Goal: Task Accomplishment & Management: Manage account settings

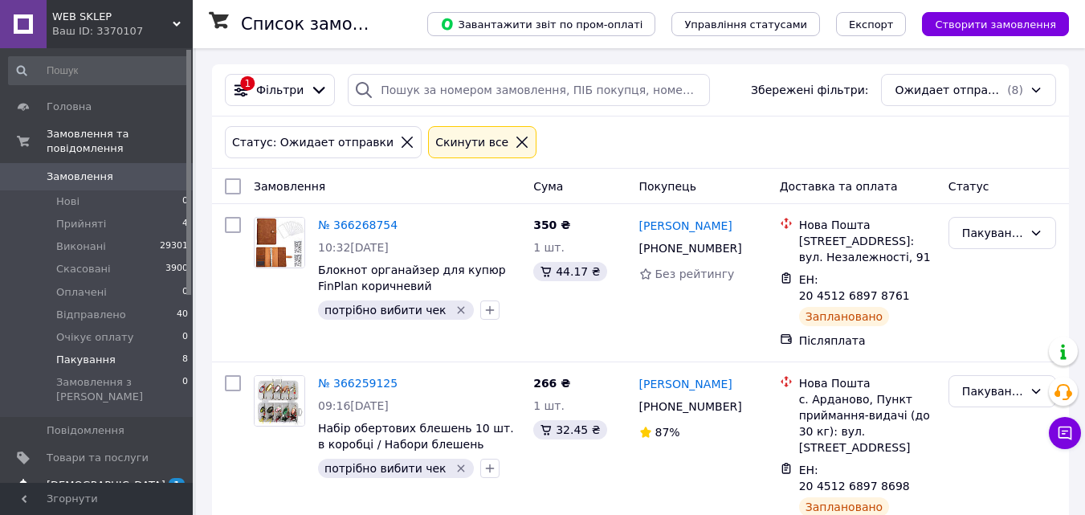
click at [133, 472] on link "Сповіщення 1 0" at bounding box center [99, 485] width 198 height 27
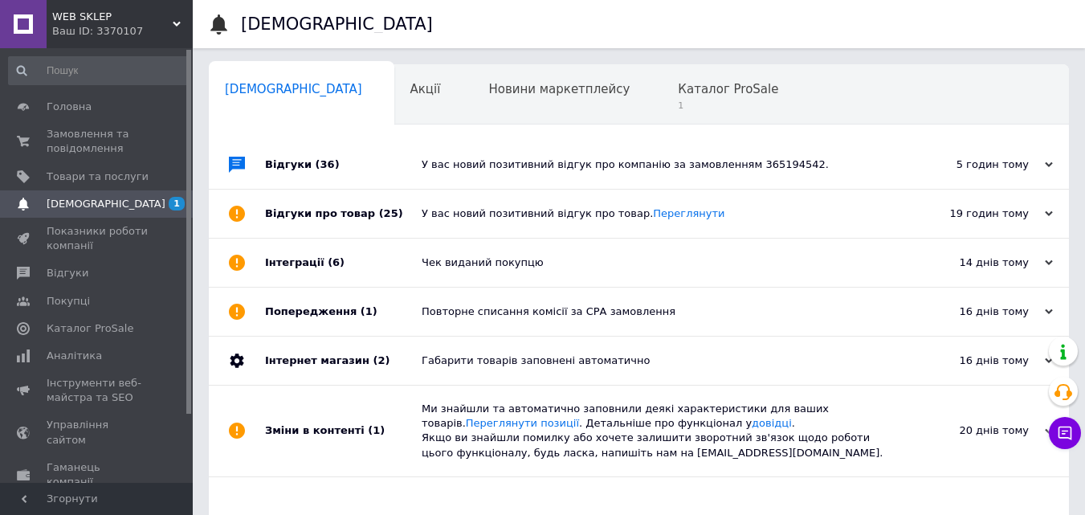
click at [586, 172] on div "У вас новий позитивний відгук про компанію за замовленням 365194542." at bounding box center [657, 164] width 471 height 14
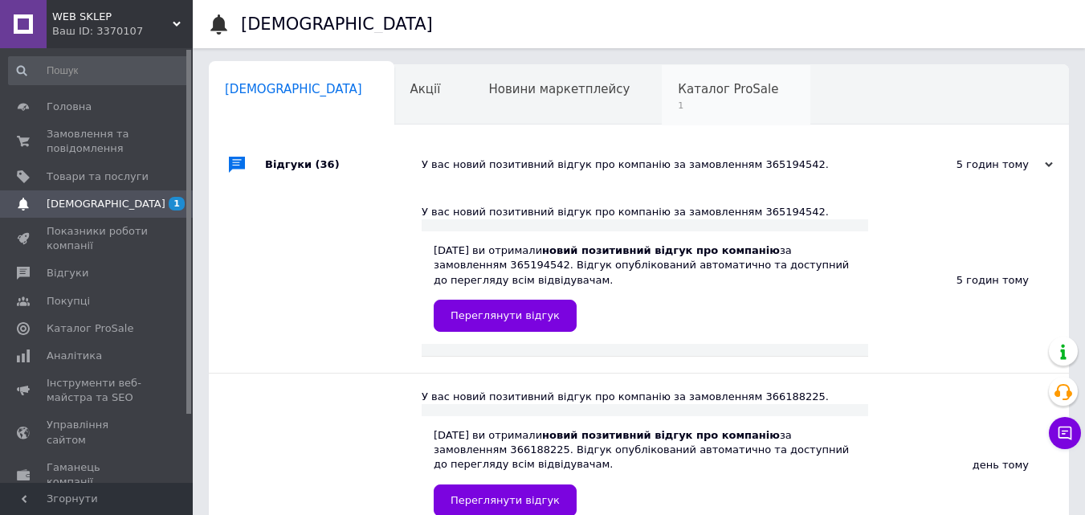
click at [678, 109] on span "1" at bounding box center [728, 106] width 100 height 12
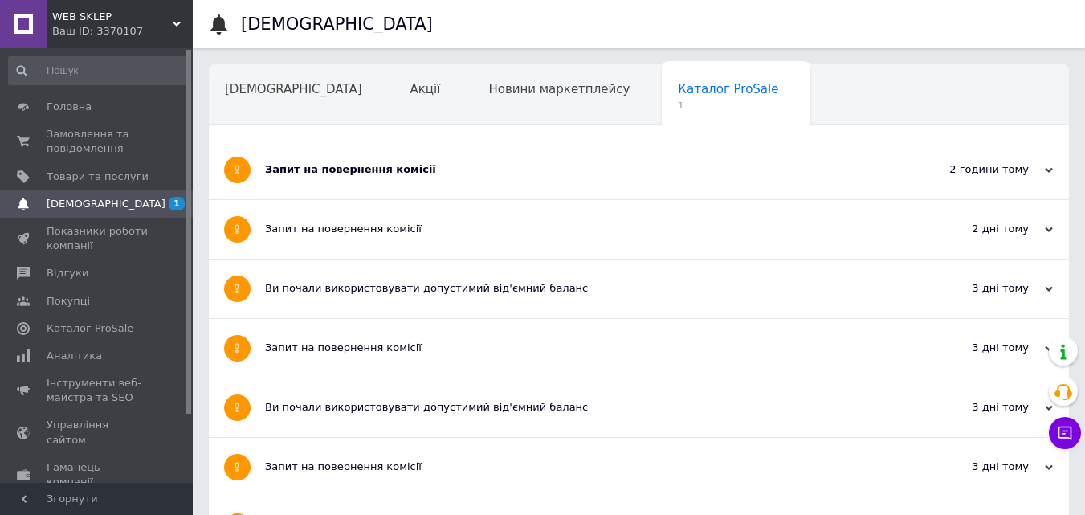
click at [414, 173] on div "Запит на повернення комісії" at bounding box center [578, 169] width 627 height 14
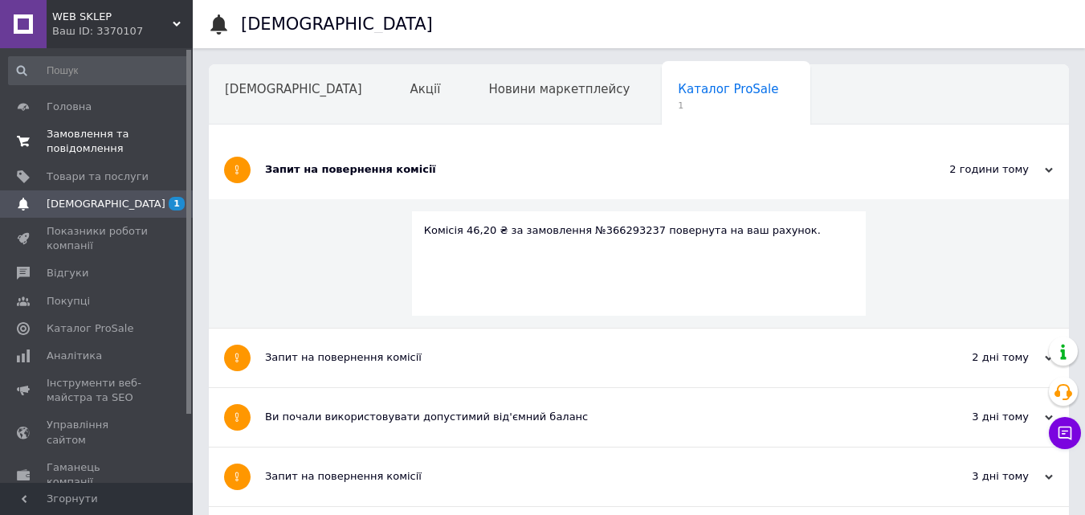
click at [115, 145] on span "Замовлення та повідомлення" at bounding box center [98, 141] width 102 height 29
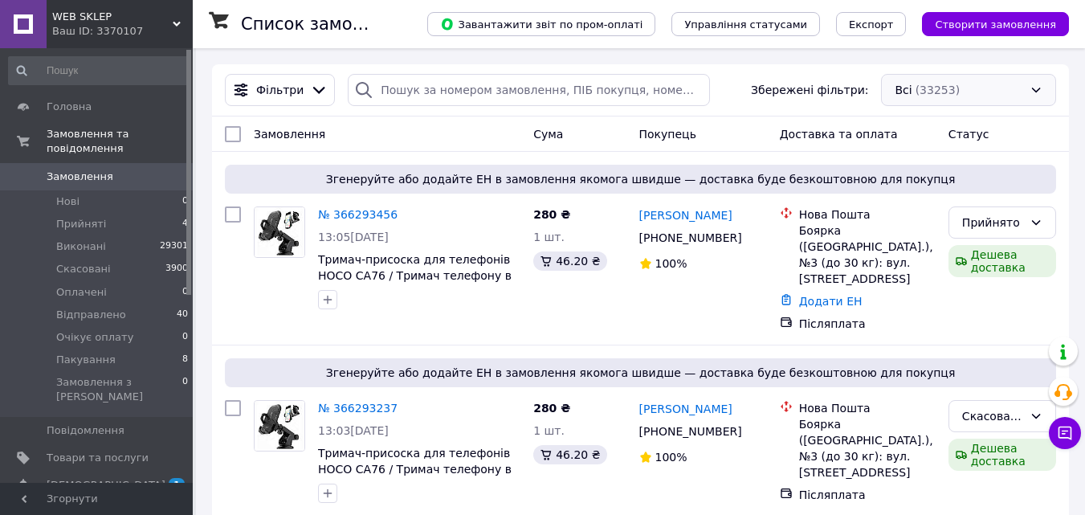
click at [934, 88] on div "Всі (33253)" at bounding box center [968, 90] width 175 height 32
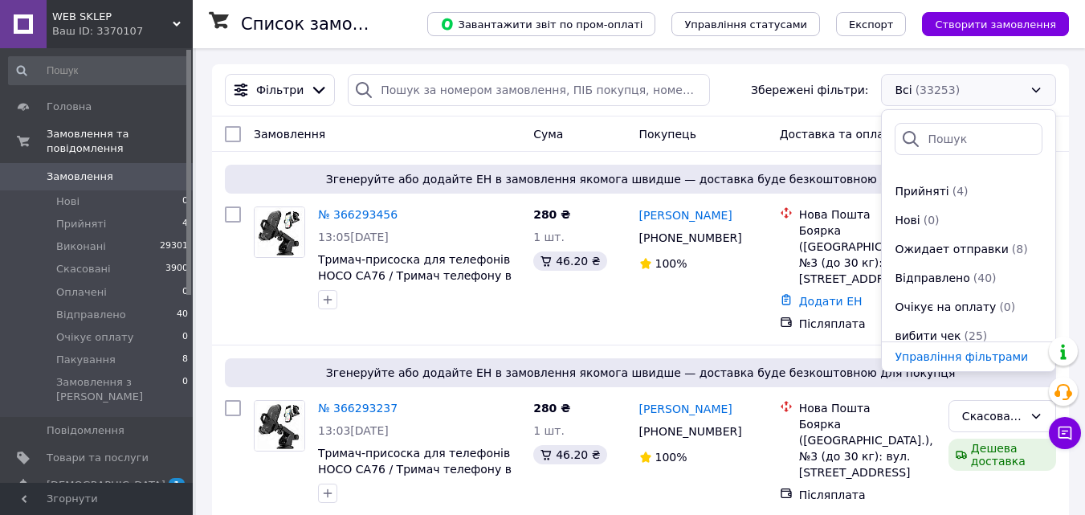
scroll to position [231, 0]
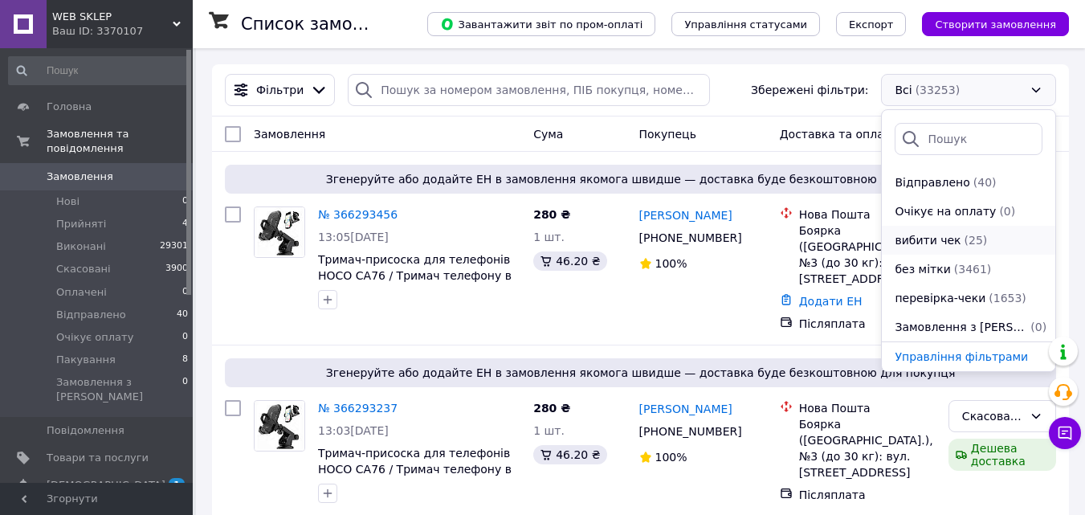
click at [953, 239] on span "вибити чек" at bounding box center [928, 240] width 66 height 16
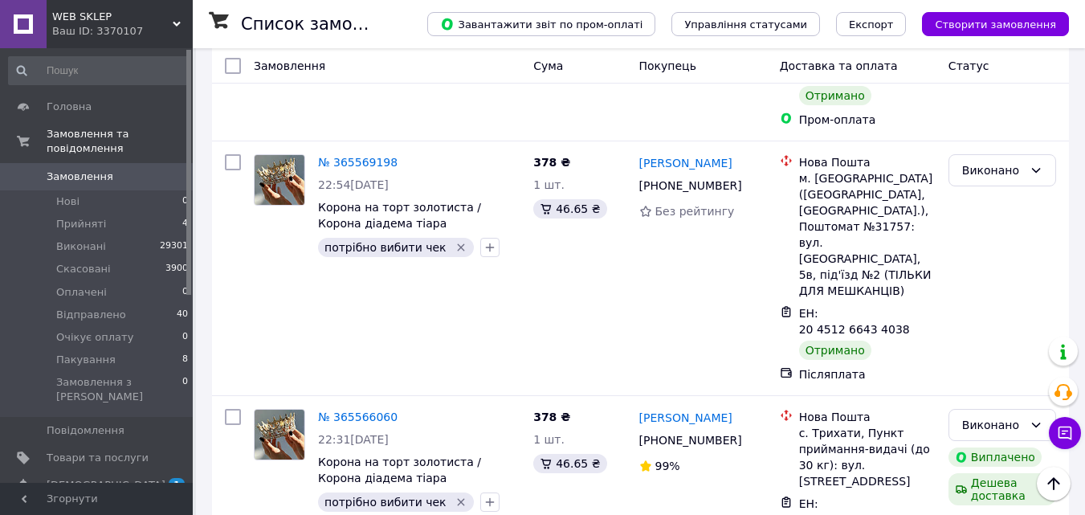
scroll to position [3154, 0]
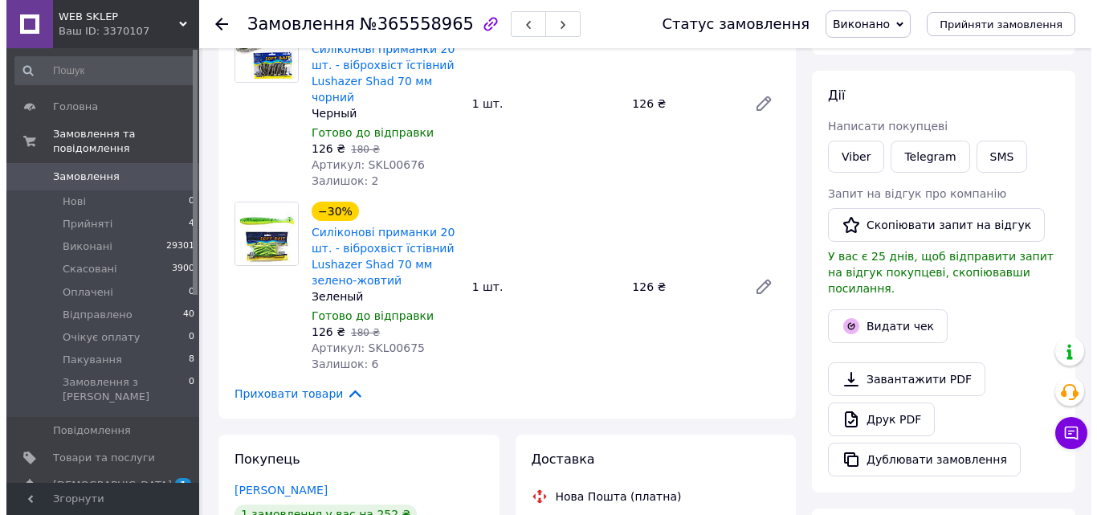
scroll to position [241, 0]
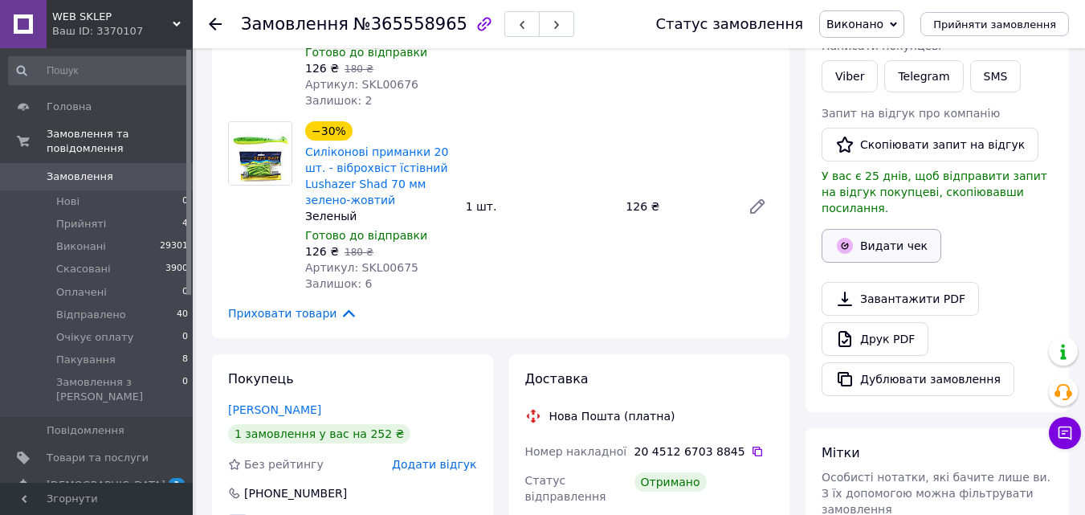
click at [883, 234] on button "Видати чек" at bounding box center [882, 246] width 120 height 34
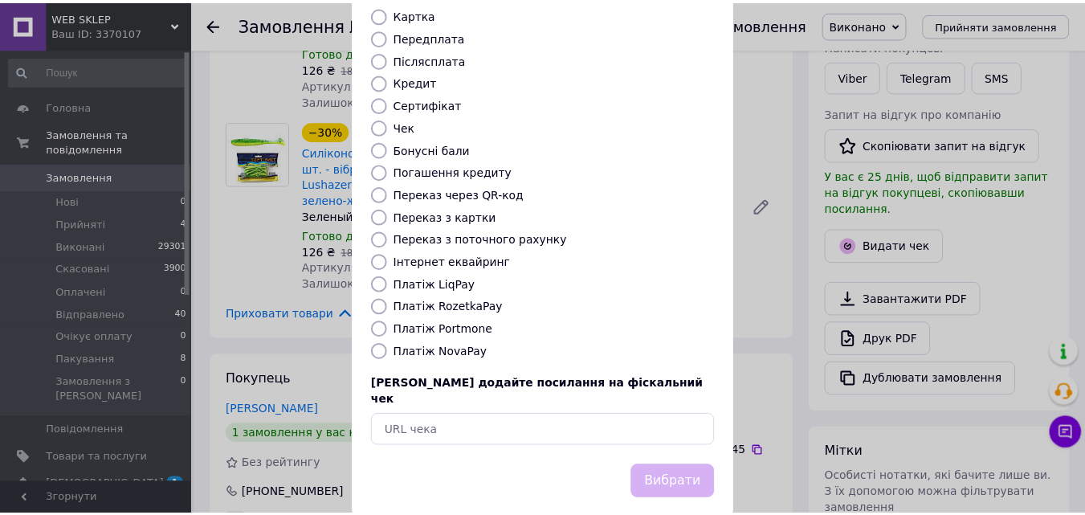
scroll to position [175, 0]
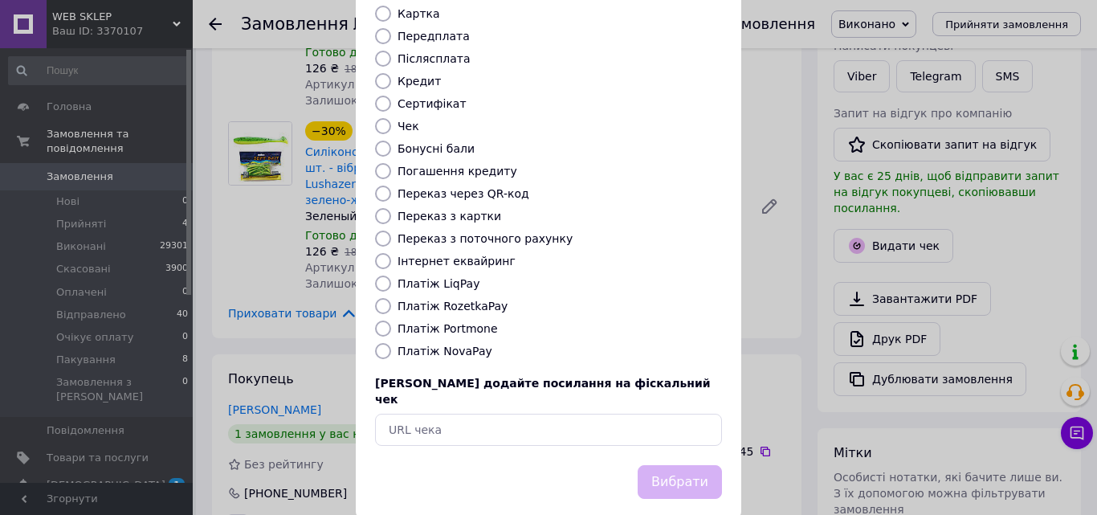
click at [452, 345] on label "Платіж NovaPay" at bounding box center [445, 351] width 95 height 13
click at [391, 343] on input "Платіж NovaPay" at bounding box center [383, 351] width 16 height 16
radio input "true"
click at [673, 465] on button "Вибрати" at bounding box center [680, 482] width 84 height 35
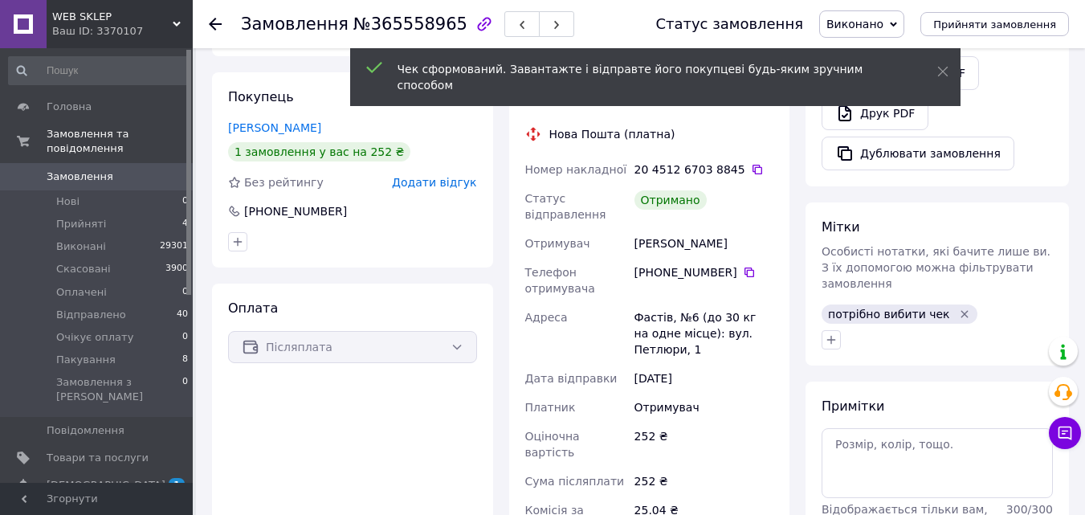
scroll to position [562, 0]
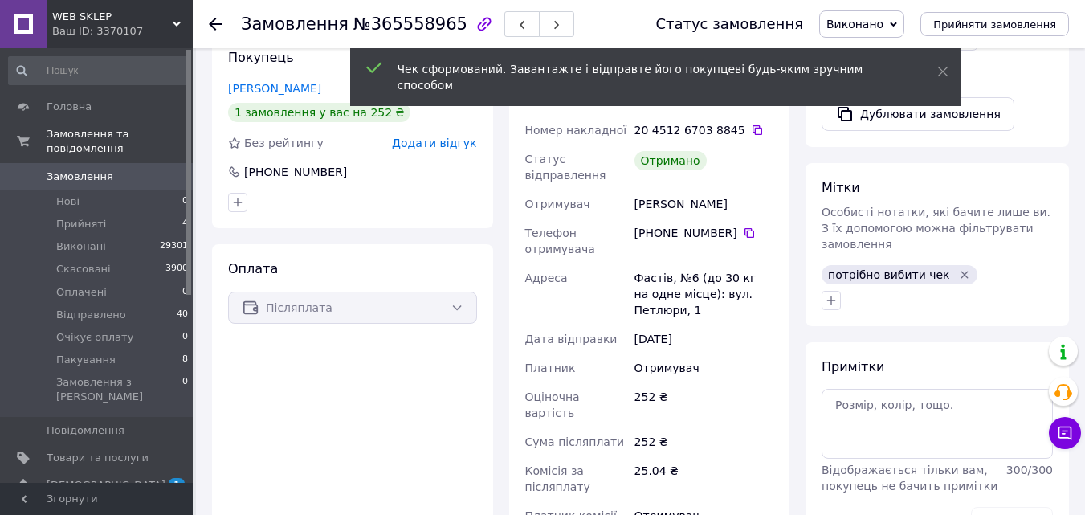
click at [962, 271] on icon "Видалити мітку" at bounding box center [965, 274] width 7 height 7
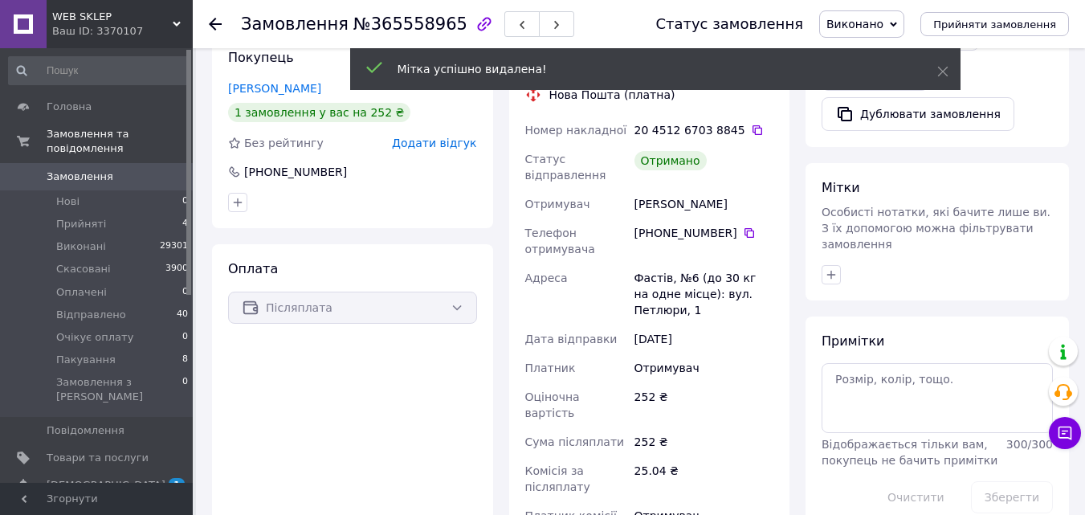
scroll to position [87, 0]
click at [832, 268] on icon "button" at bounding box center [831, 274] width 13 height 13
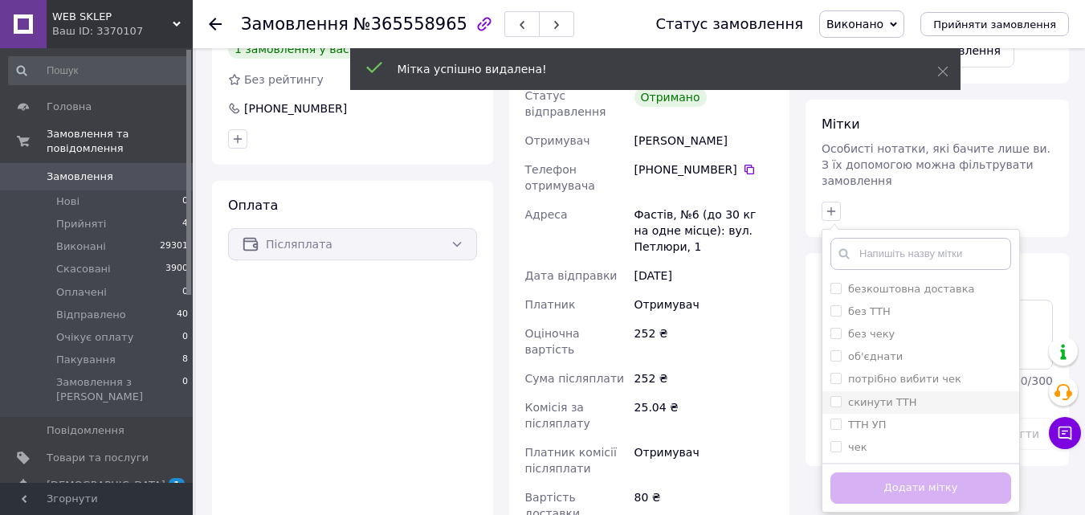
scroll to position [723, 0]
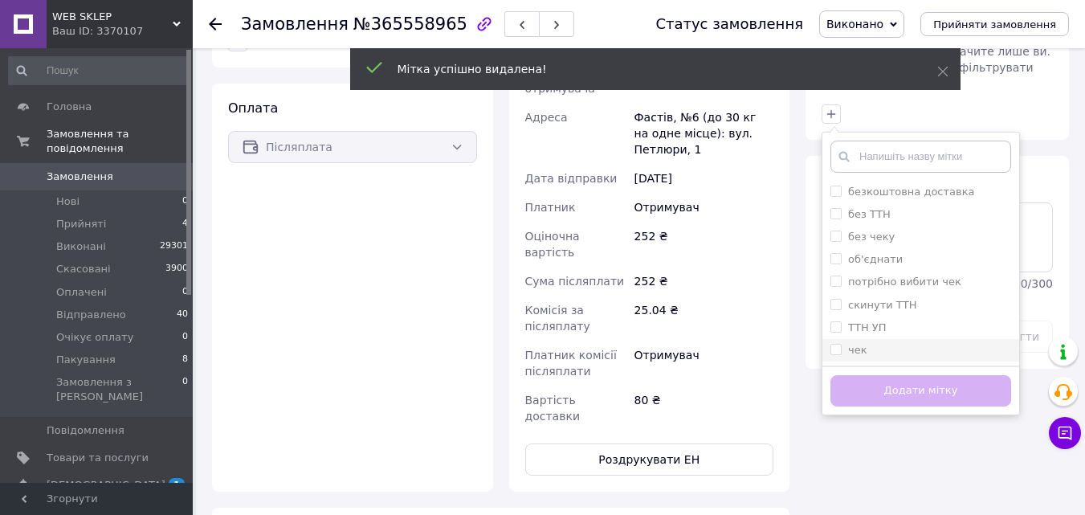
click at [833, 344] on input "чек" at bounding box center [836, 349] width 10 height 10
checkbox input "true"
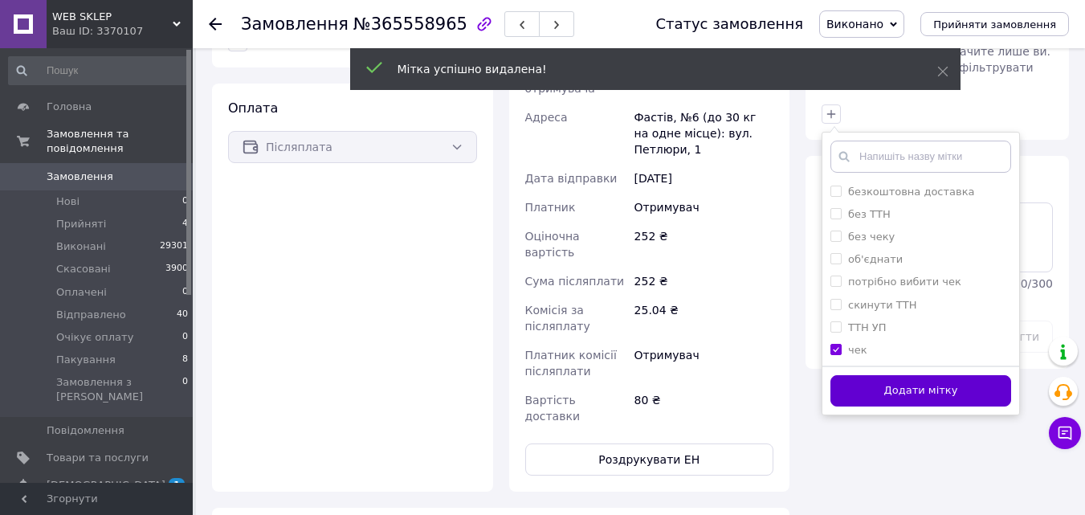
click at [864, 375] on button "Додати мітку" at bounding box center [921, 390] width 181 height 31
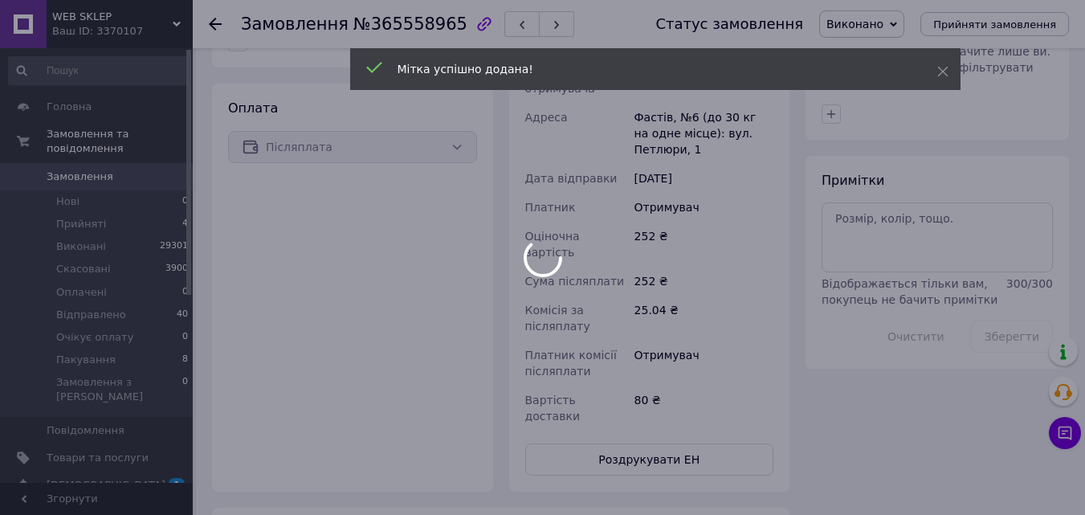
scroll to position [125, 0]
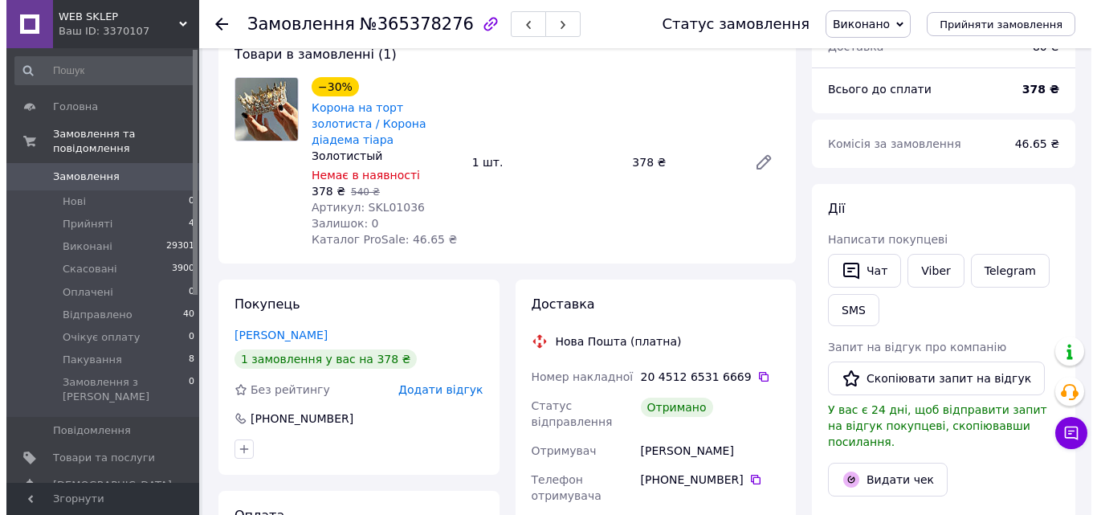
scroll to position [241, 0]
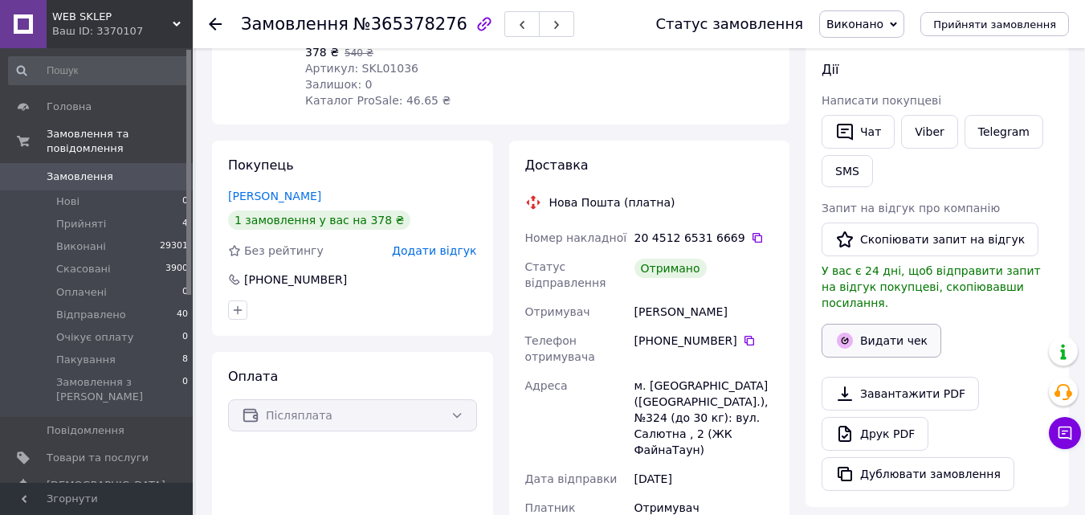
click at [887, 337] on button "Видати чек" at bounding box center [882, 341] width 120 height 34
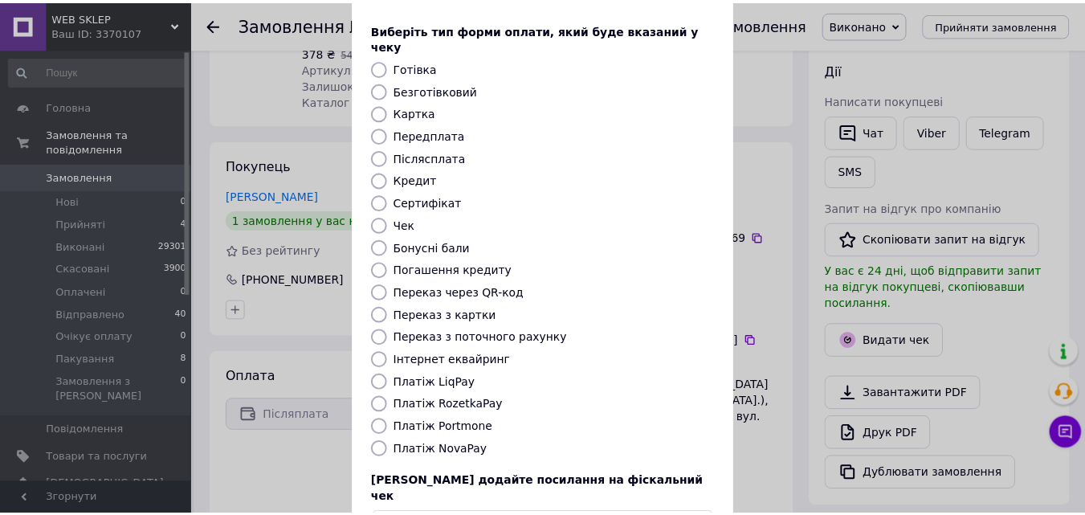
scroll to position [175, 0]
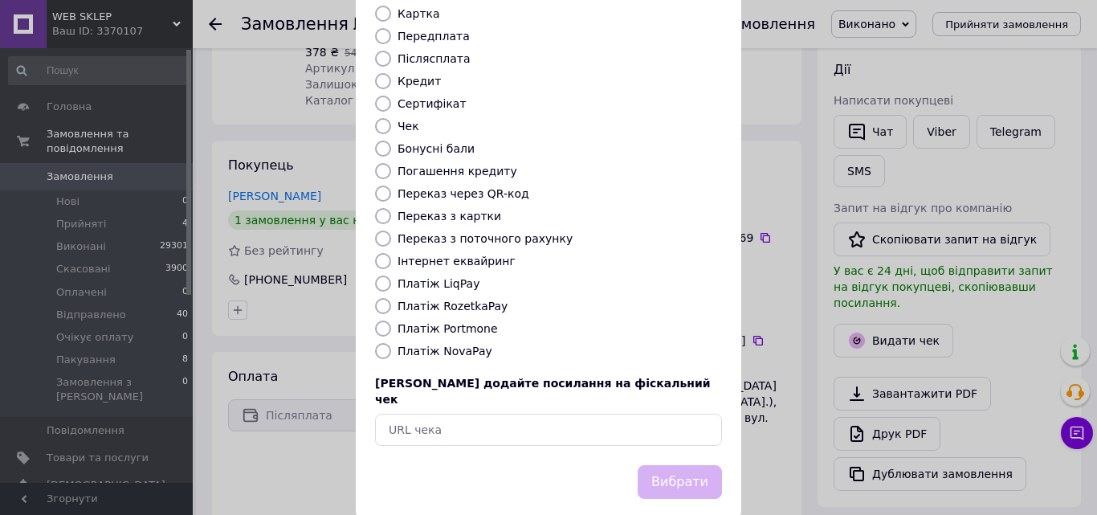
click at [453, 345] on label "Платіж NovaPay" at bounding box center [445, 351] width 95 height 13
click at [391, 343] on input "Платіж NovaPay" at bounding box center [383, 351] width 16 height 16
radio input "true"
click at [668, 465] on button "Вибрати" at bounding box center [680, 482] width 84 height 35
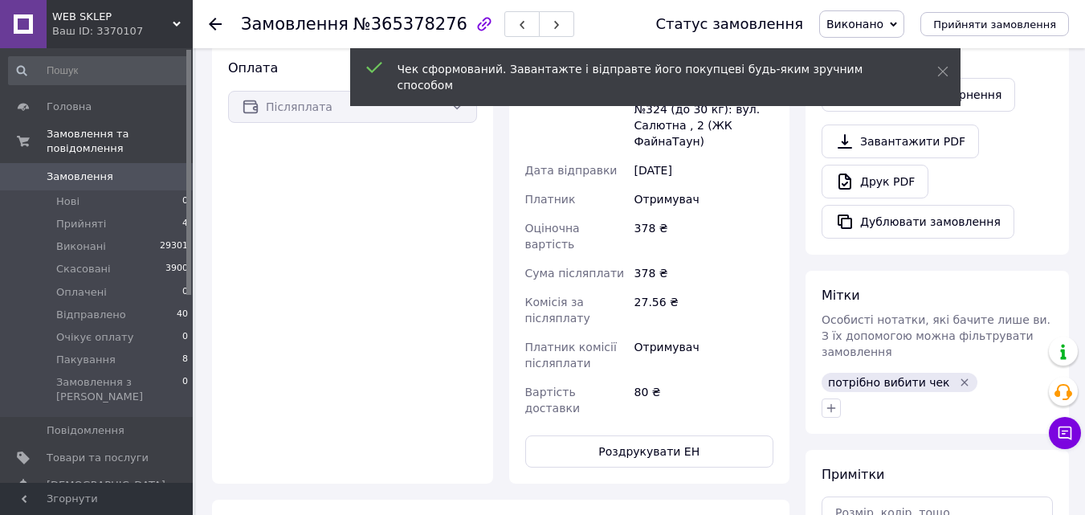
scroll to position [562, 0]
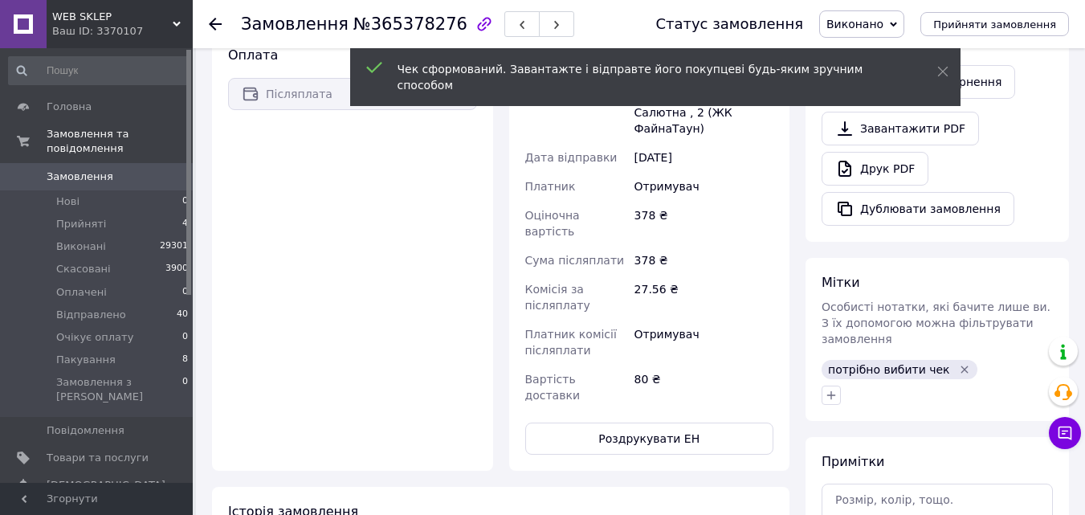
click at [958, 363] on icon "Видалити мітку" at bounding box center [964, 369] width 13 height 13
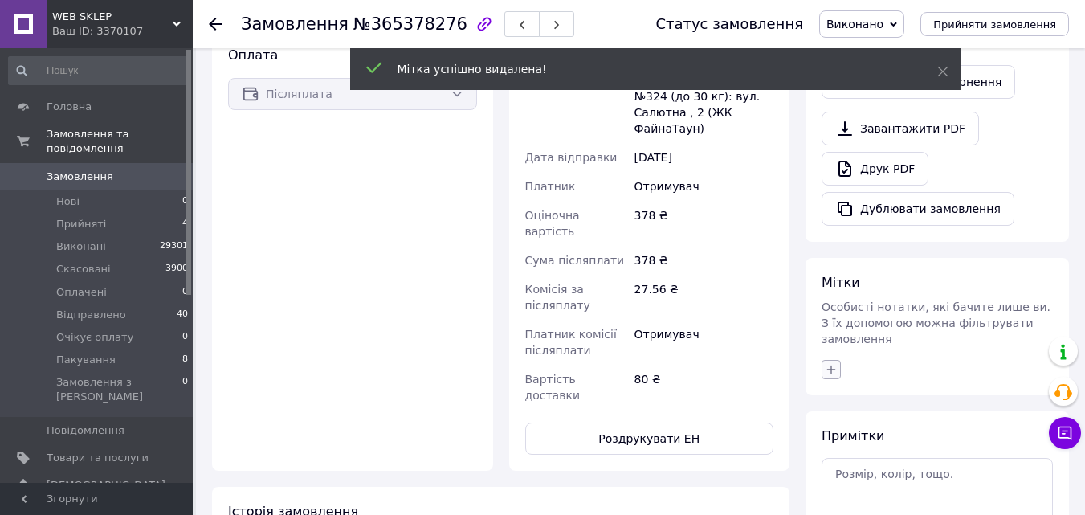
click at [830, 365] on icon "button" at bounding box center [831, 369] width 9 height 9
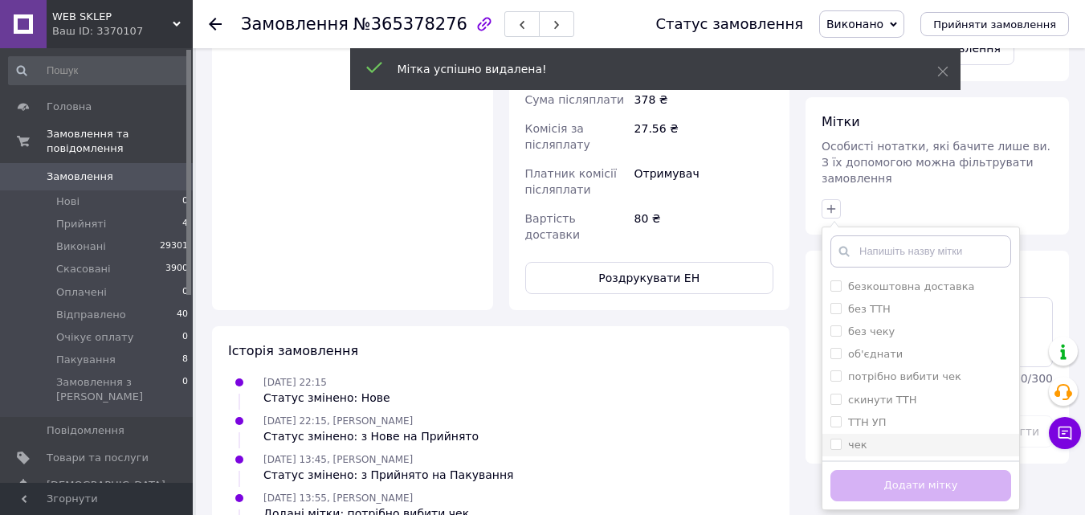
click at [836, 439] on input "чек" at bounding box center [836, 444] width 10 height 10
checkbox input "true"
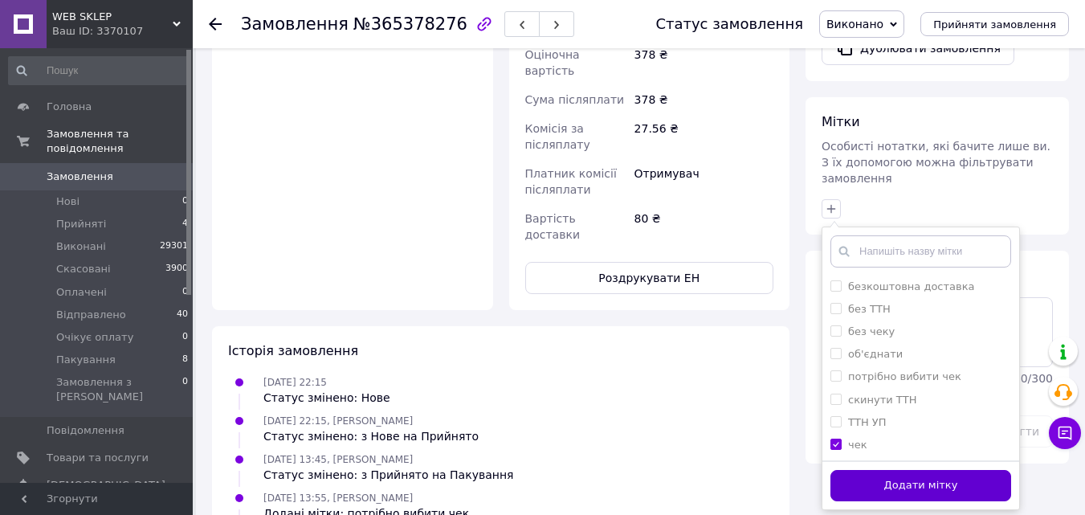
click at [858, 470] on button "Додати мітку" at bounding box center [921, 485] width 181 height 31
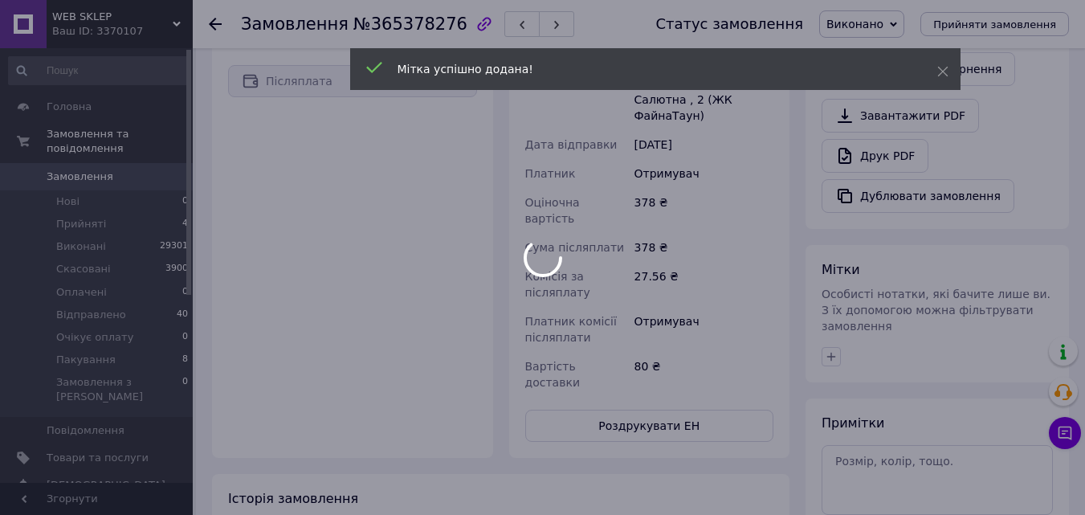
scroll to position [562, 0]
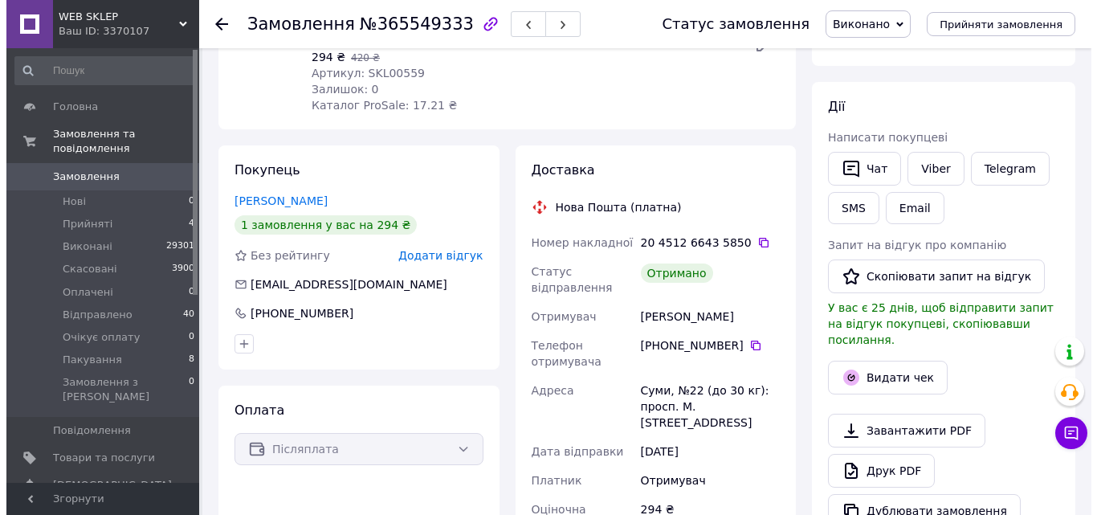
scroll to position [241, 0]
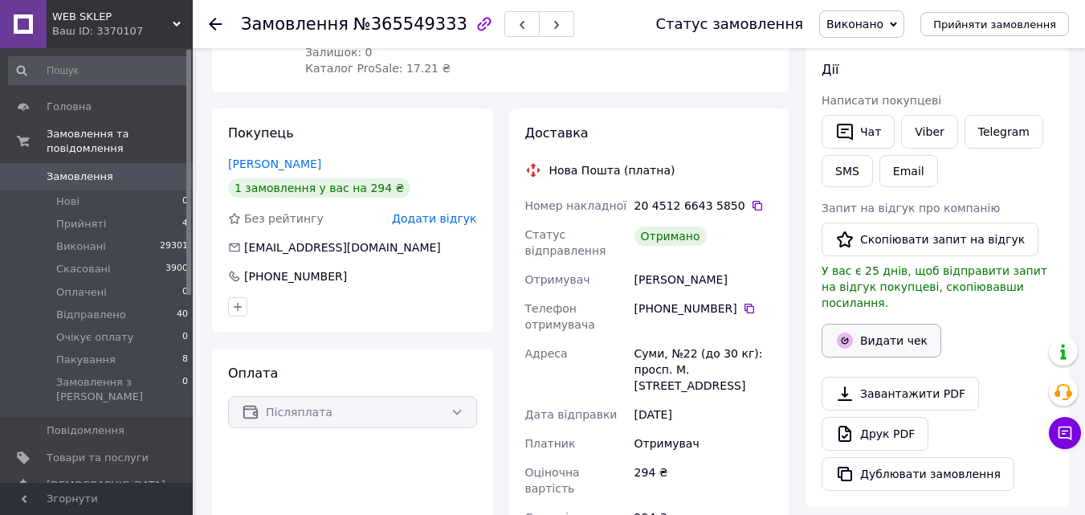
click at [855, 324] on button "Видати чек" at bounding box center [882, 341] width 120 height 34
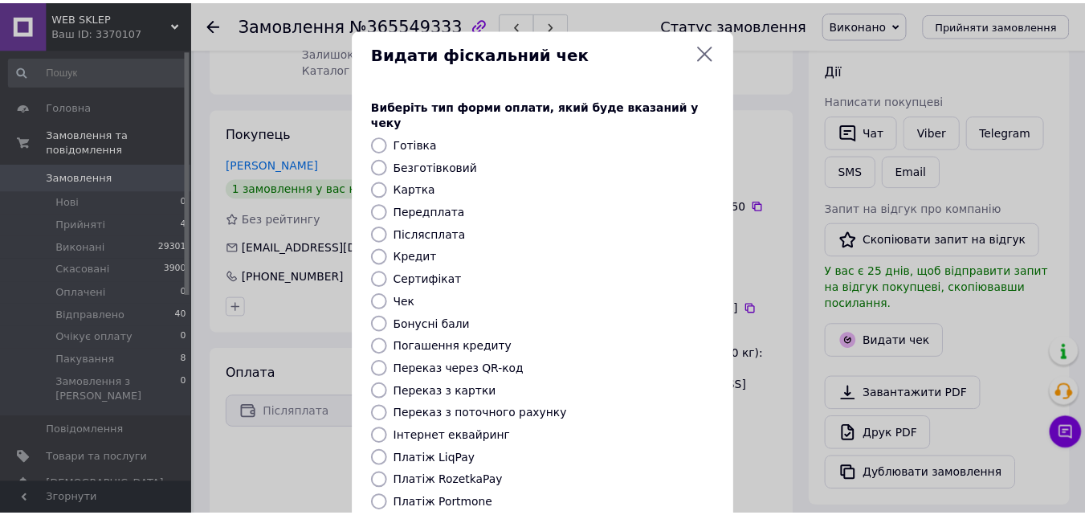
scroll to position [175, 0]
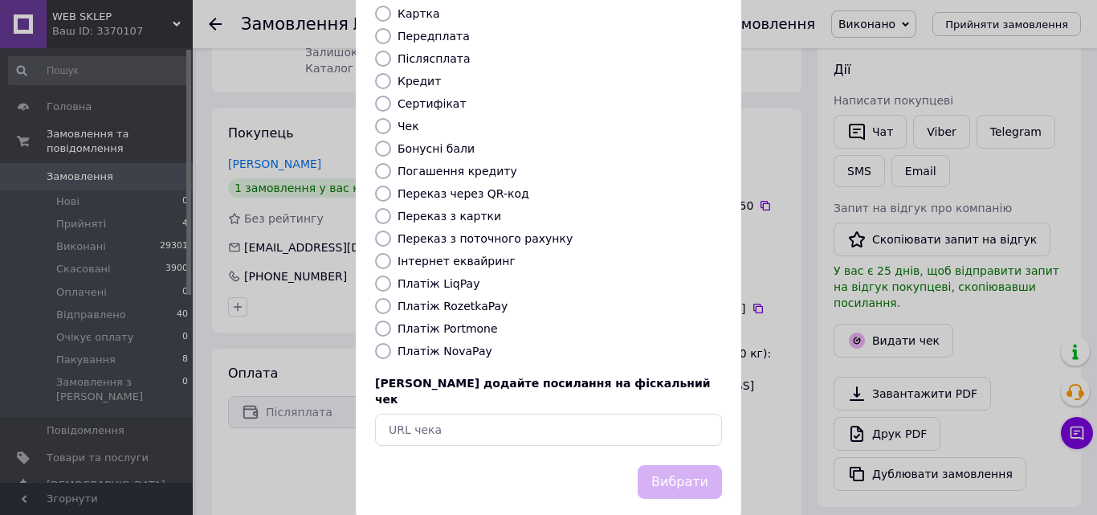
click at [460, 345] on label "Платіж NovaPay" at bounding box center [445, 351] width 95 height 13
click at [391, 343] on input "Платіж NovaPay" at bounding box center [383, 351] width 16 height 16
radio input "true"
click at [687, 465] on button "Вибрати" at bounding box center [680, 482] width 84 height 35
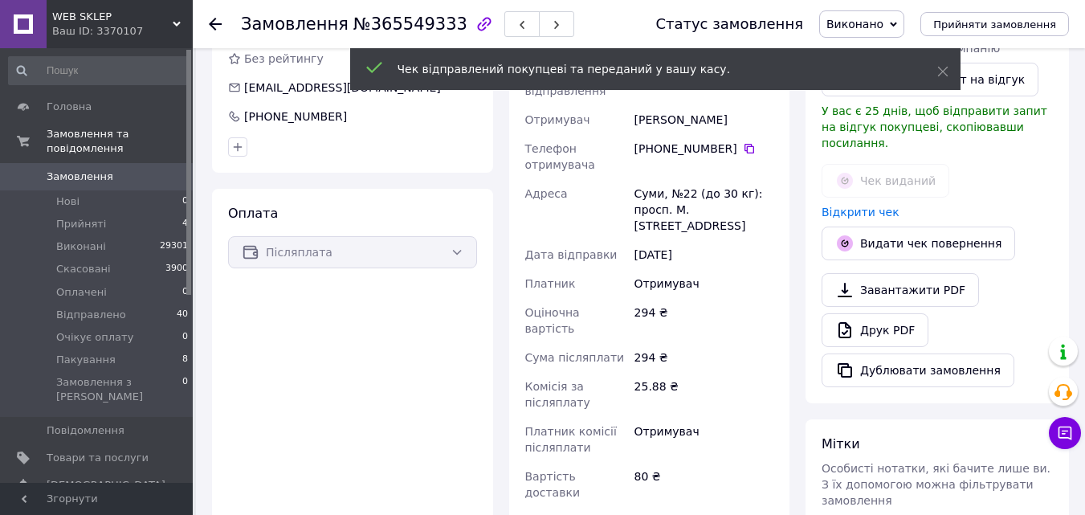
scroll to position [562, 0]
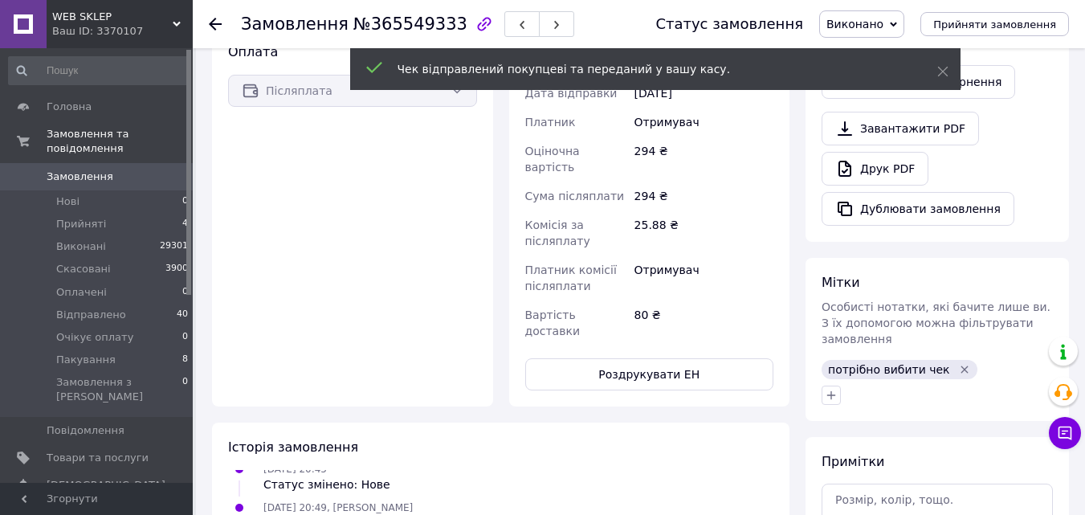
click at [962, 366] on icon "Видалити мітку" at bounding box center [965, 369] width 7 height 7
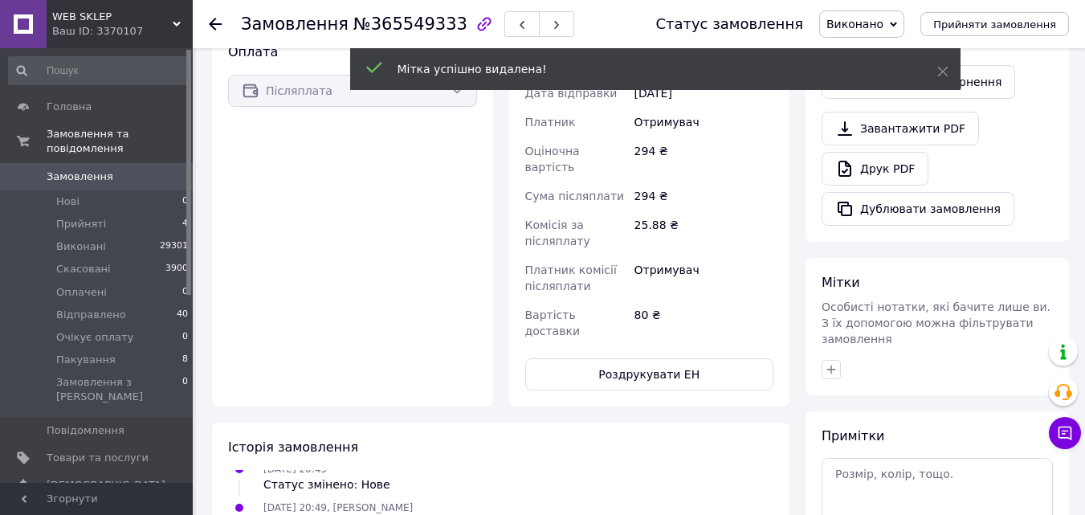
scroll to position [87, 0]
click at [832, 363] on icon "button" at bounding box center [831, 369] width 13 height 13
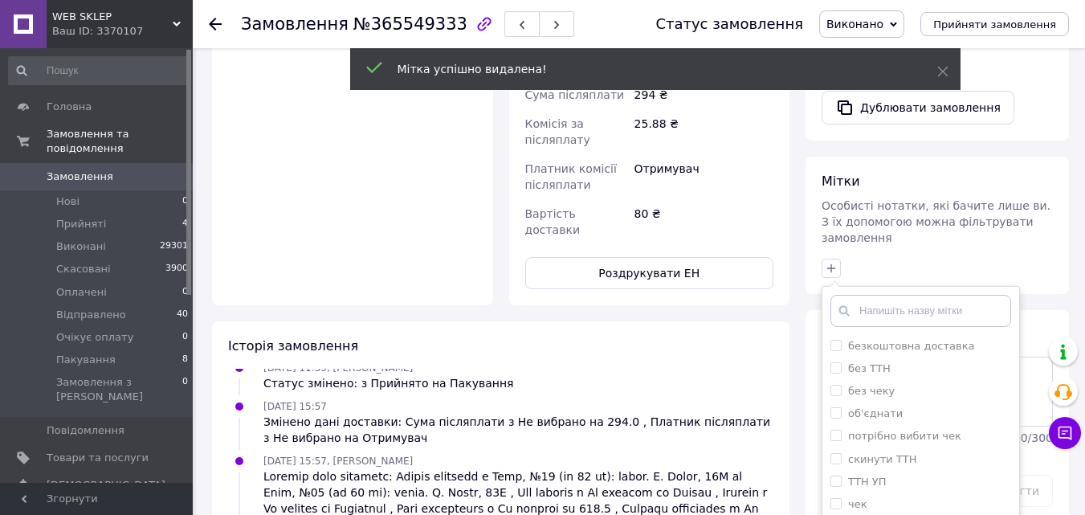
scroll to position [803, 0]
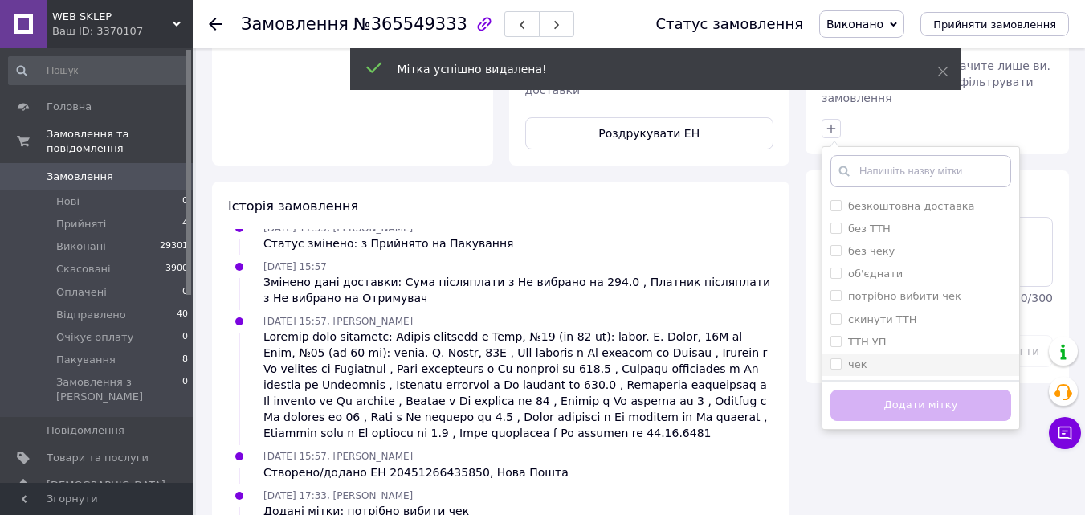
click at [836, 358] on input "чек" at bounding box center [836, 363] width 10 height 10
checkbox input "true"
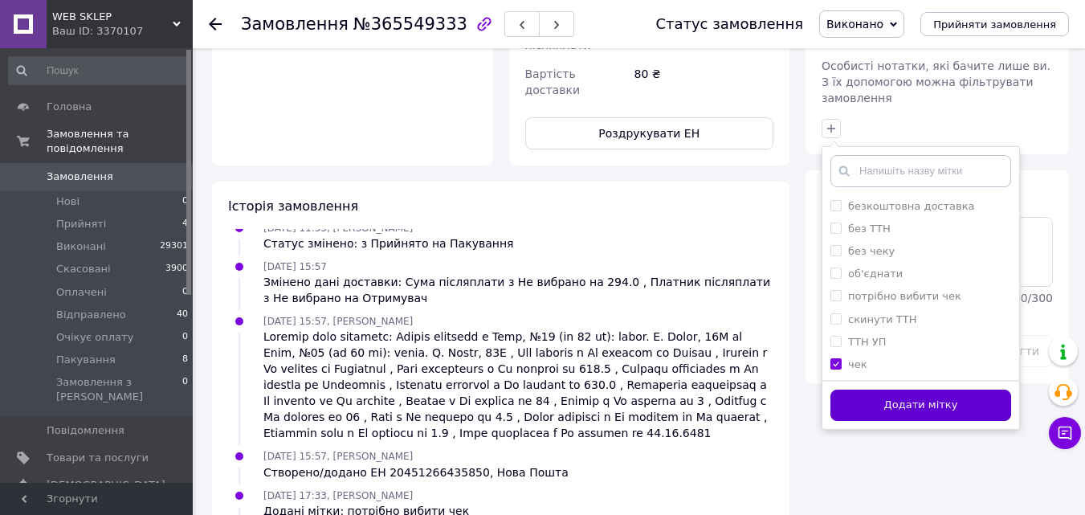
click at [856, 390] on button "Додати мітку" at bounding box center [921, 405] width 181 height 31
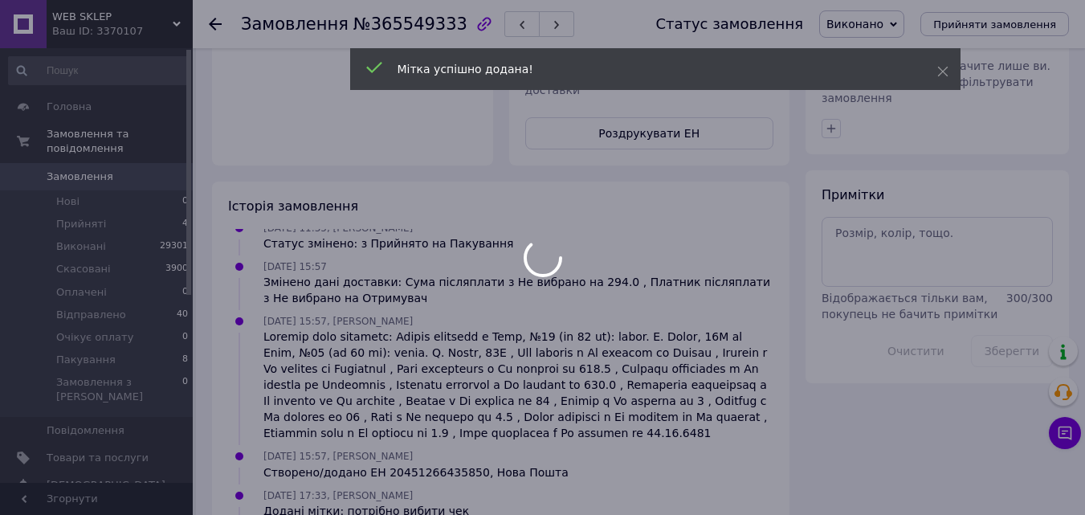
scroll to position [125, 0]
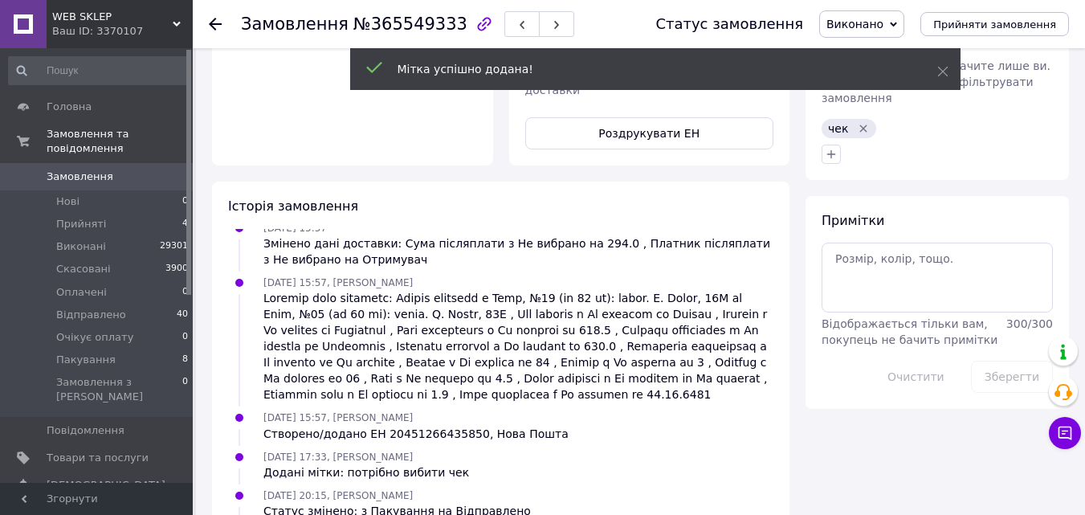
click at [147, 304] on li "Відправлено 40" at bounding box center [99, 315] width 198 height 22
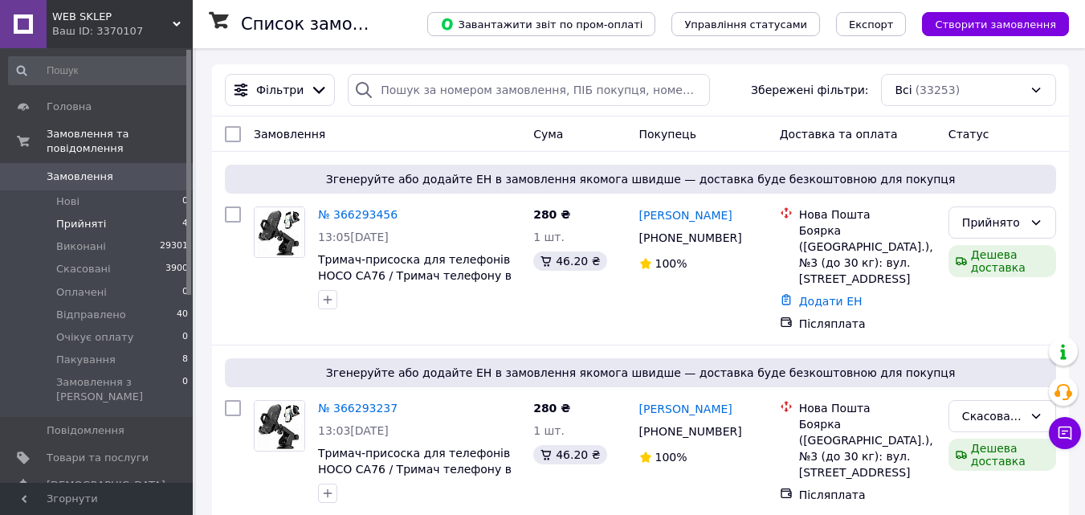
click at [110, 213] on li "Прийняті 4" at bounding box center [99, 224] width 198 height 22
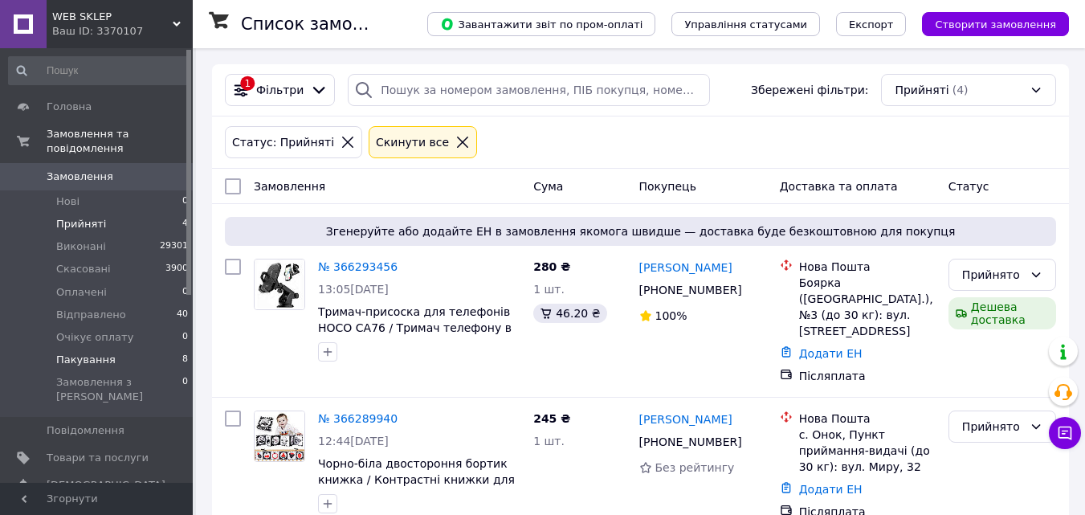
click at [123, 351] on li "Пакування 8" at bounding box center [99, 360] width 198 height 22
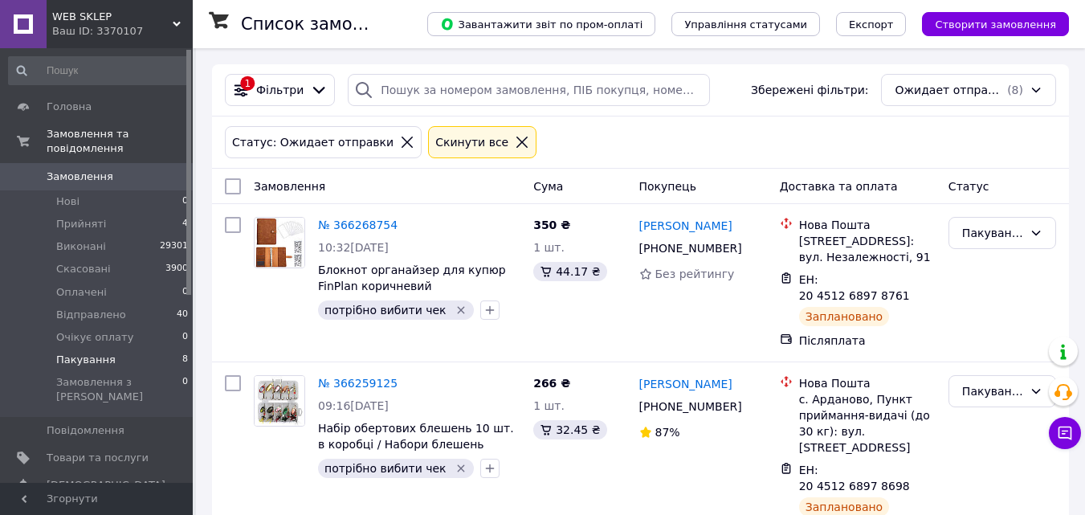
click at [232, 185] on input "checkbox" at bounding box center [233, 186] width 16 height 16
checkbox input "true"
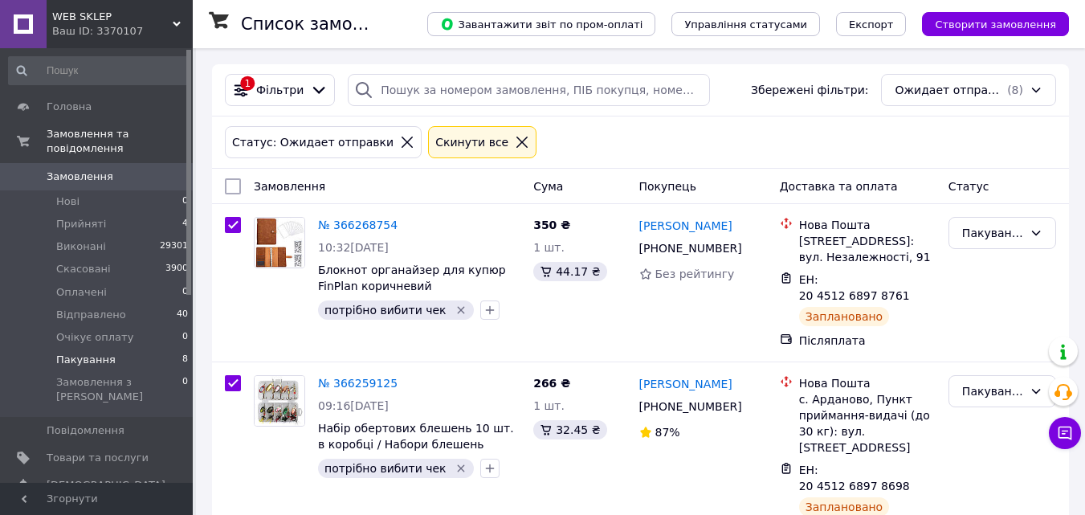
checkbox input "true"
click at [281, 189] on span "Дії для 8 замовлень" at bounding box center [300, 186] width 109 height 16
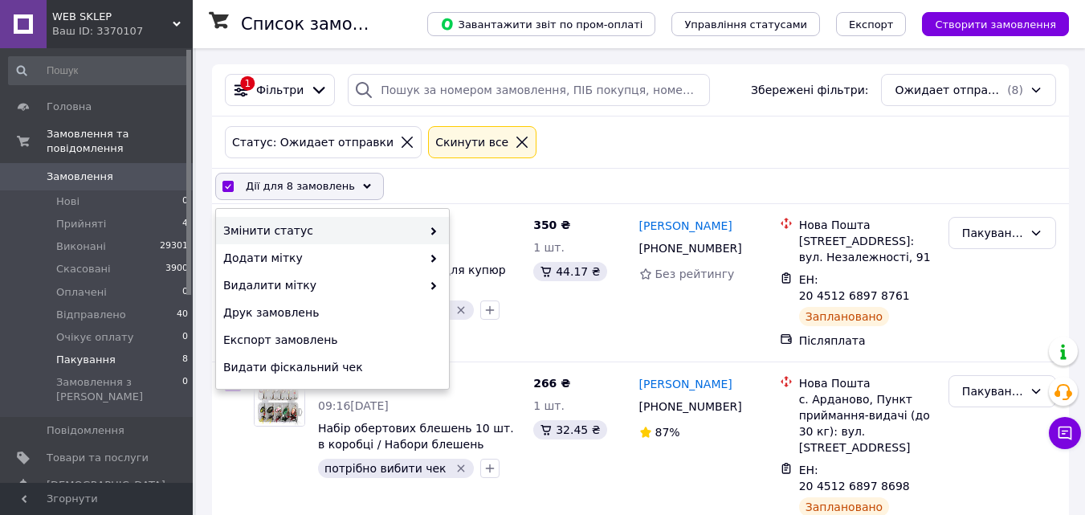
click at [289, 219] on div "Змінити статус" at bounding box center [332, 230] width 233 height 27
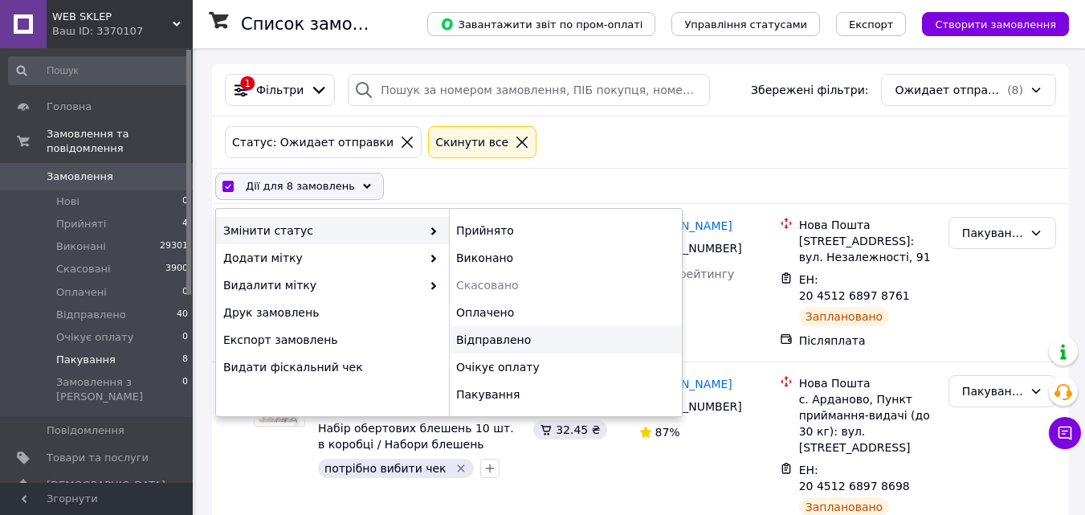
click at [509, 345] on div "Відправлено" at bounding box center [565, 339] width 233 height 27
checkbox input "false"
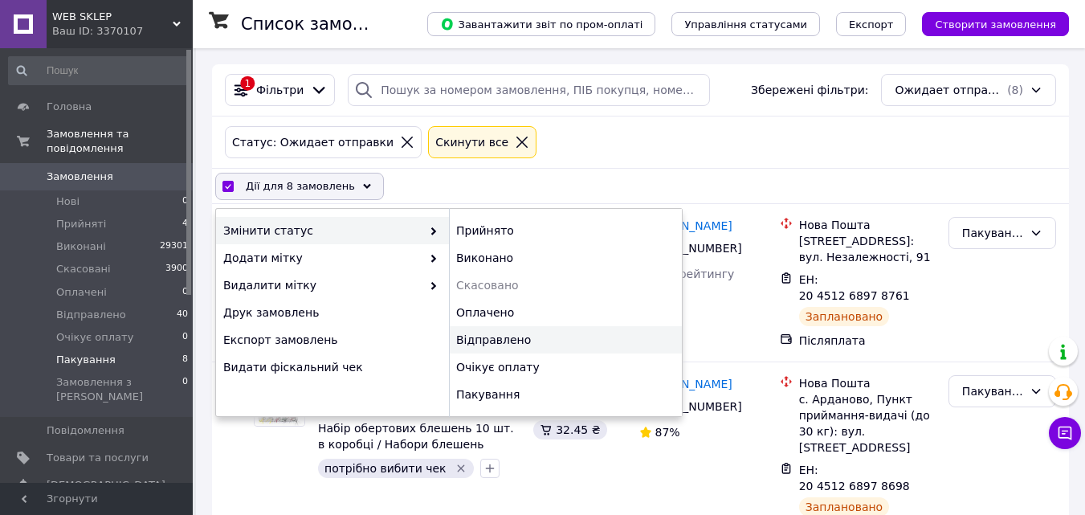
checkbox input "false"
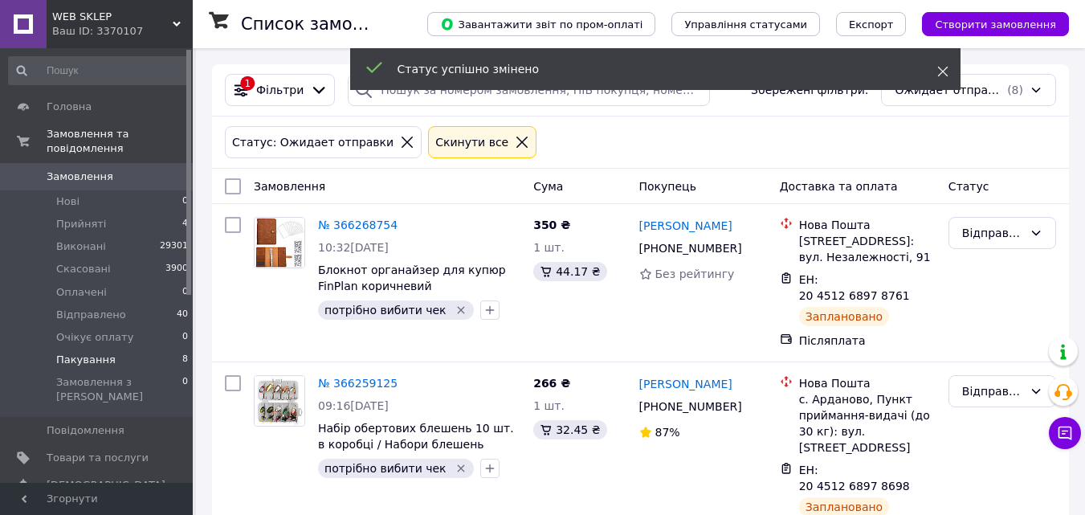
click at [940, 69] on use at bounding box center [943, 72] width 10 height 10
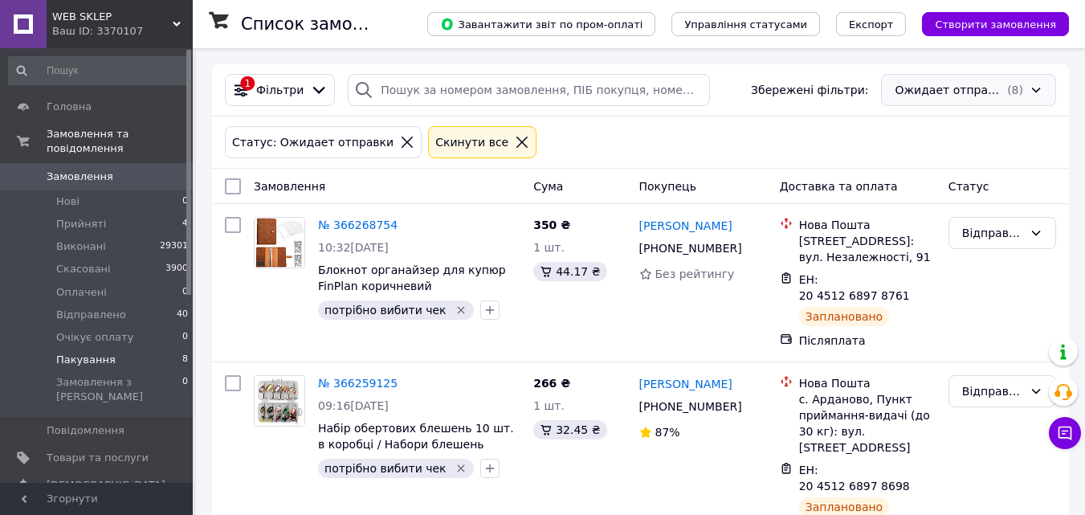
click at [964, 99] on div "Ожидает отправки (8)" at bounding box center [968, 90] width 175 height 32
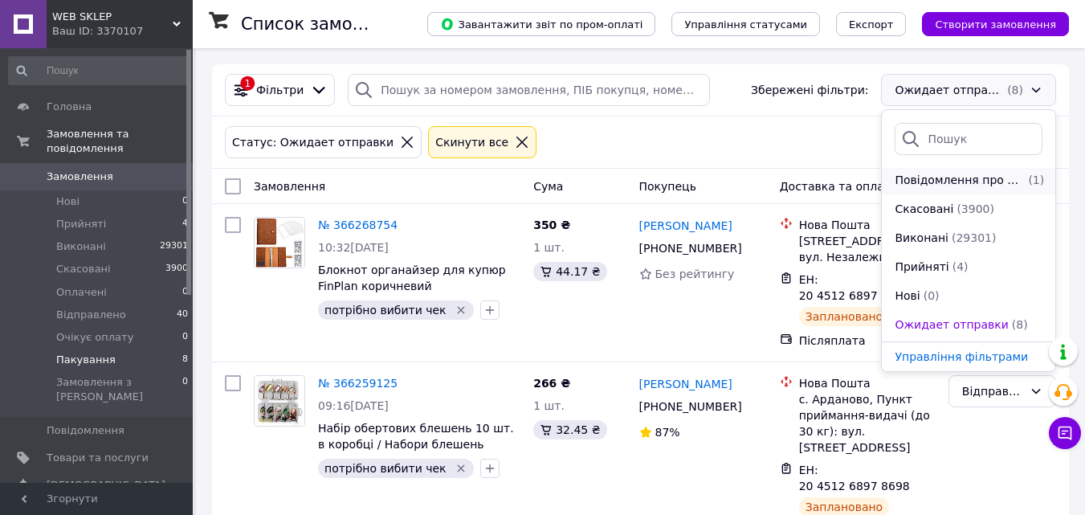
scroll to position [161, 0]
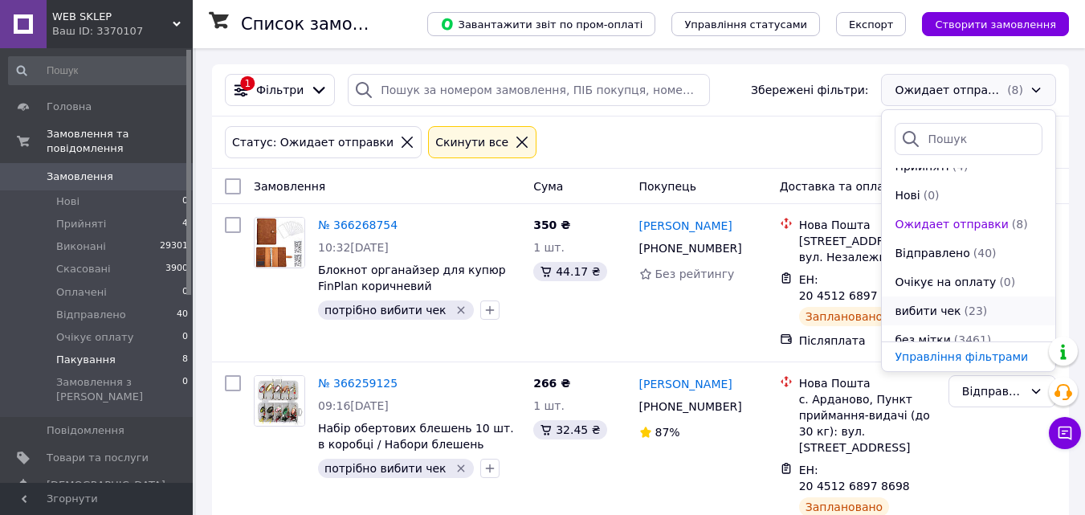
click at [975, 309] on span "(23)" at bounding box center [976, 310] width 23 height 13
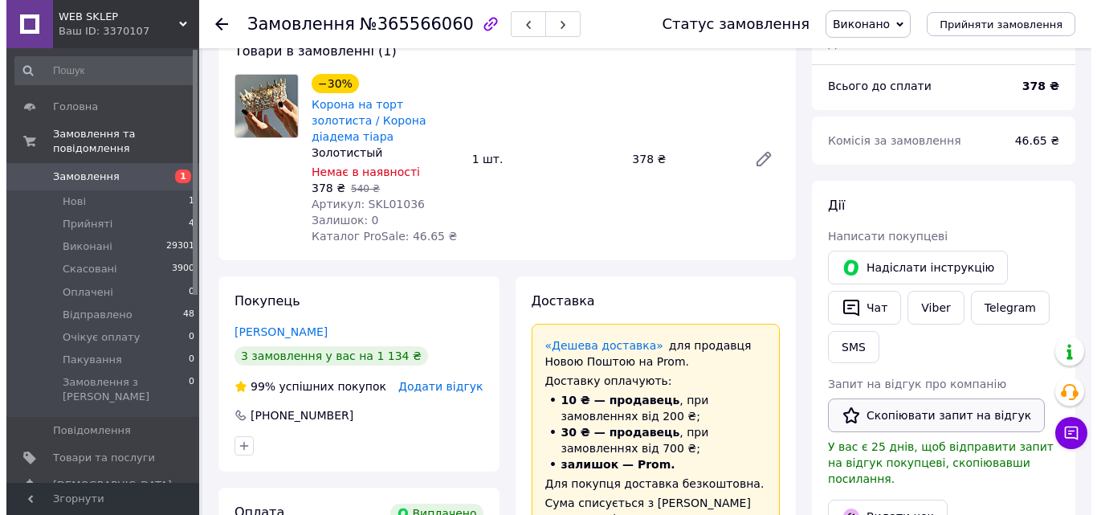
scroll to position [241, 0]
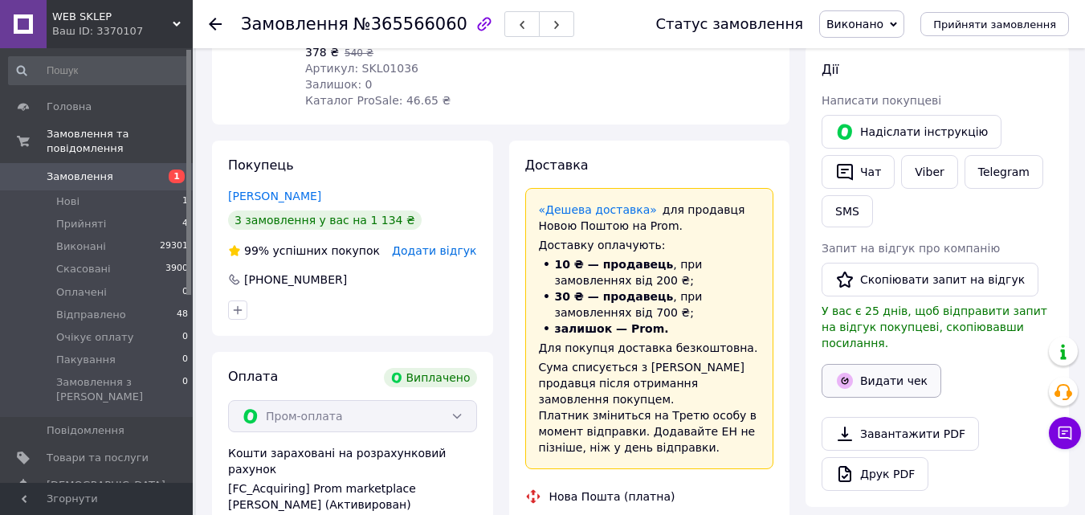
click at [891, 364] on button "Видати чек" at bounding box center [882, 381] width 120 height 34
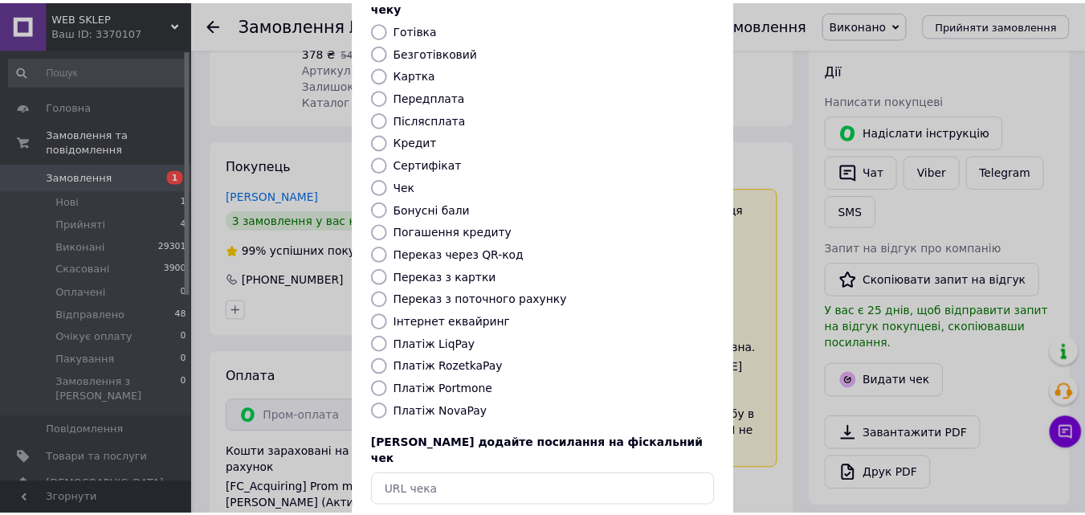
scroll to position [175, 0]
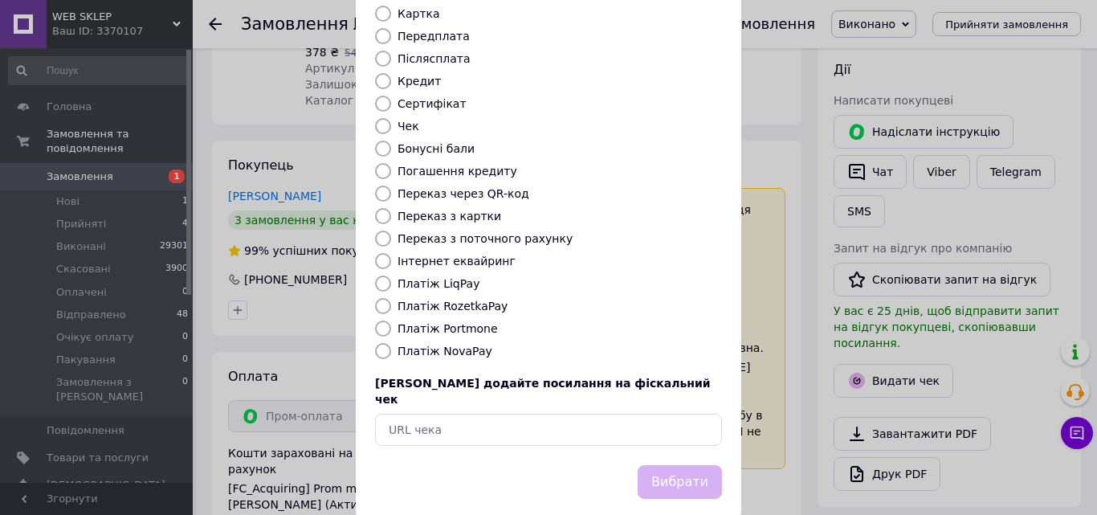
click at [469, 300] on label "Платіж RozetkaPay" at bounding box center [453, 306] width 110 height 13
click at [391, 298] on input "Платіж RozetkaPay" at bounding box center [383, 306] width 16 height 16
radio input "true"
click at [660, 465] on button "Вибрати" at bounding box center [680, 482] width 84 height 35
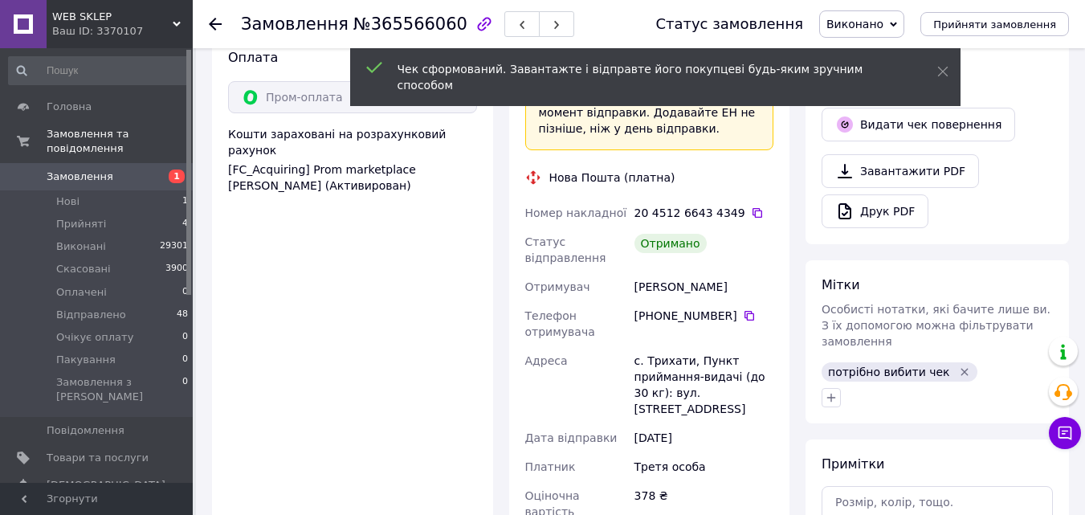
scroll to position [562, 0]
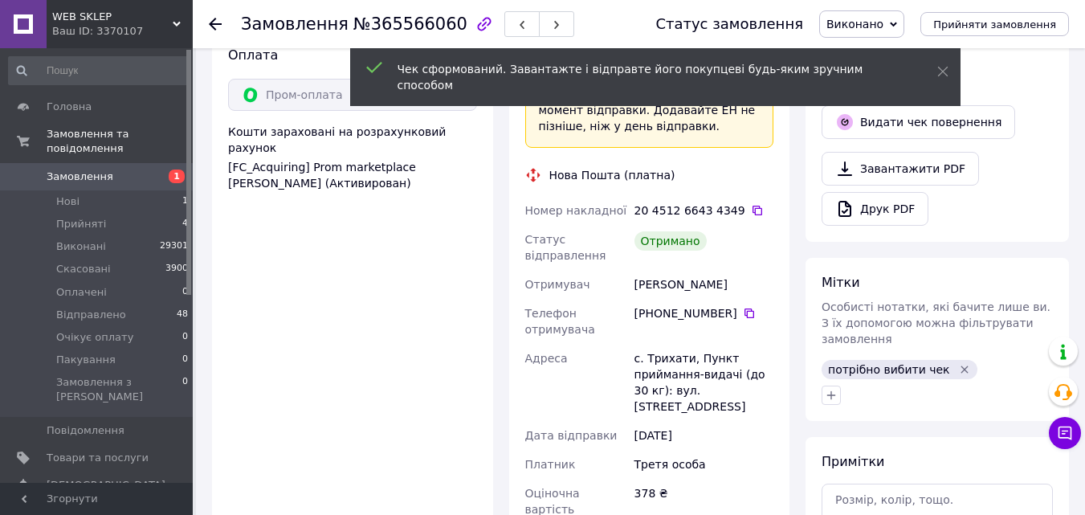
click at [958, 363] on icon "Видалити мітку" at bounding box center [964, 369] width 13 height 13
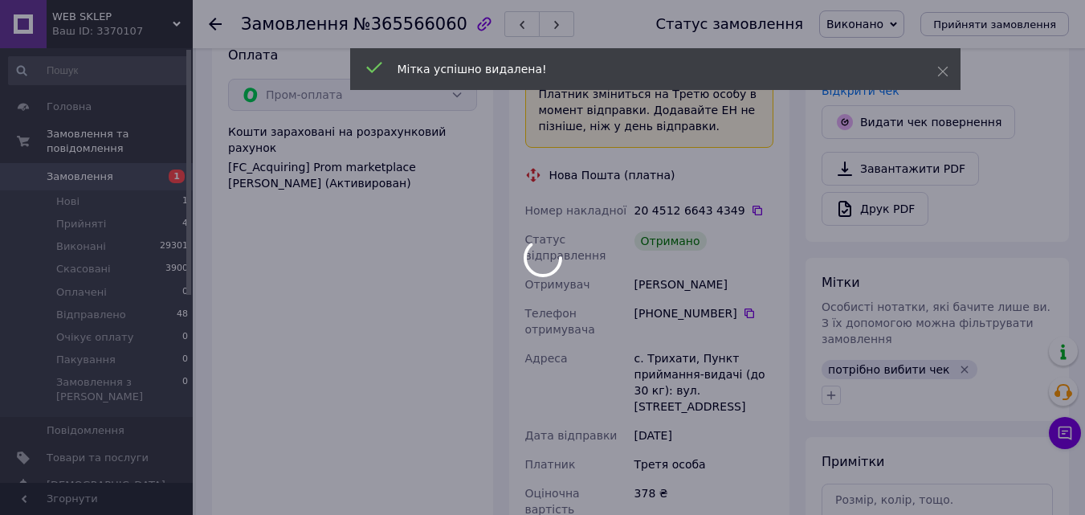
scroll to position [302, 0]
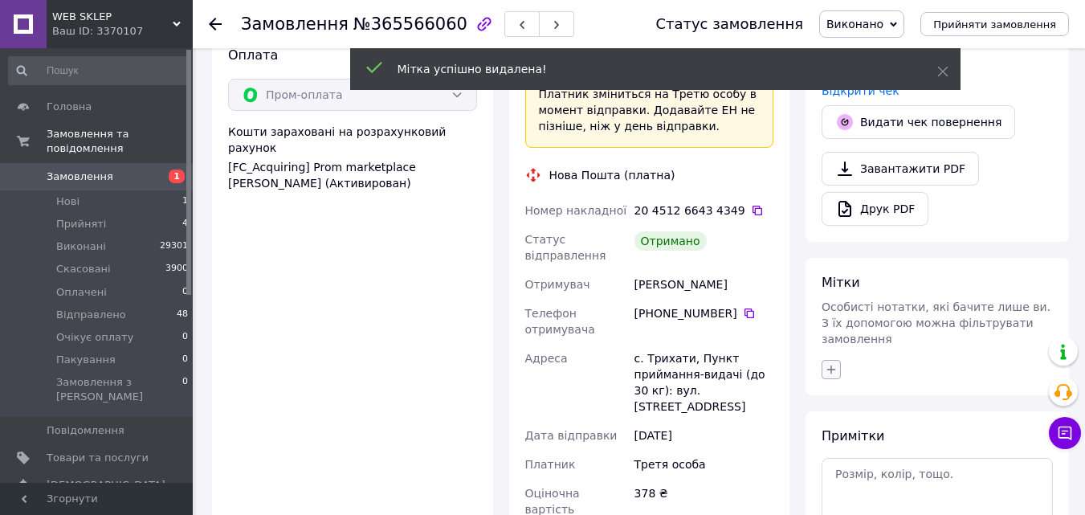
click at [829, 360] on button "button" at bounding box center [831, 369] width 19 height 19
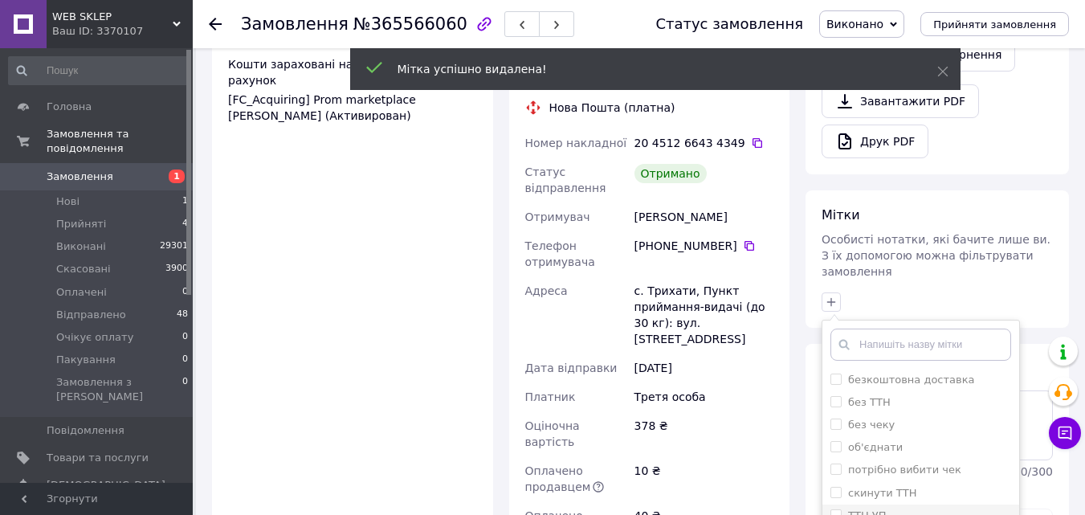
scroll to position [723, 0]
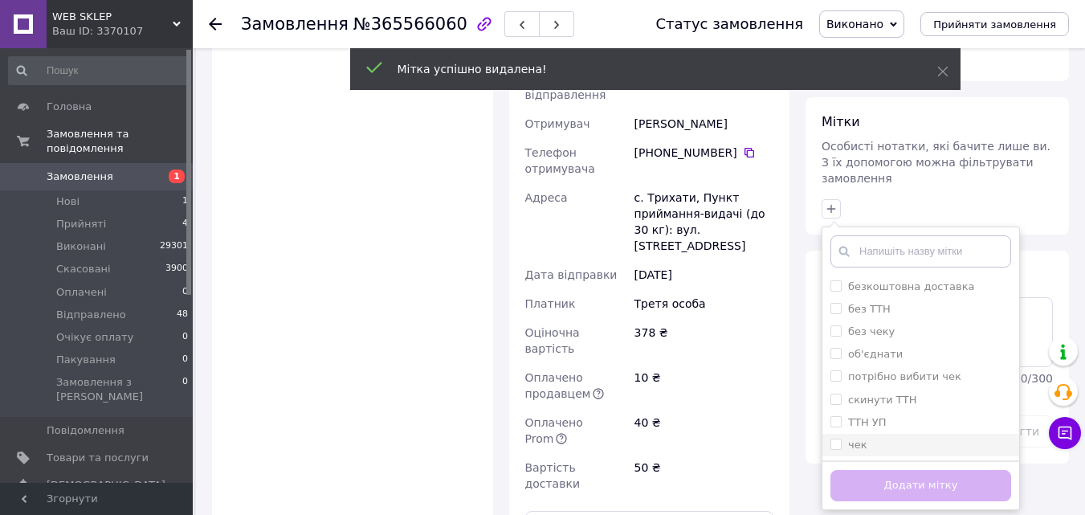
click at [837, 439] on input "чек" at bounding box center [836, 444] width 10 height 10
checkbox input "true"
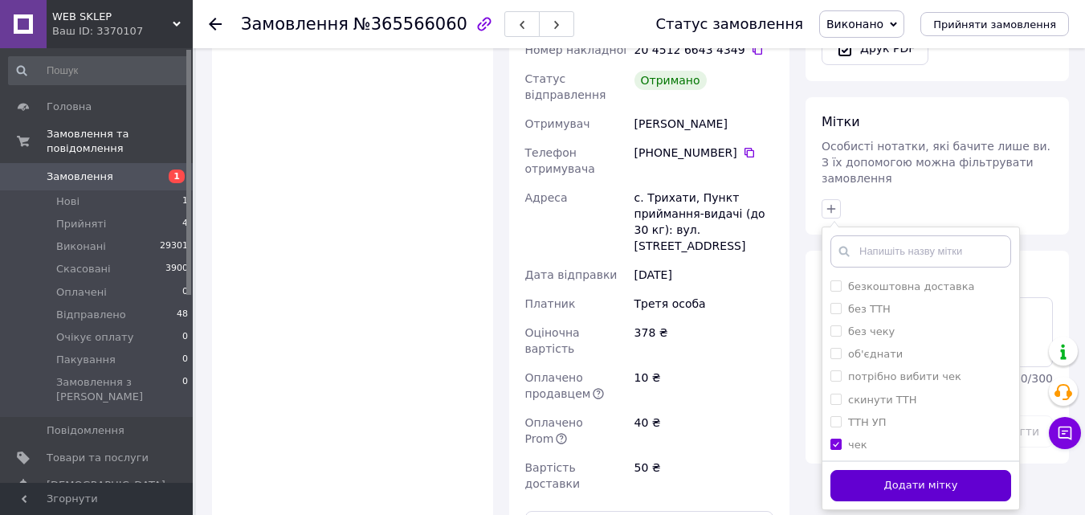
click at [861, 470] on button "Додати мітку" at bounding box center [921, 485] width 181 height 31
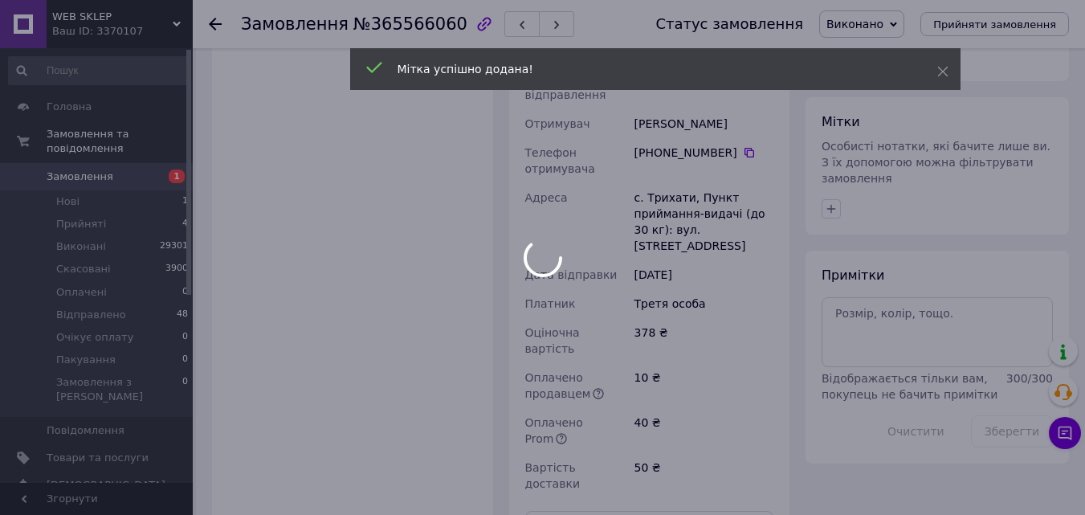
scroll to position [341, 0]
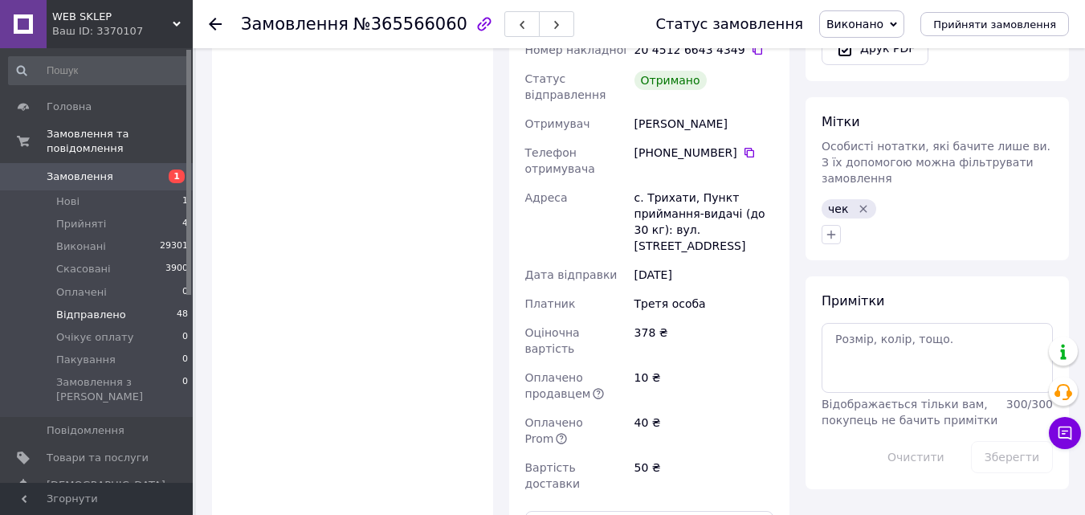
click at [112, 308] on span "Відправлено" at bounding box center [91, 315] width 70 height 14
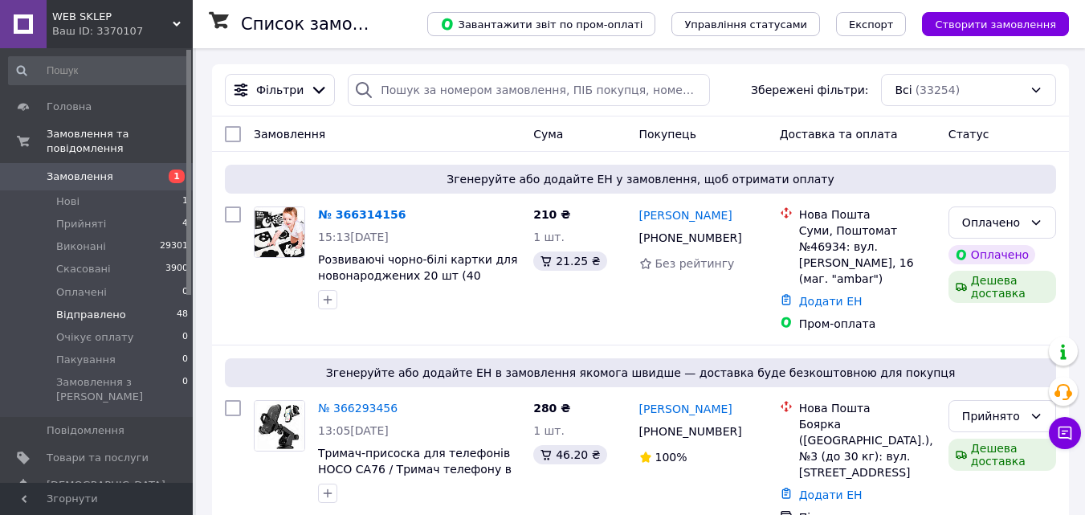
click at [80, 308] on span "Відправлено" at bounding box center [91, 315] width 70 height 14
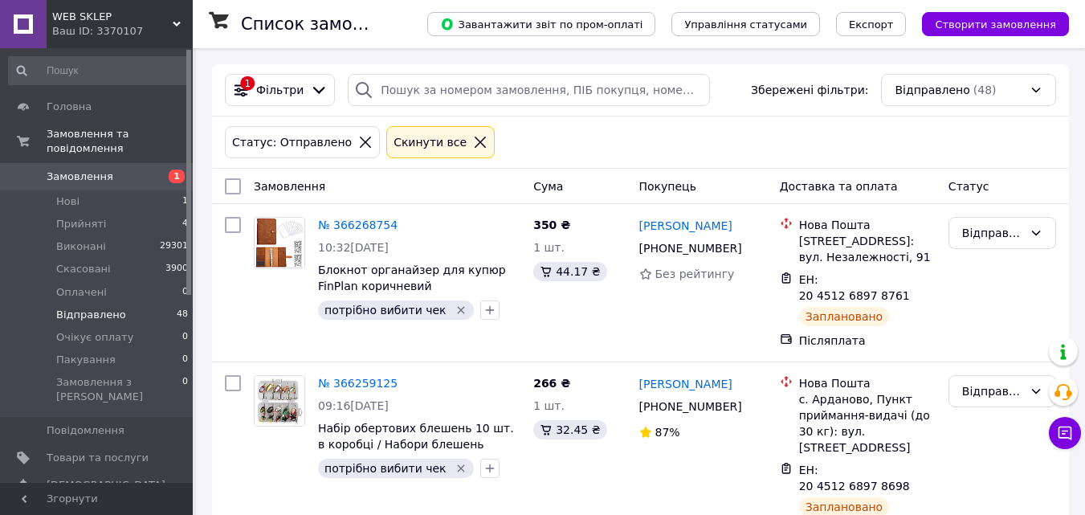
click at [280, 91] on span "Фільтри" at bounding box center [279, 90] width 47 height 16
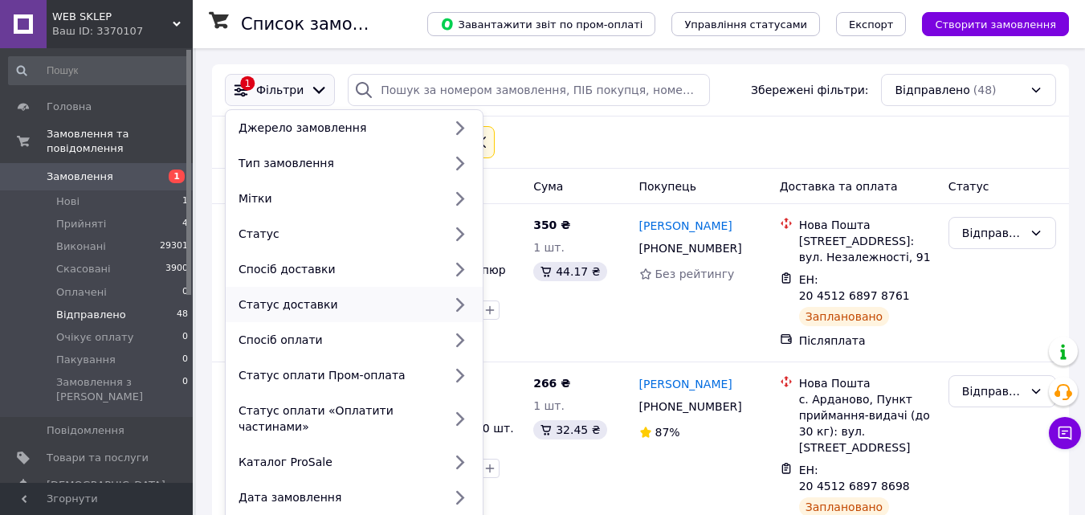
click at [293, 303] on div "Статус доставки" at bounding box center [337, 304] width 210 height 16
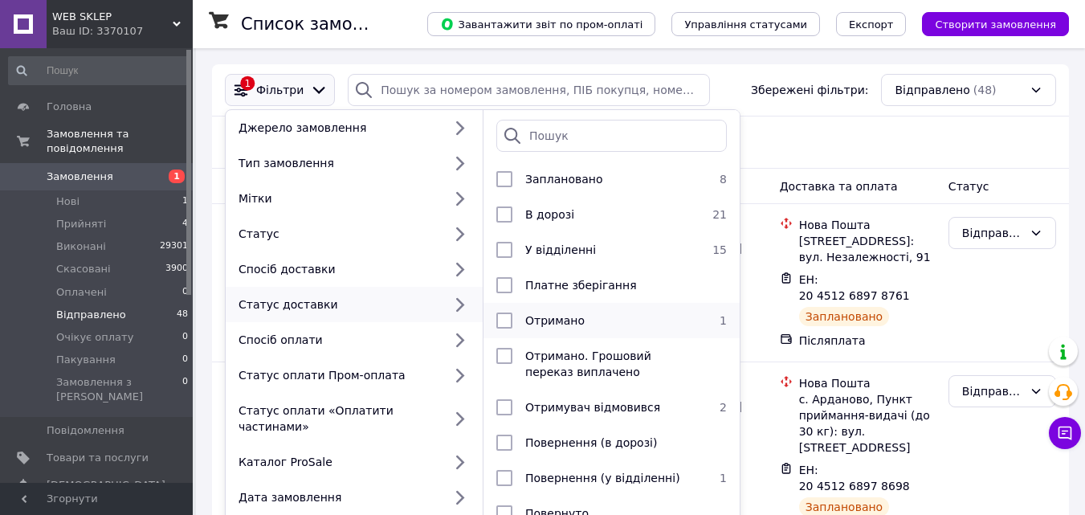
click at [558, 321] on span "Отримано" at bounding box center [554, 320] width 59 height 13
checkbox input "true"
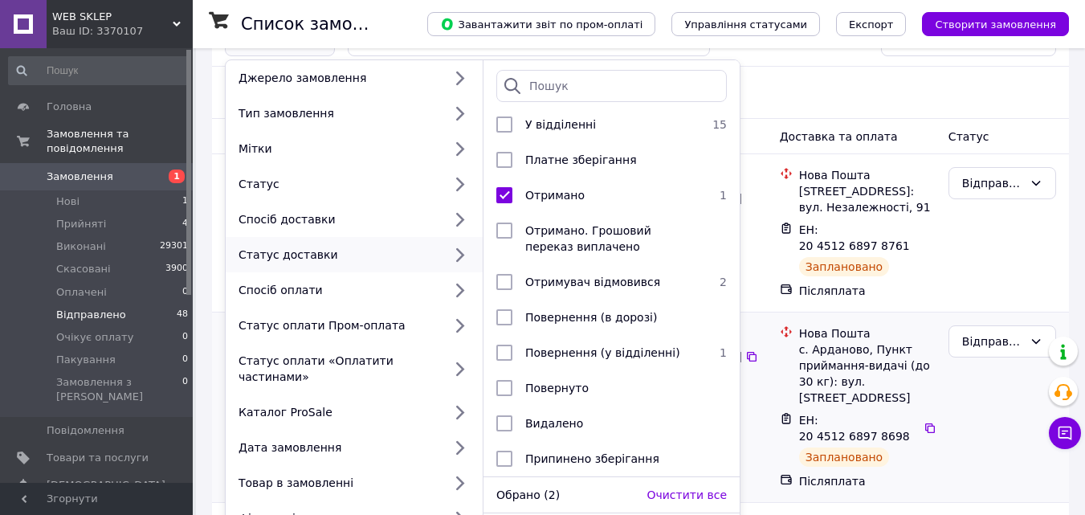
scroll to position [161, 0]
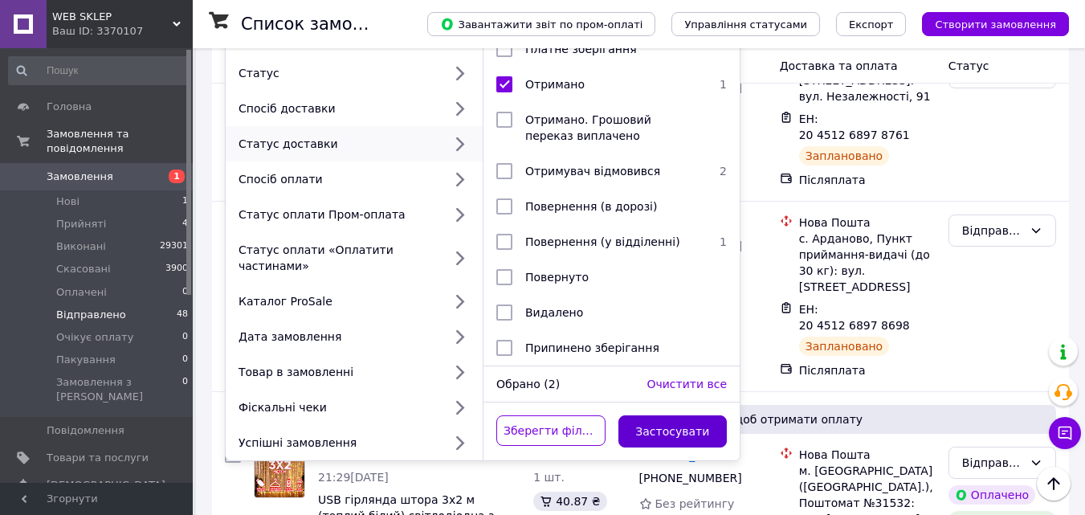
click at [690, 415] on button "Застосувати" at bounding box center [673, 431] width 109 height 32
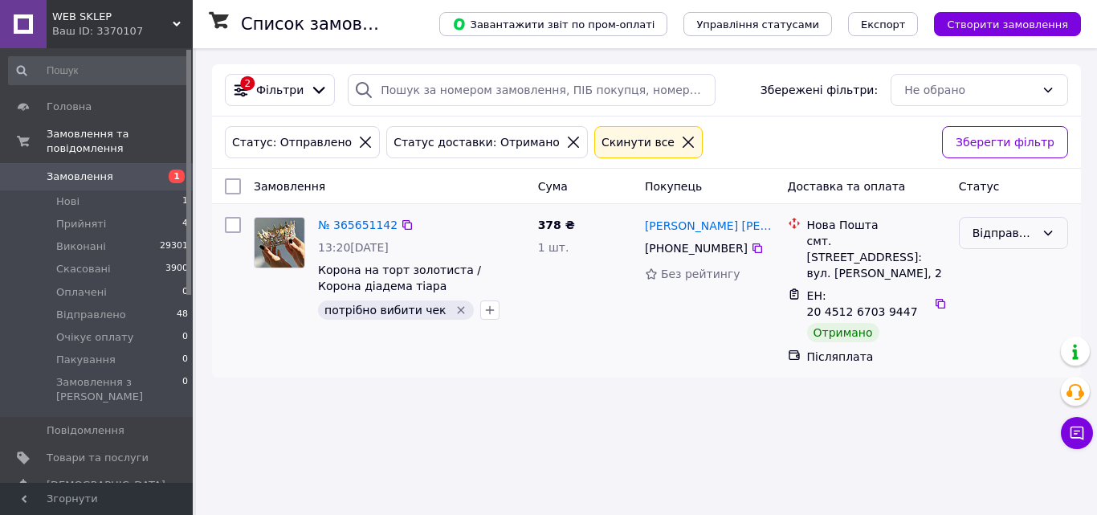
click at [995, 237] on div "Відправлено" at bounding box center [1004, 233] width 63 height 18
click at [988, 300] on li "Виконано" at bounding box center [1014, 297] width 108 height 29
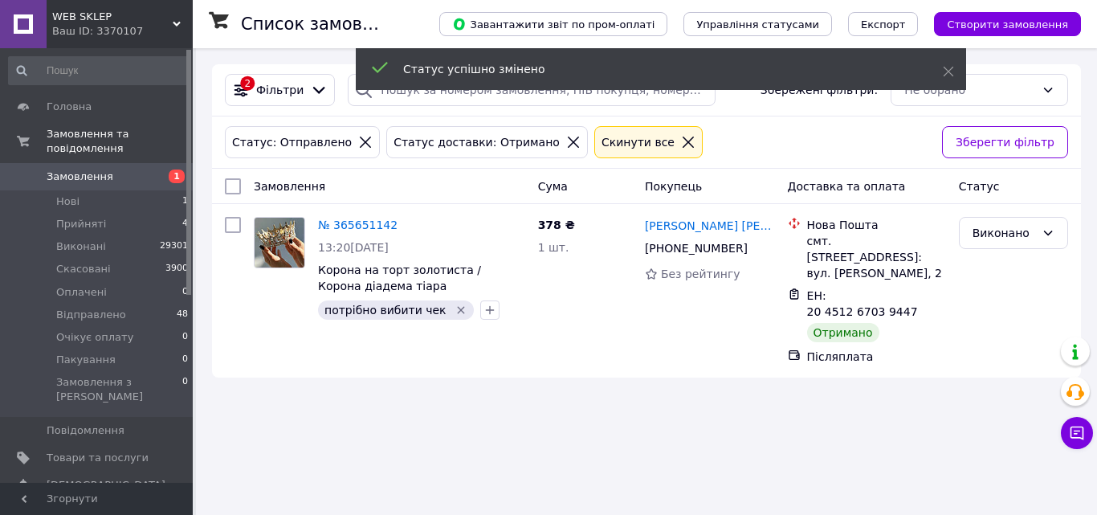
click at [999, 90] on div "Не обрано" at bounding box center [980, 90] width 178 height 32
click at [1023, 88] on div "Не обрано" at bounding box center [980, 90] width 178 height 32
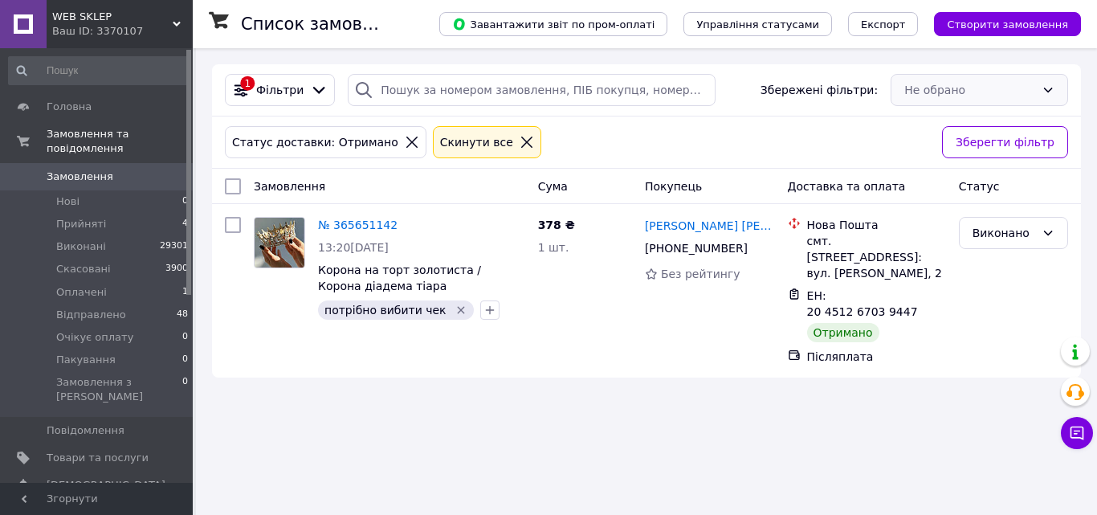
click at [980, 92] on div "Не обрано" at bounding box center [980, 90] width 178 height 32
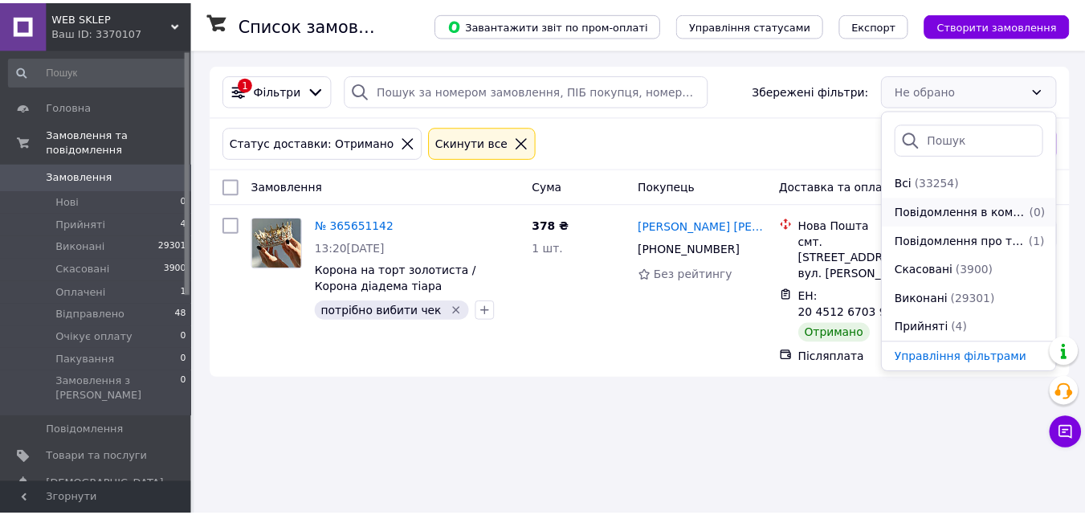
scroll to position [161, 0]
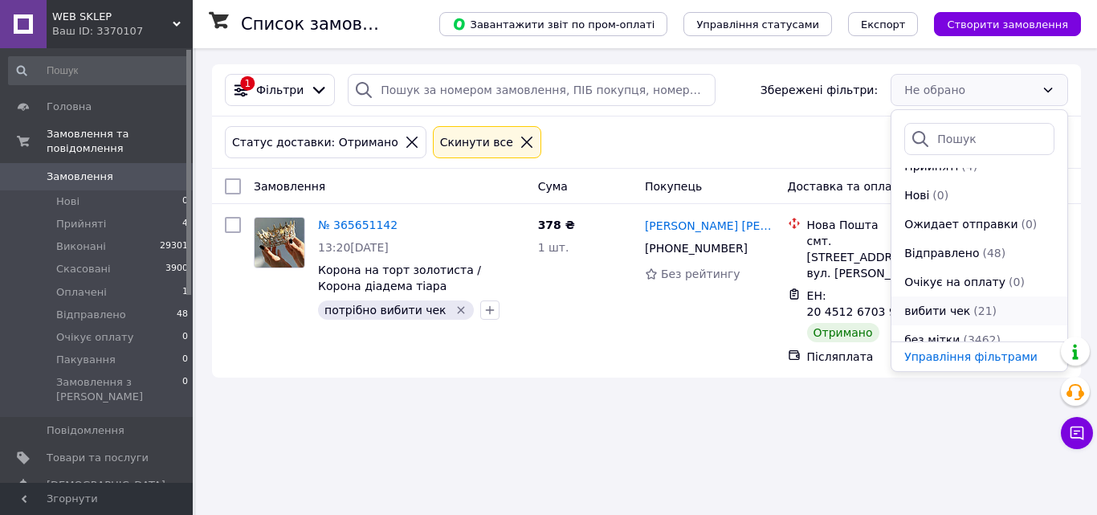
click at [974, 306] on span "(21)" at bounding box center [985, 310] width 23 height 13
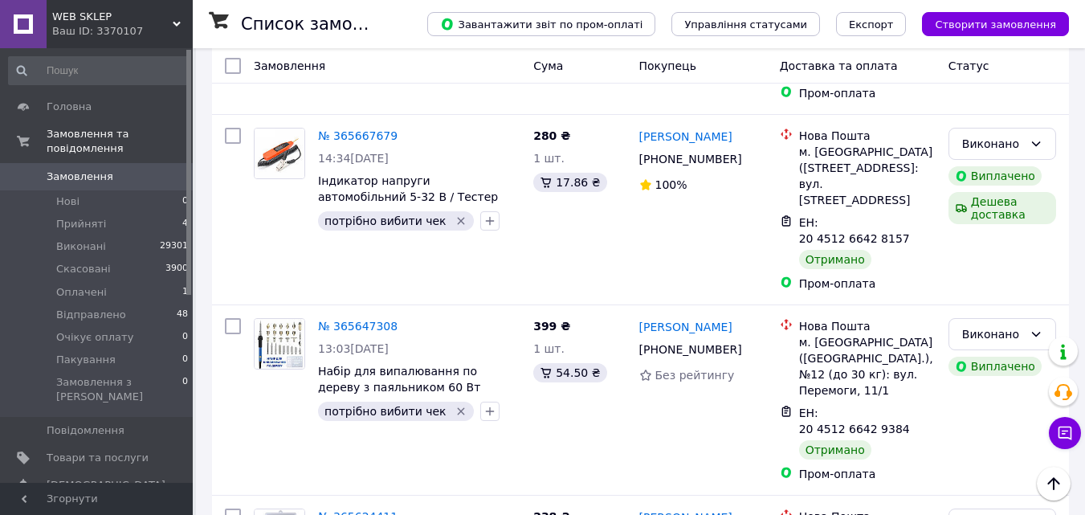
scroll to position [2250, 0]
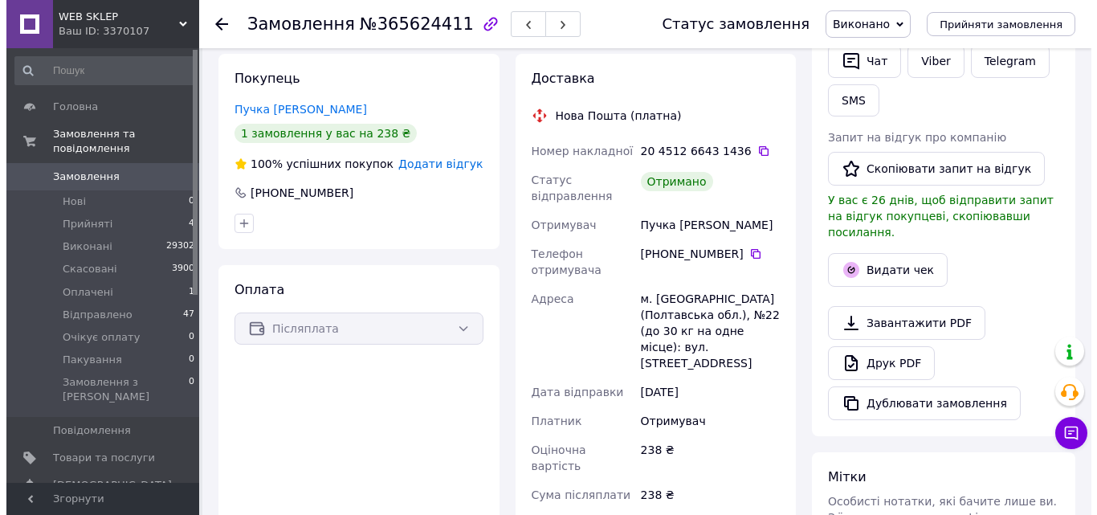
scroll to position [321, 0]
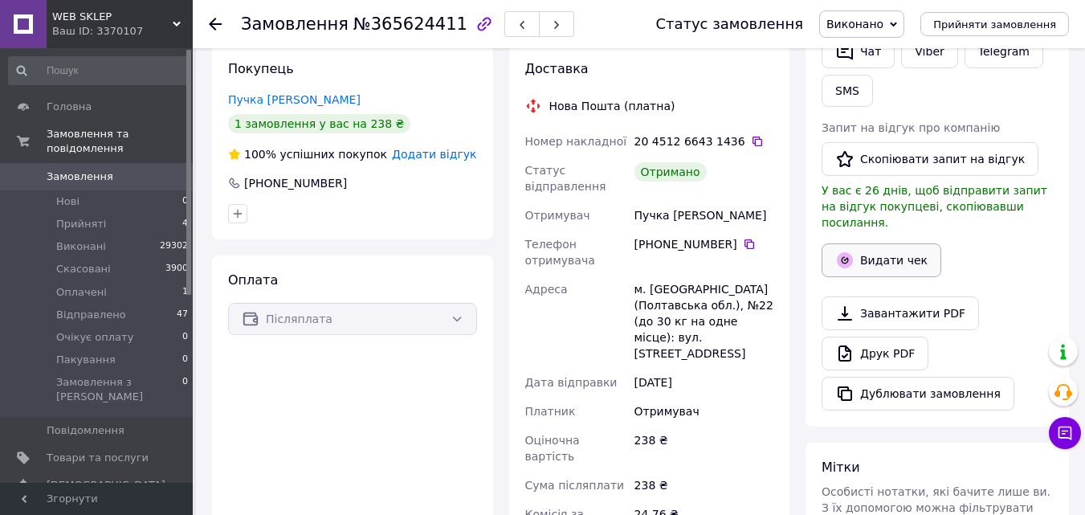
click at [877, 251] on button "Видати чек" at bounding box center [882, 260] width 120 height 34
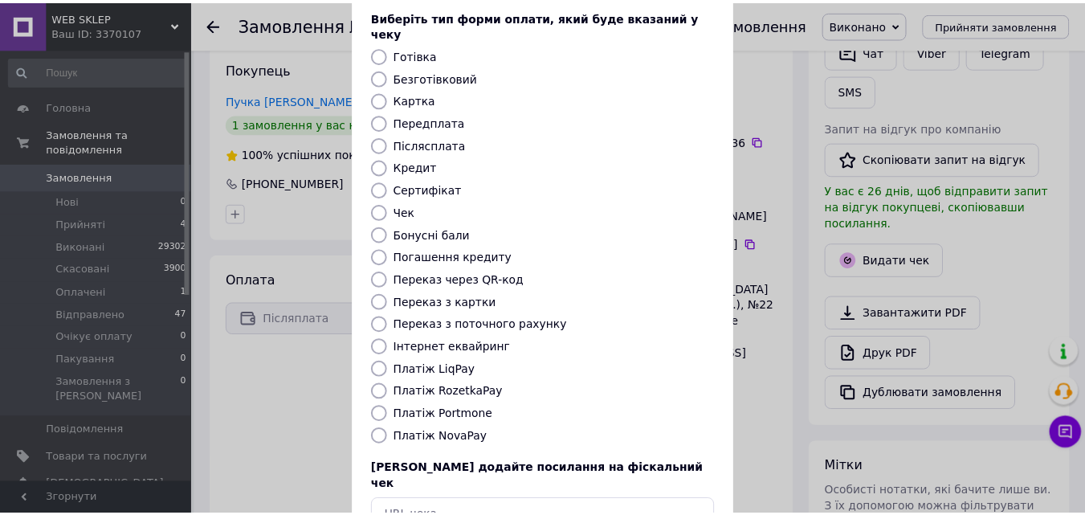
scroll to position [175, 0]
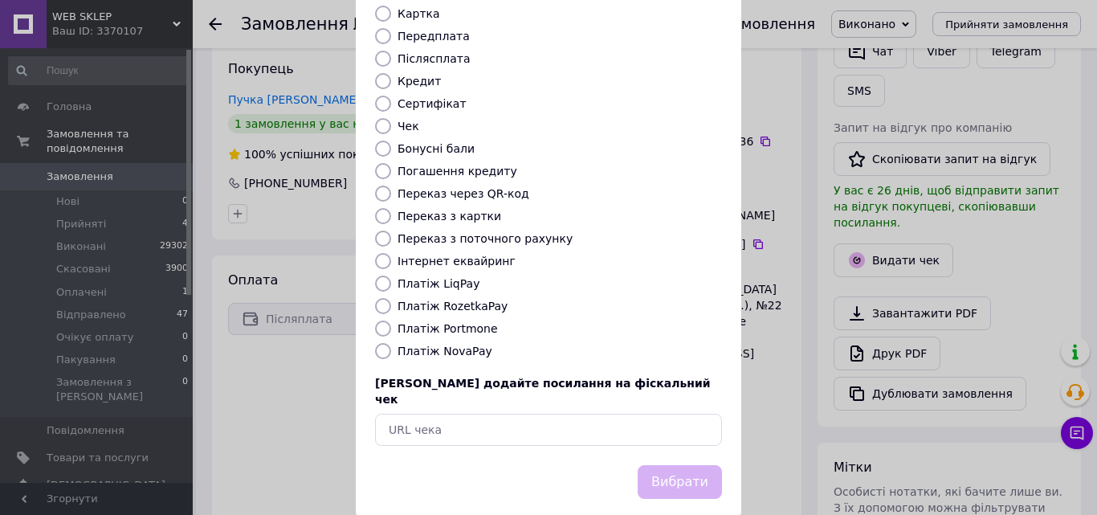
click at [456, 345] on label "Платіж NovaPay" at bounding box center [445, 351] width 95 height 13
click at [391, 343] on input "Платіж NovaPay" at bounding box center [383, 351] width 16 height 16
radio input "true"
click at [689, 465] on button "Вибрати" at bounding box center [680, 482] width 84 height 35
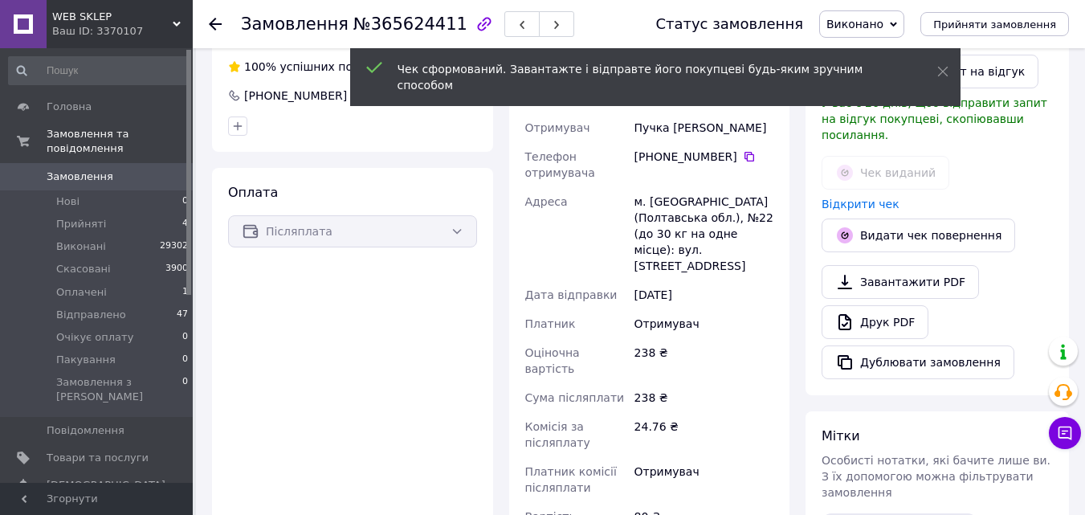
scroll to position [643, 0]
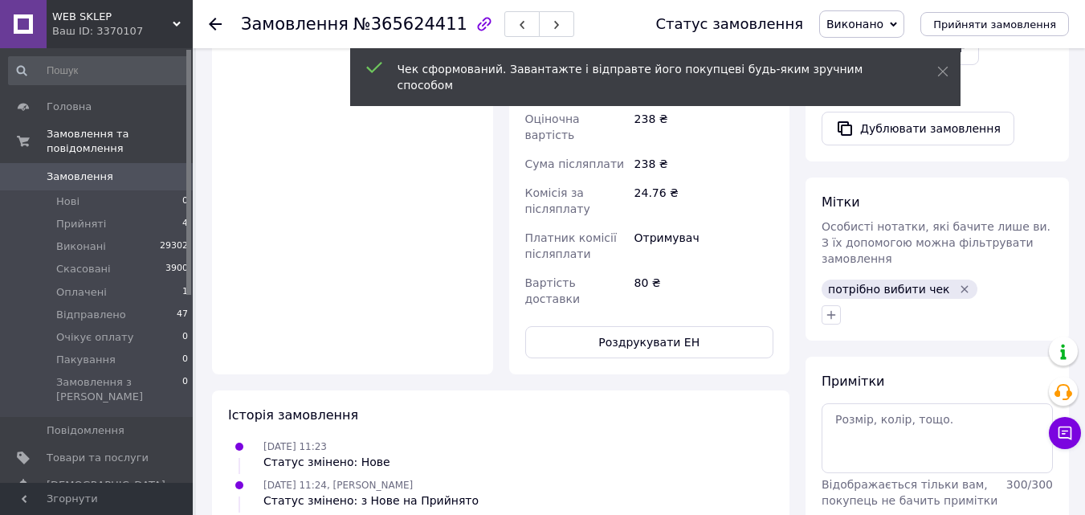
click at [958, 283] on icon "Видалити мітку" at bounding box center [964, 289] width 13 height 13
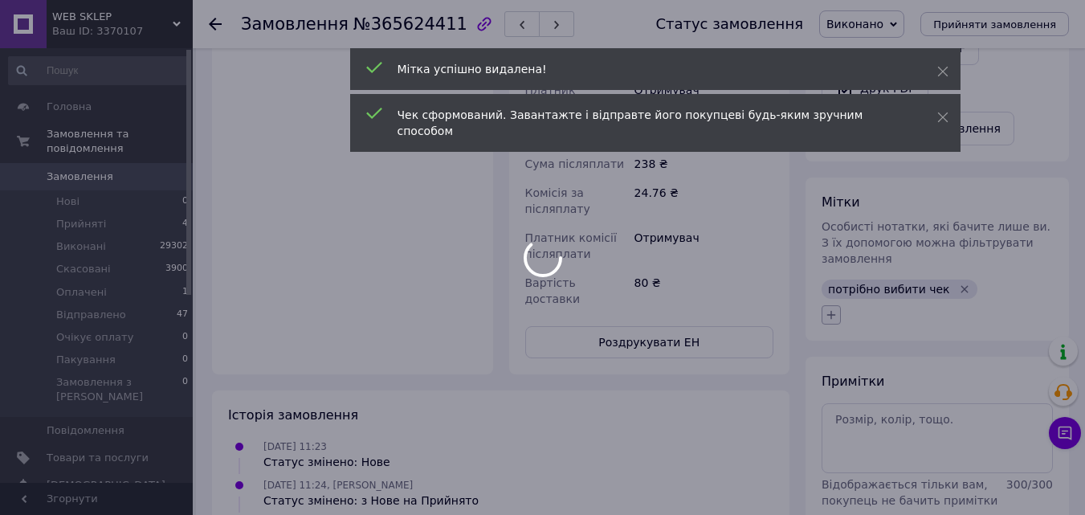
scroll to position [71, 0]
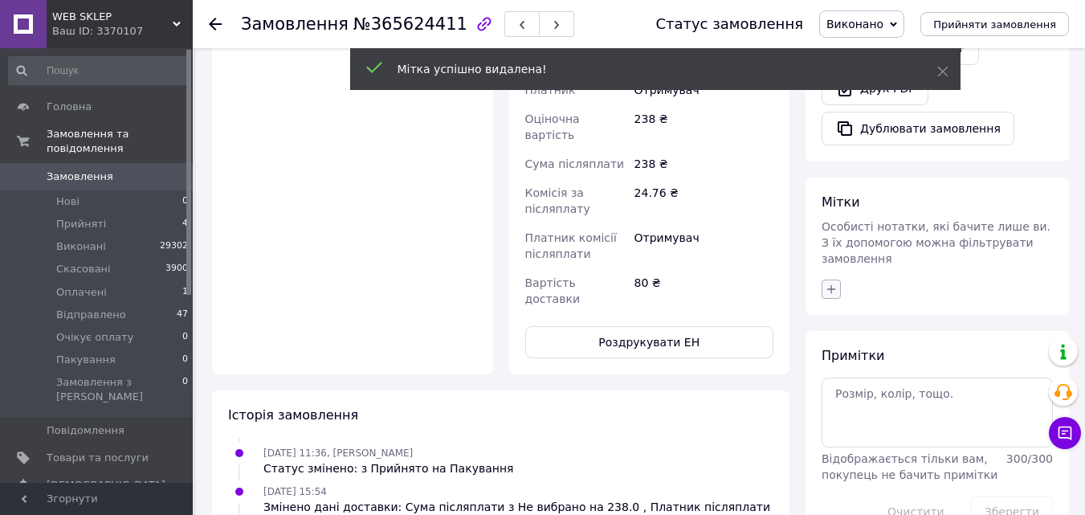
click at [832, 283] on icon "button" at bounding box center [831, 289] width 13 height 13
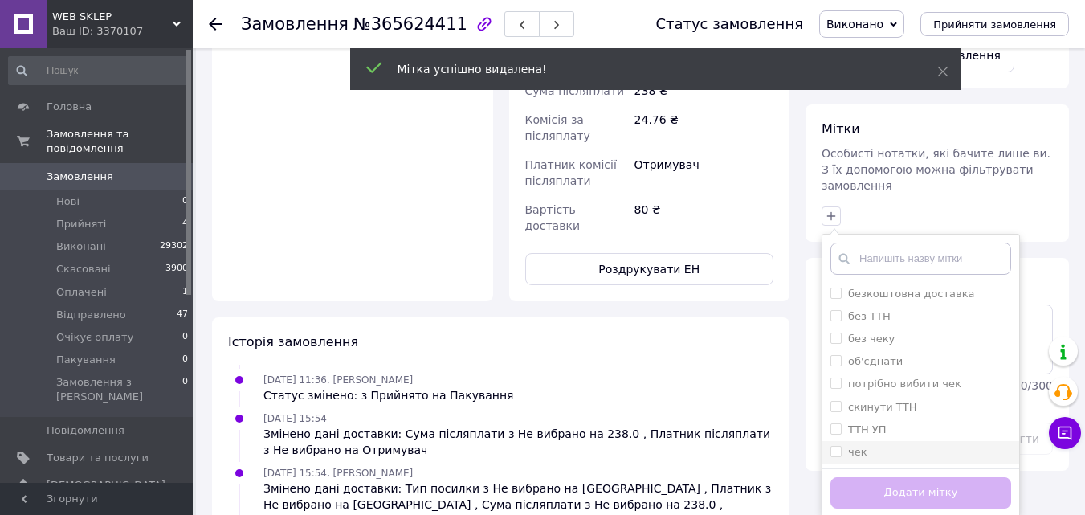
scroll to position [803, 0]
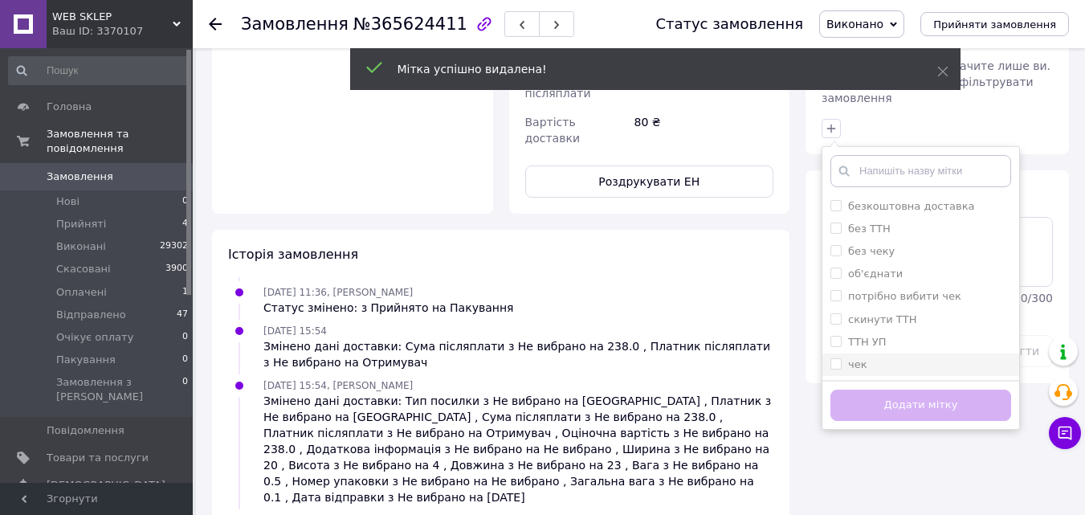
click at [835, 358] on input "чек" at bounding box center [836, 363] width 10 height 10
checkbox input "true"
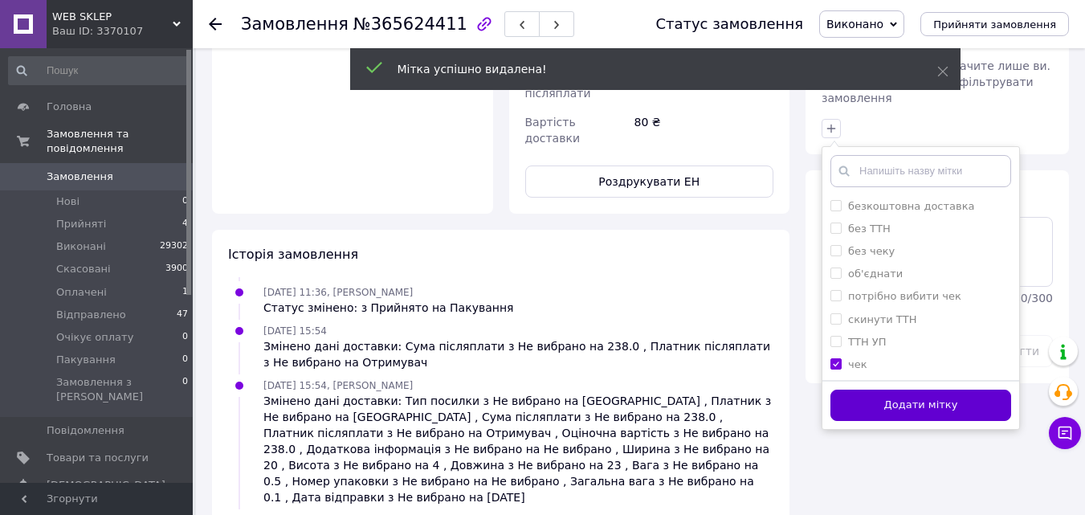
click at [848, 390] on button "Додати мітку" at bounding box center [921, 405] width 181 height 31
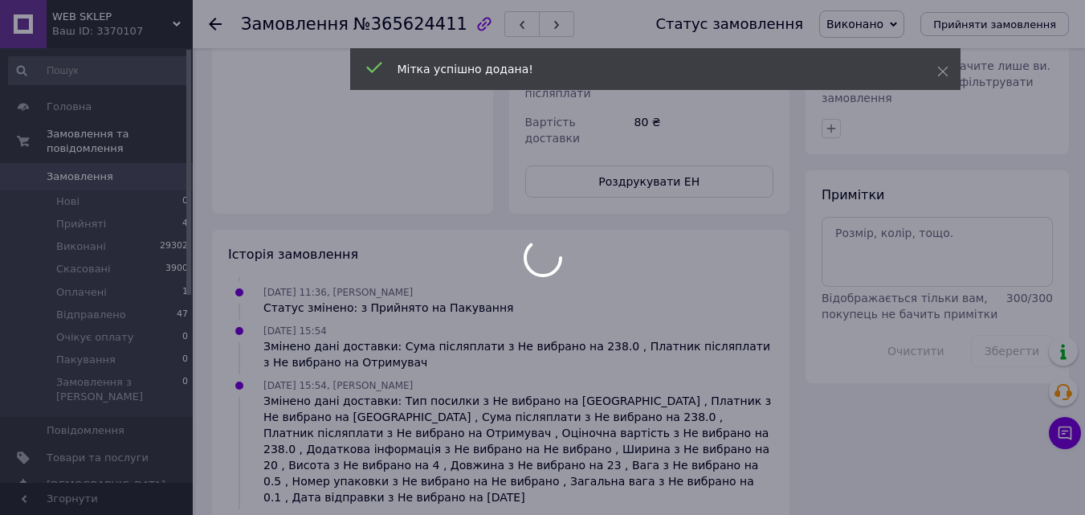
scroll to position [109, 0]
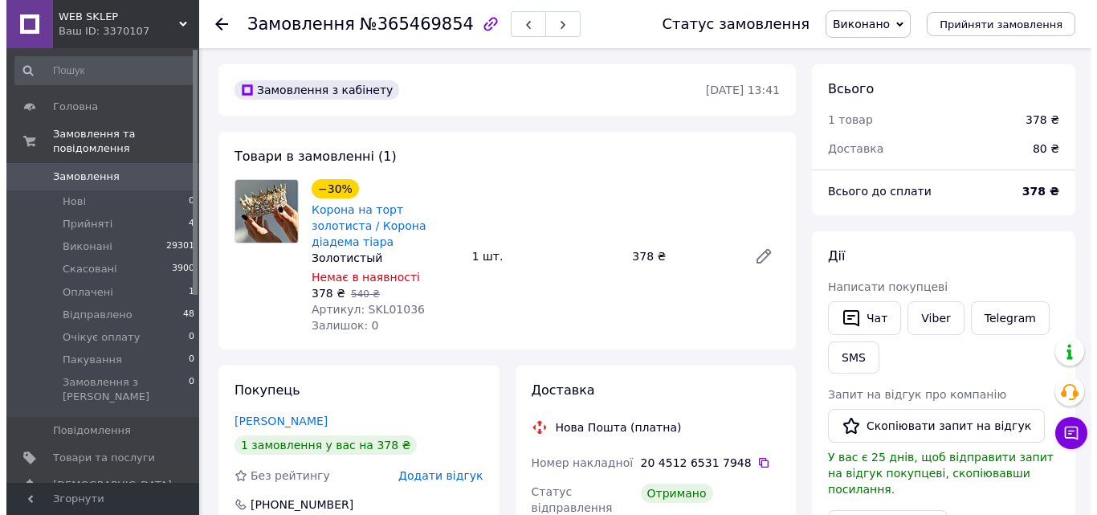
scroll to position [241, 0]
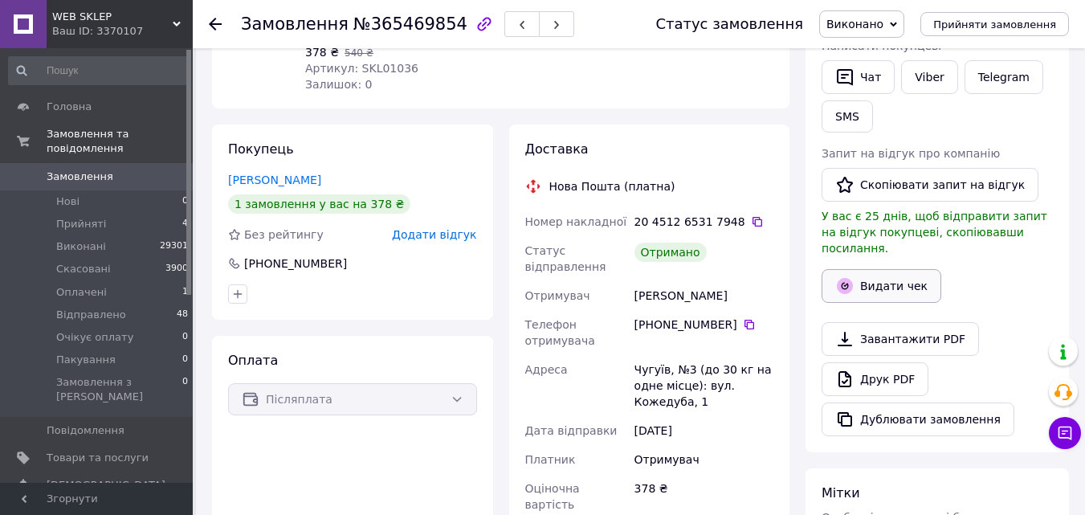
click at [885, 275] on button "Видати чек" at bounding box center [882, 286] width 120 height 34
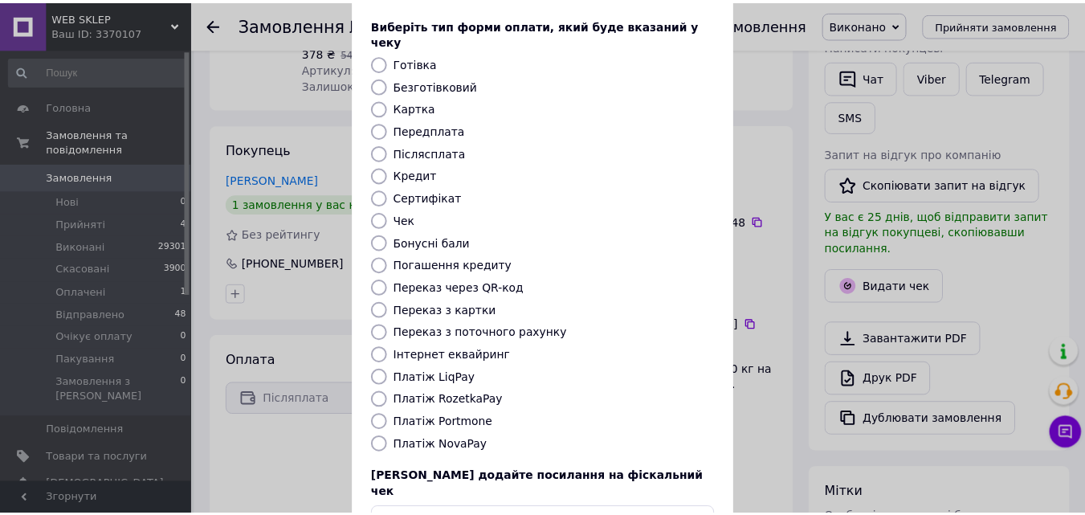
scroll to position [175, 0]
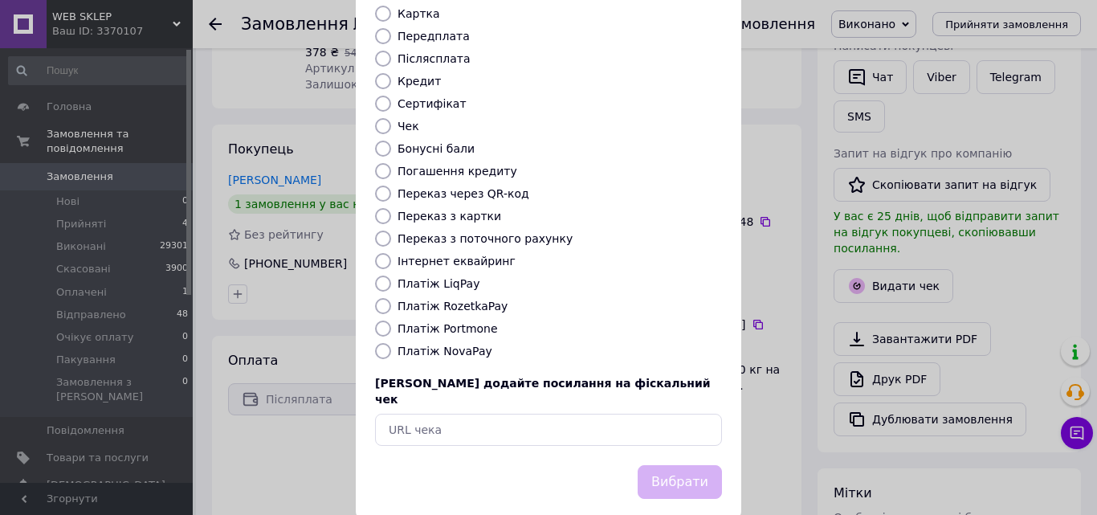
click at [438, 345] on label "Платіж NovaPay" at bounding box center [445, 351] width 95 height 13
click at [391, 343] on input "Платіж NovaPay" at bounding box center [383, 351] width 16 height 16
radio input "true"
click at [663, 465] on button "Вибрати" at bounding box center [680, 482] width 84 height 35
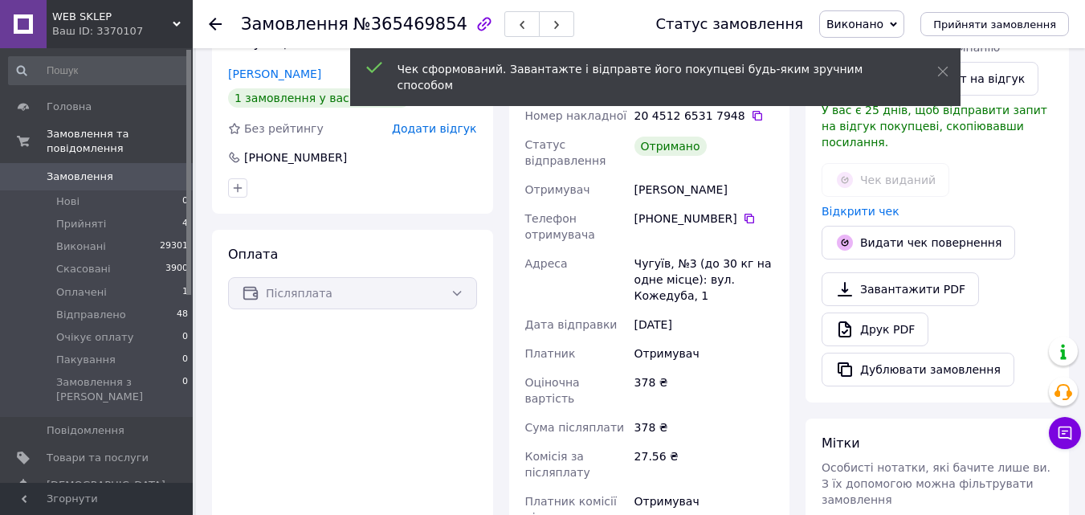
scroll to position [562, 0]
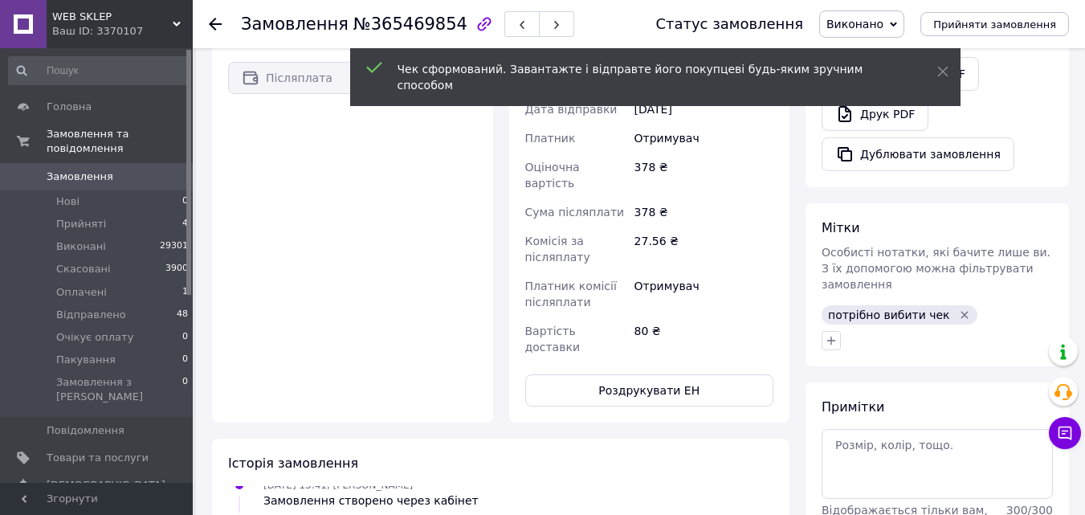
click at [958, 309] on icon "Видалити мітку" at bounding box center [964, 315] width 13 height 13
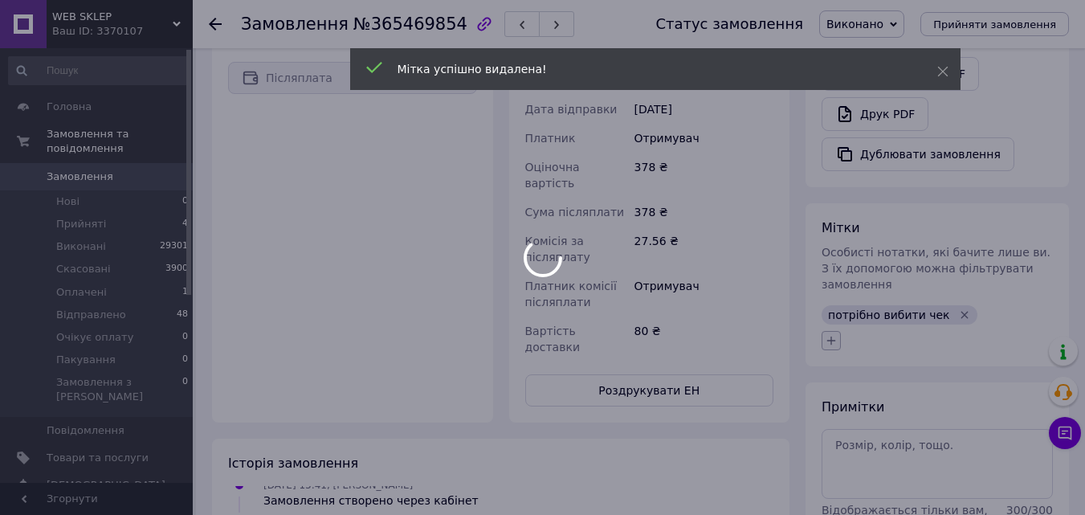
scroll to position [125, 0]
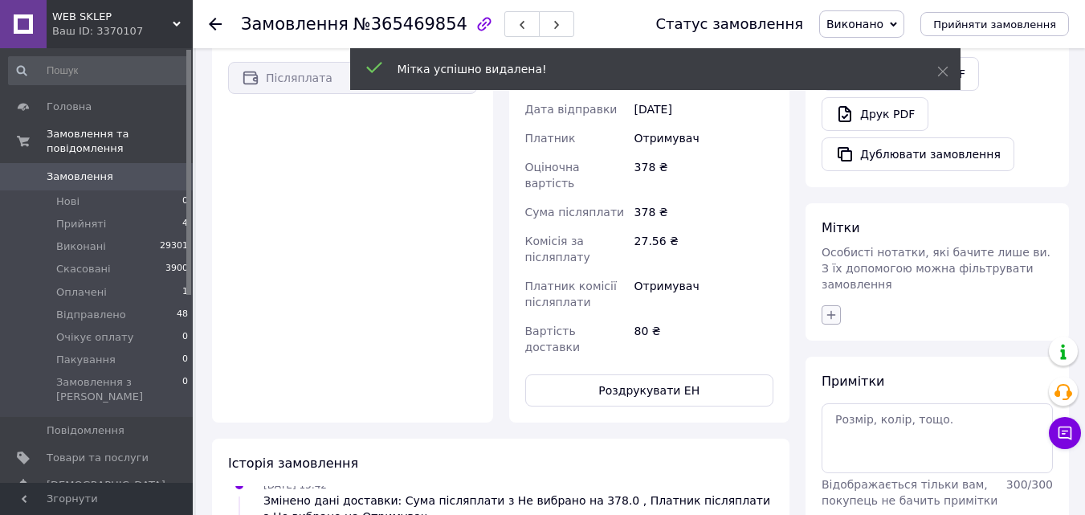
click at [830, 309] on icon "button" at bounding box center [831, 315] width 13 height 13
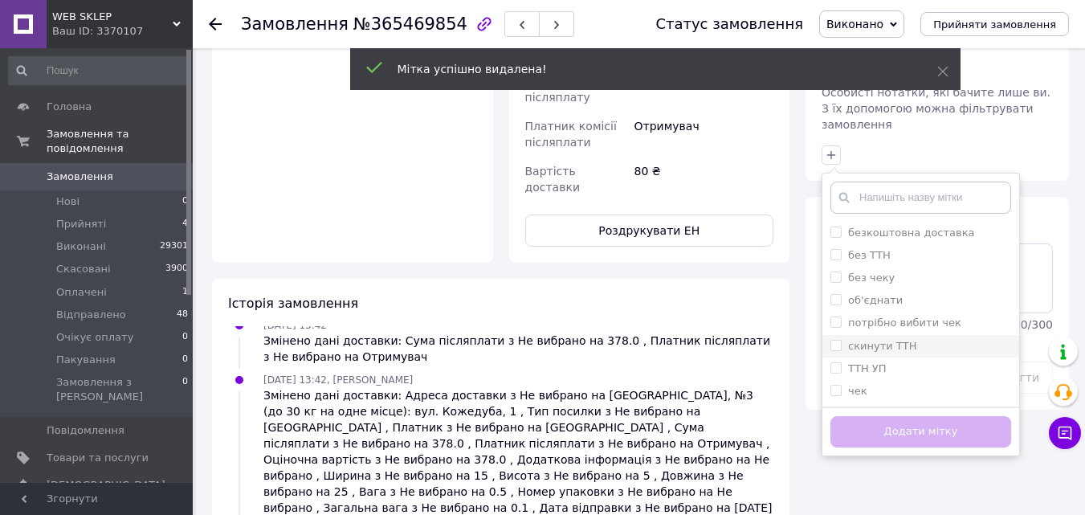
scroll to position [723, 0]
click at [837, 384] on input "чек" at bounding box center [836, 389] width 10 height 10
checkbox input "true"
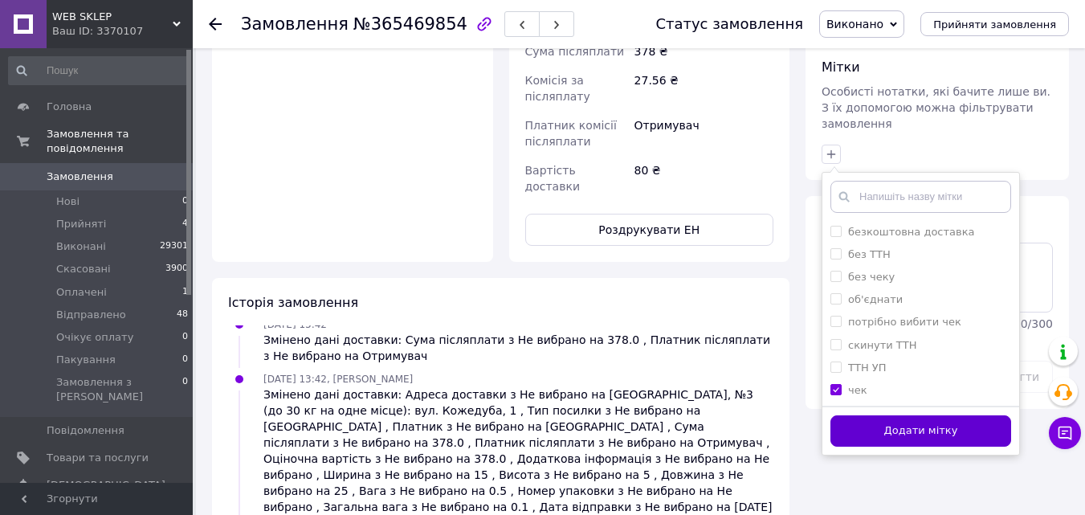
click at [859, 415] on button "Додати мітку" at bounding box center [921, 430] width 181 height 31
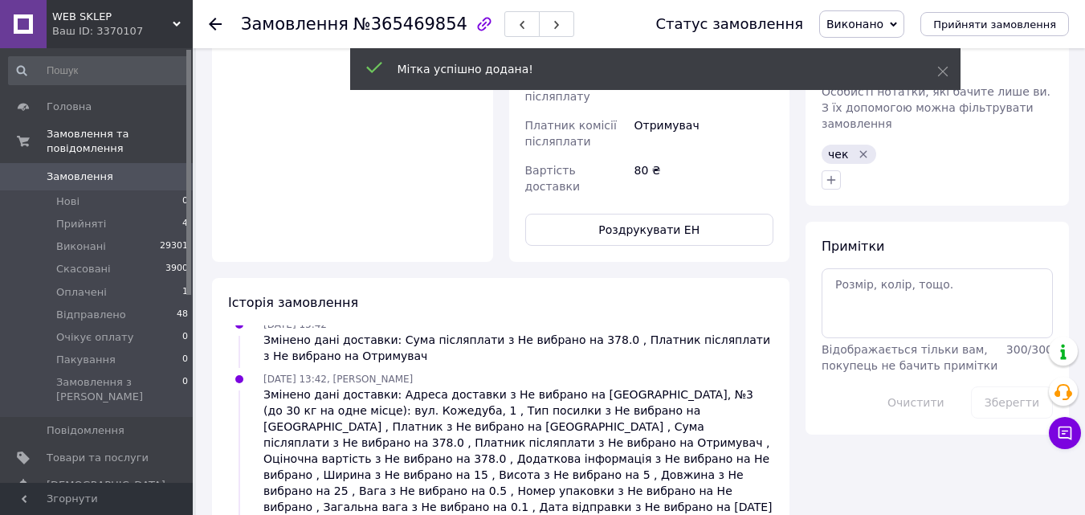
scroll to position [164, 0]
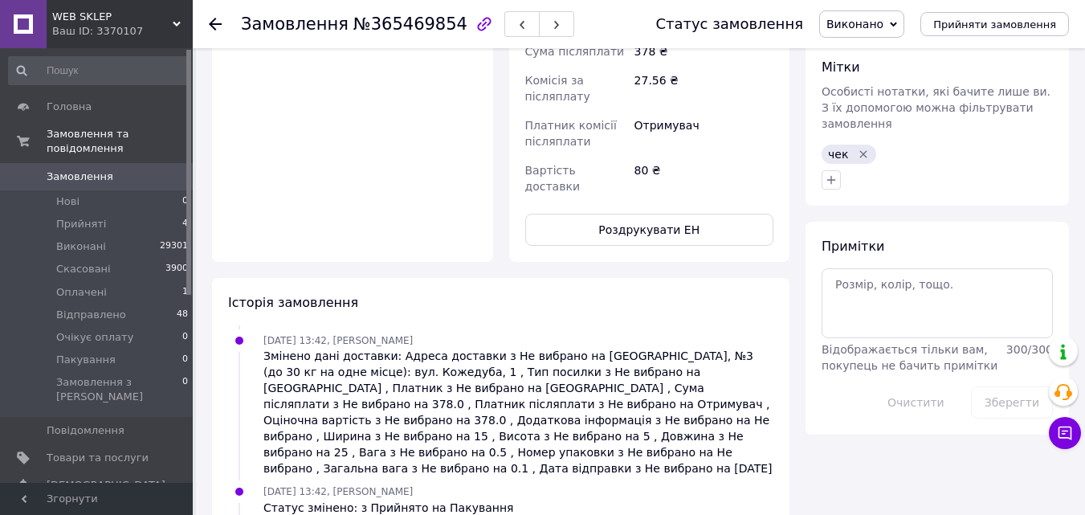
click at [135, 170] on span "Замовлення" at bounding box center [98, 177] width 102 height 14
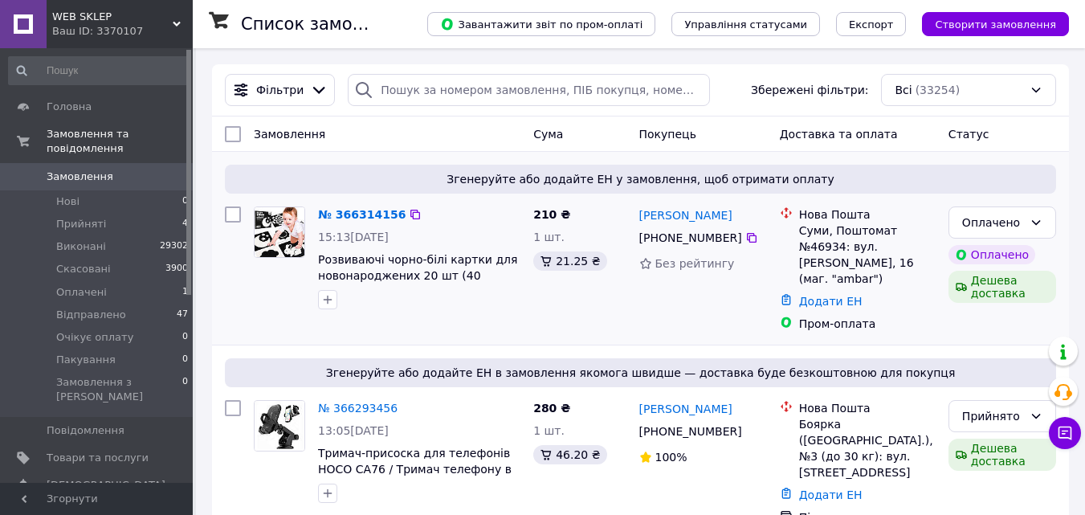
click at [280, 227] on img at bounding box center [280, 232] width 50 height 50
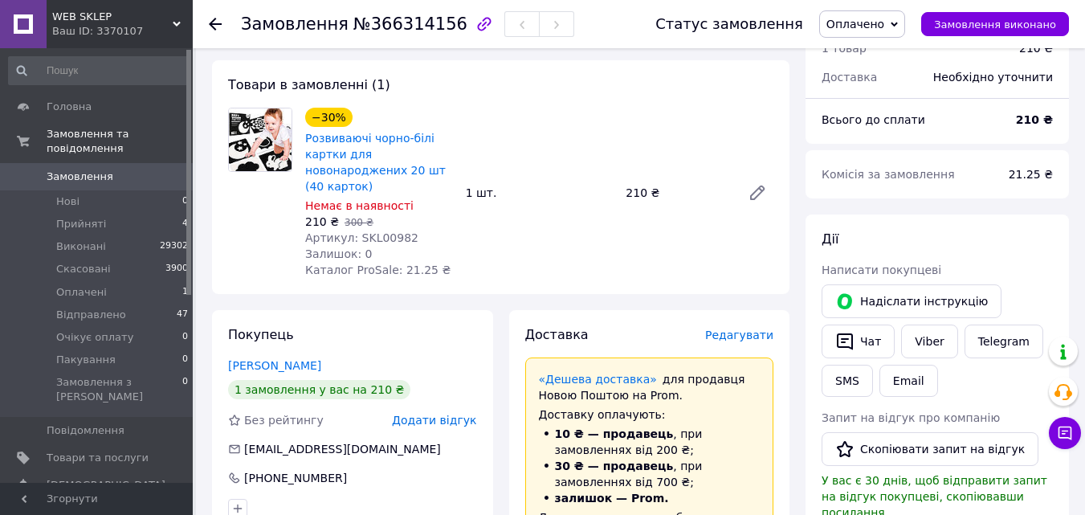
scroll to position [241, 0]
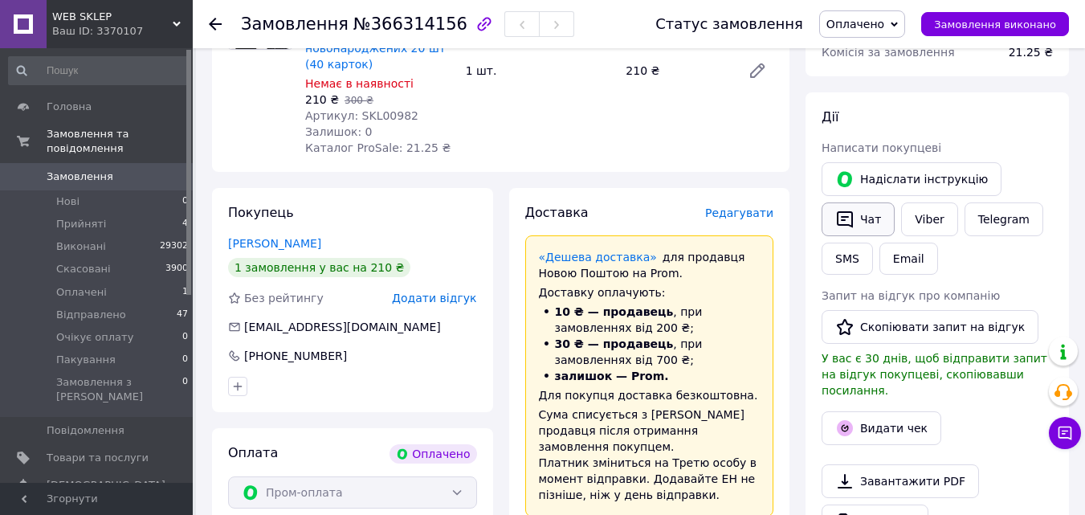
click at [855, 215] on button "Чат" at bounding box center [858, 219] width 73 height 34
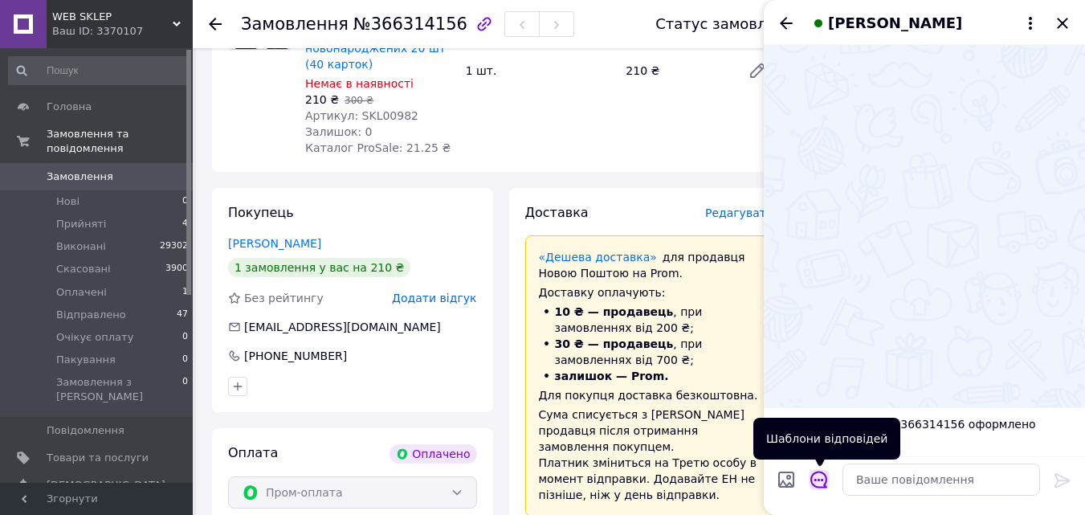
click at [819, 470] on button "Відкрити шаблони відповідей" at bounding box center [819, 479] width 21 height 21
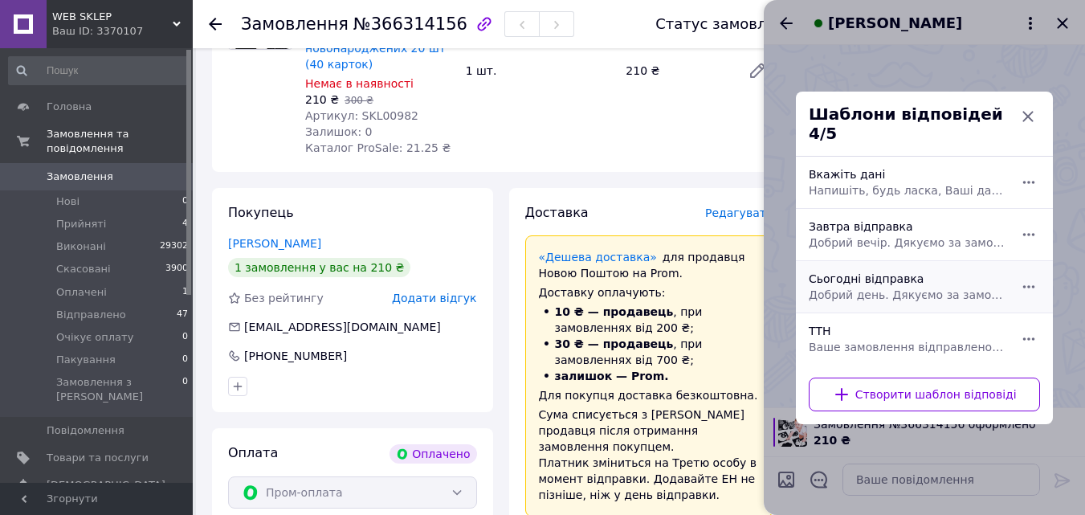
click at [848, 287] on span "Добрий день. Дякуємо за замовлення у нашому магазині. Сьогодні відправимо." at bounding box center [907, 295] width 196 height 16
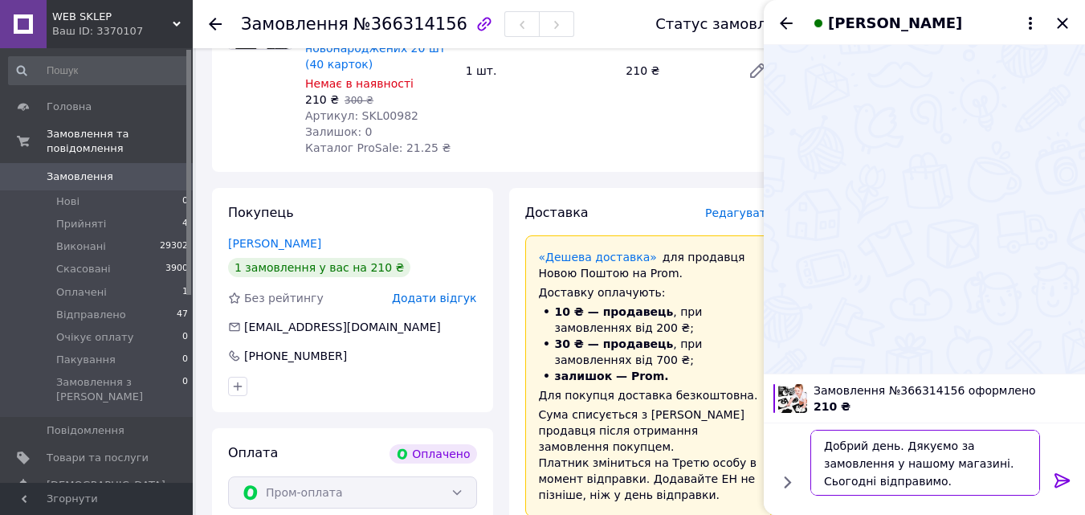
drag, startPoint x: 928, startPoint y: 466, endPoint x: 981, endPoint y: 471, distance: 53.2
click at [981, 471] on textarea "Добрий день. Дякуємо за замовлення у нашому магазині. Сьогодні відправимо." at bounding box center [926, 463] width 230 height 66
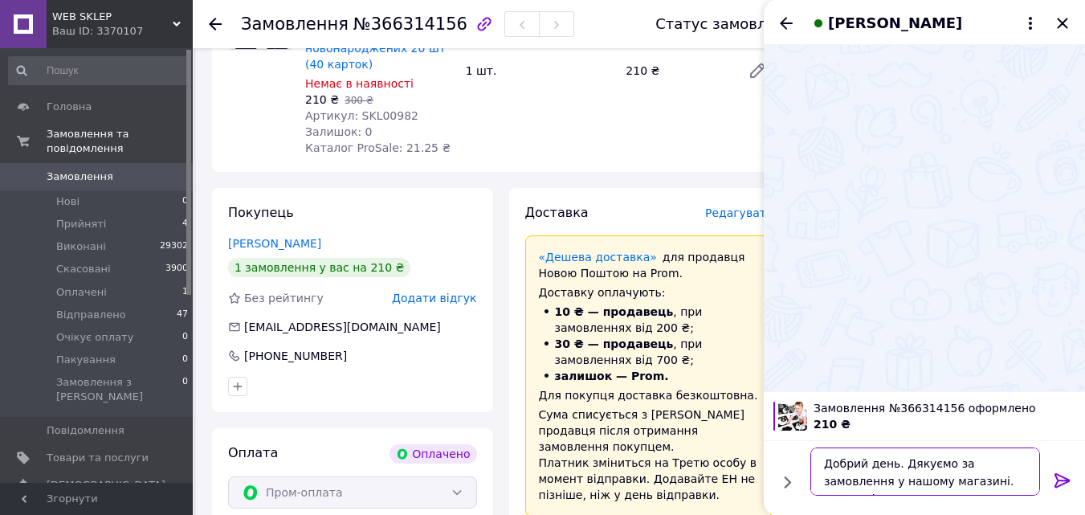
type textarea "Добрий день. Дякуємо за замовлення у нашому магазині. Завтра відправимо."
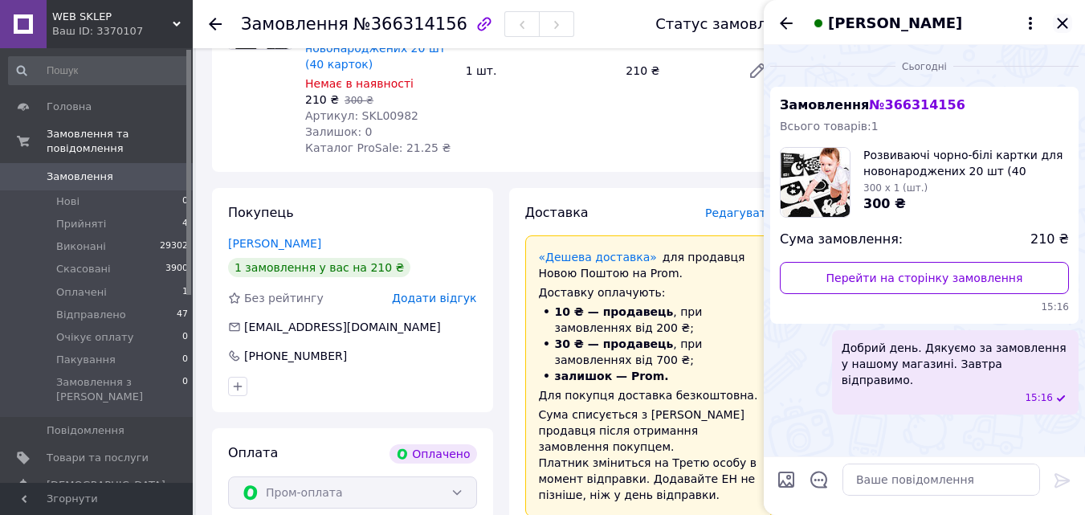
click at [1066, 19] on icon "Закрити" at bounding box center [1062, 23] width 10 height 10
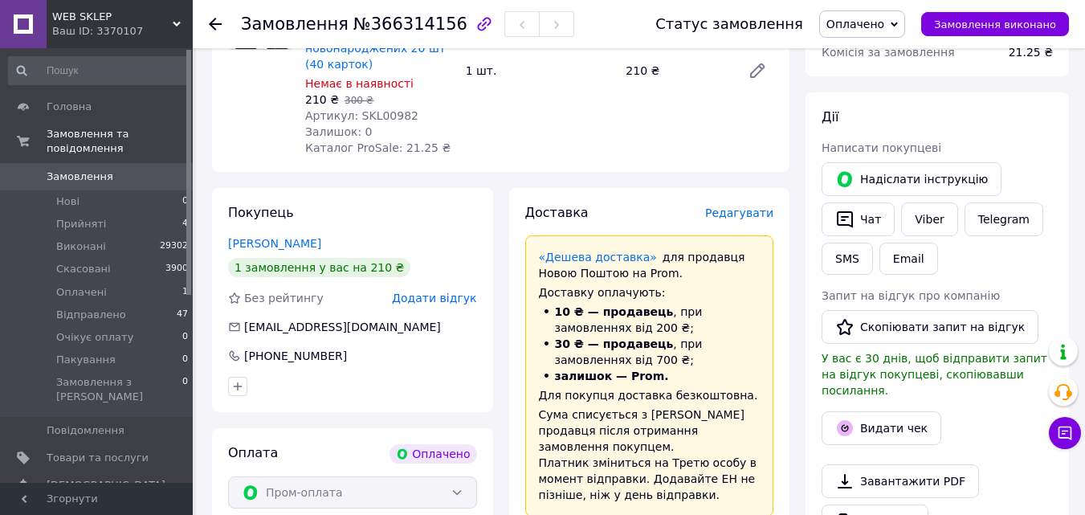
click at [874, 32] on span "Оплачено" at bounding box center [862, 23] width 86 height 27
click at [869, 171] on li "Пакування" at bounding box center [866, 177] width 93 height 24
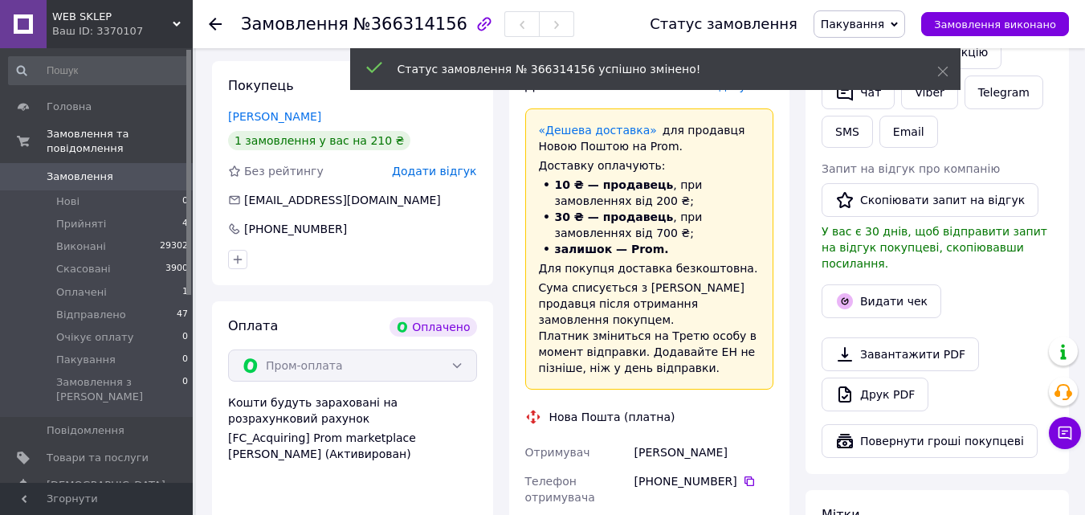
scroll to position [562, 0]
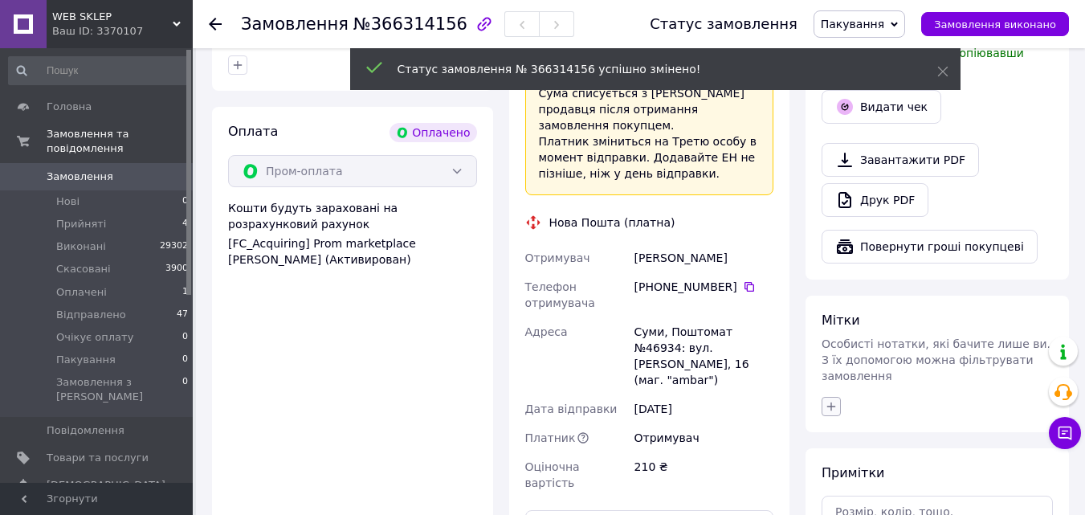
click at [832, 400] on icon "button" at bounding box center [831, 406] width 13 height 13
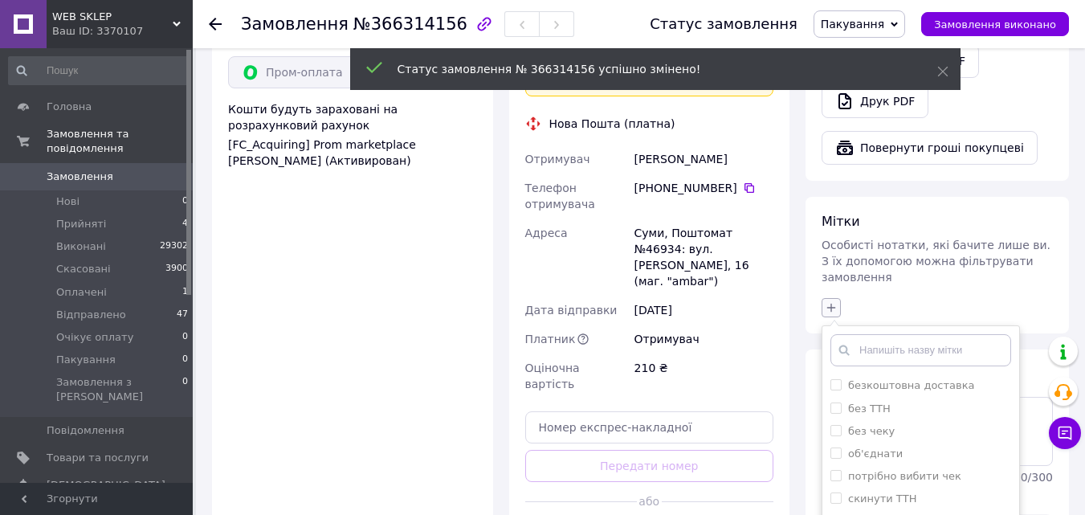
scroll to position [803, 0]
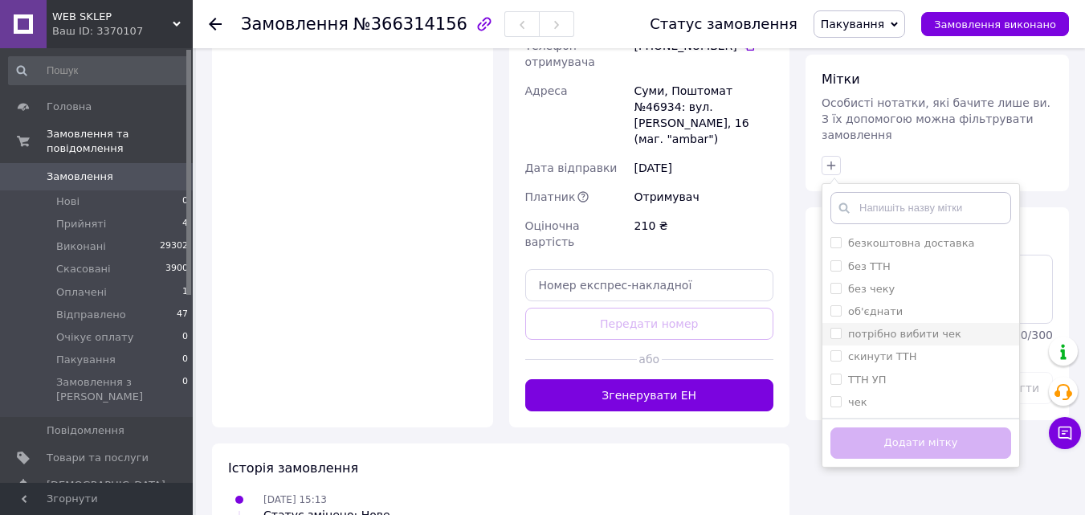
click at [909, 328] on label "потрібно вибити чек" at bounding box center [904, 334] width 113 height 12
checkbox input "true"
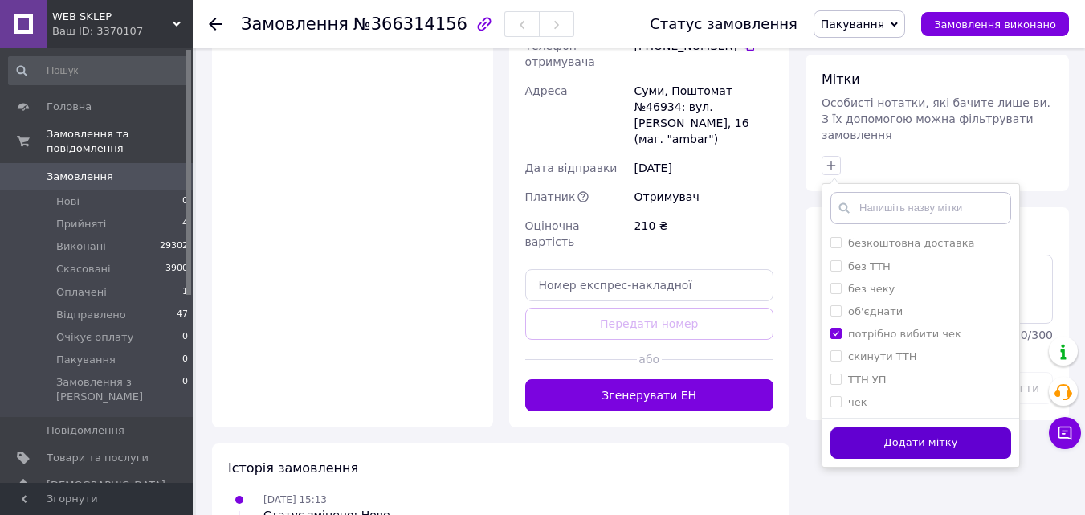
click at [911, 427] on button "Додати мітку" at bounding box center [921, 442] width 181 height 31
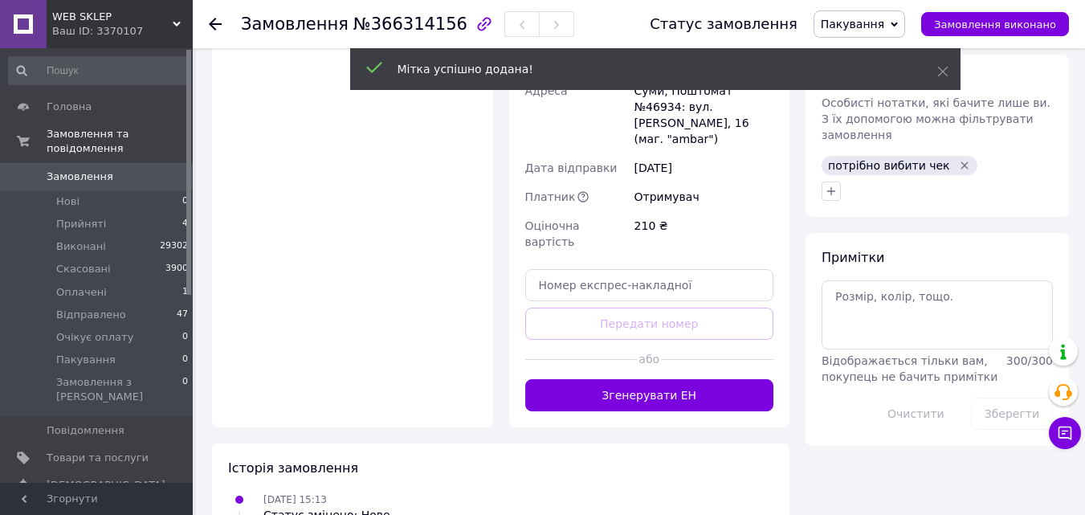
click at [111, 170] on span "Замовлення" at bounding box center [98, 177] width 102 height 14
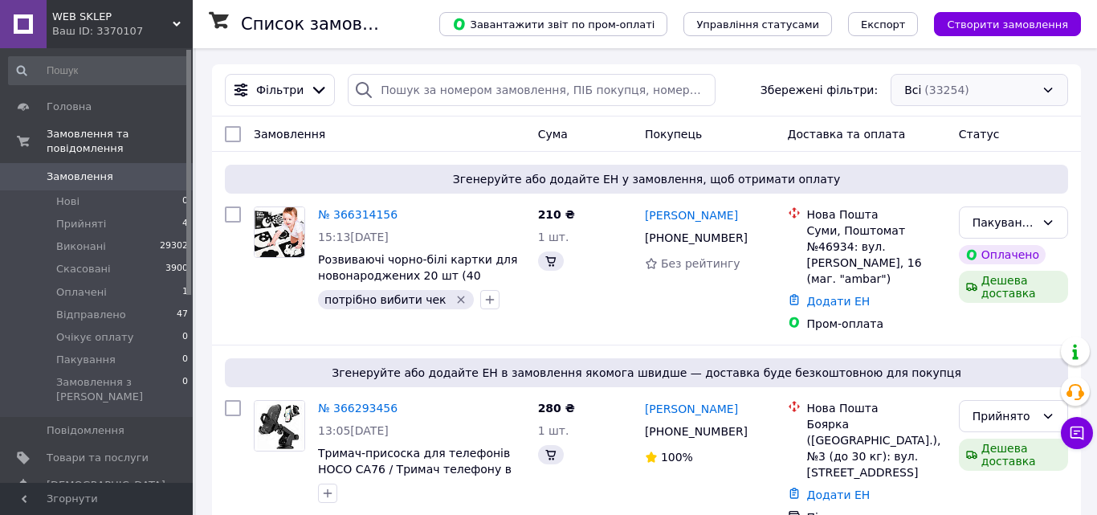
click at [950, 80] on div "Всі (33254)" at bounding box center [980, 90] width 178 height 32
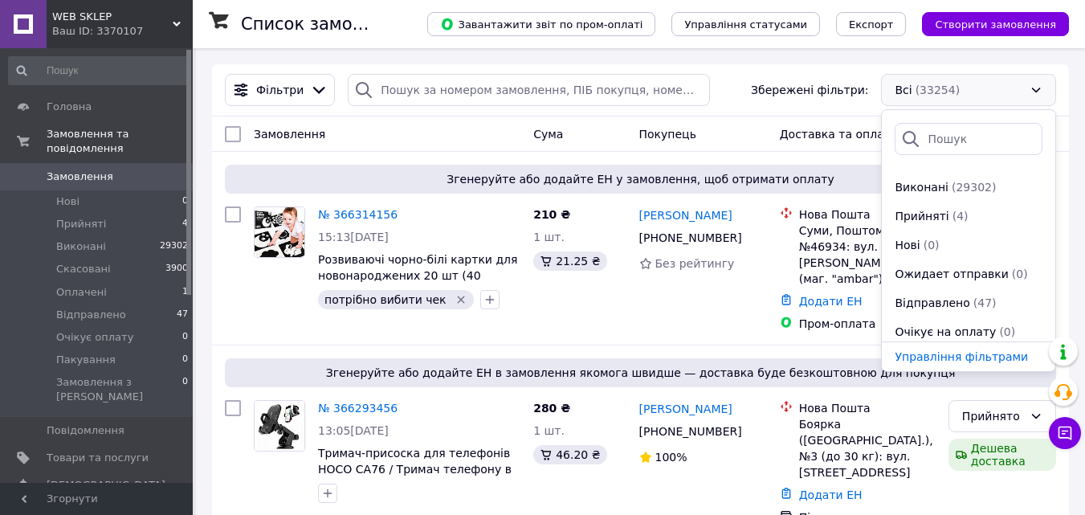
scroll to position [231, 0]
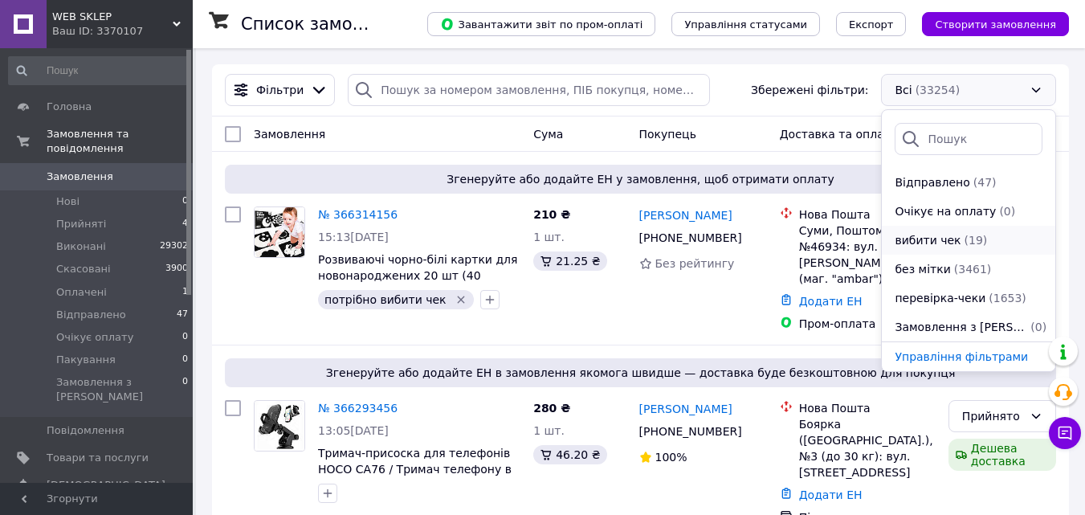
click at [969, 243] on span "(19)" at bounding box center [976, 240] width 23 height 13
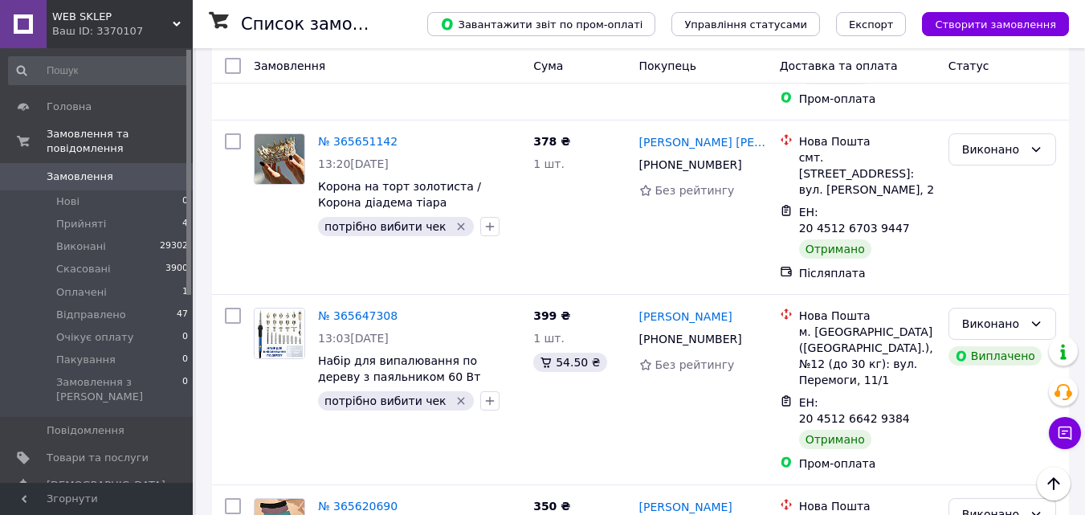
scroll to position [2703, 0]
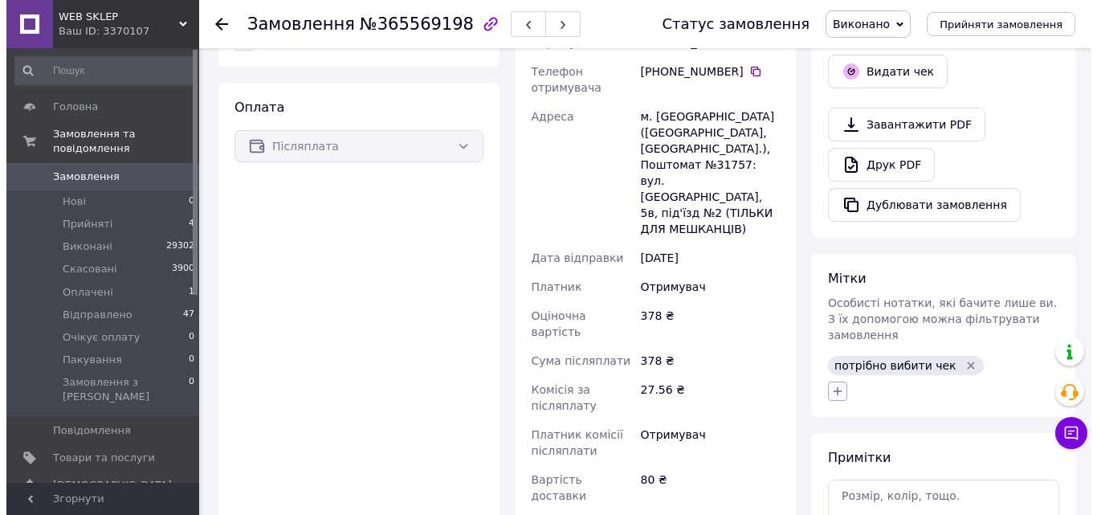
scroll to position [421, 0]
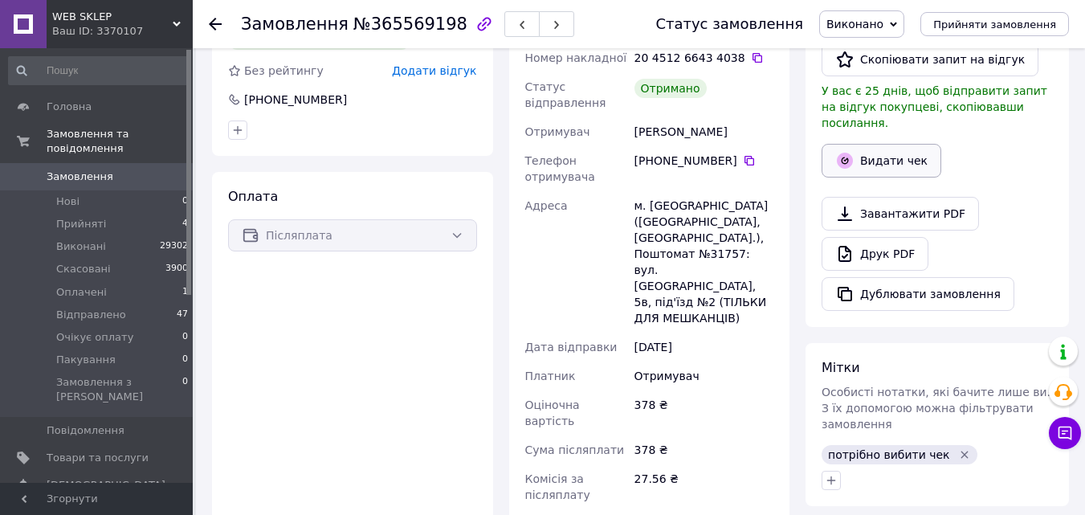
click at [909, 145] on button "Видати чек" at bounding box center [882, 161] width 120 height 34
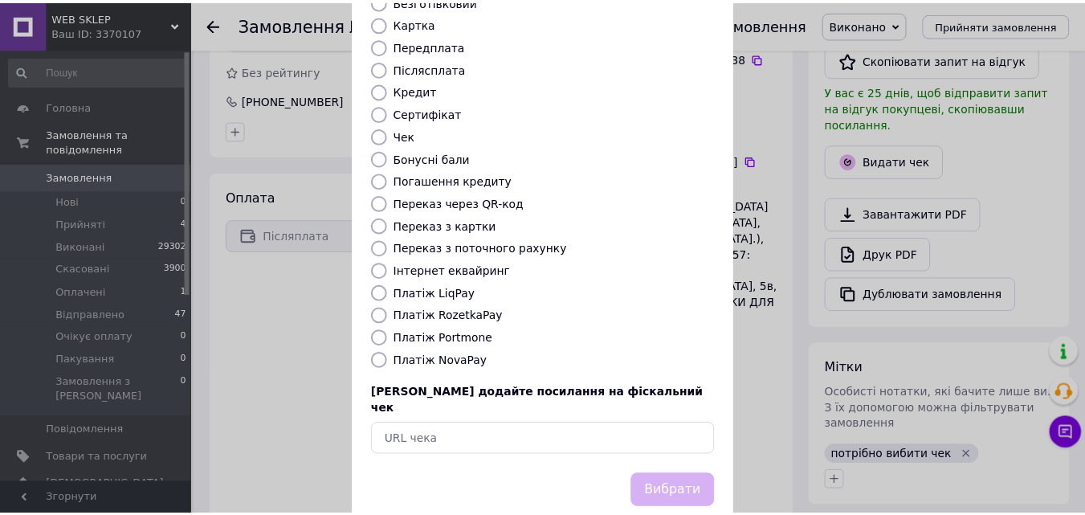
scroll to position [175, 0]
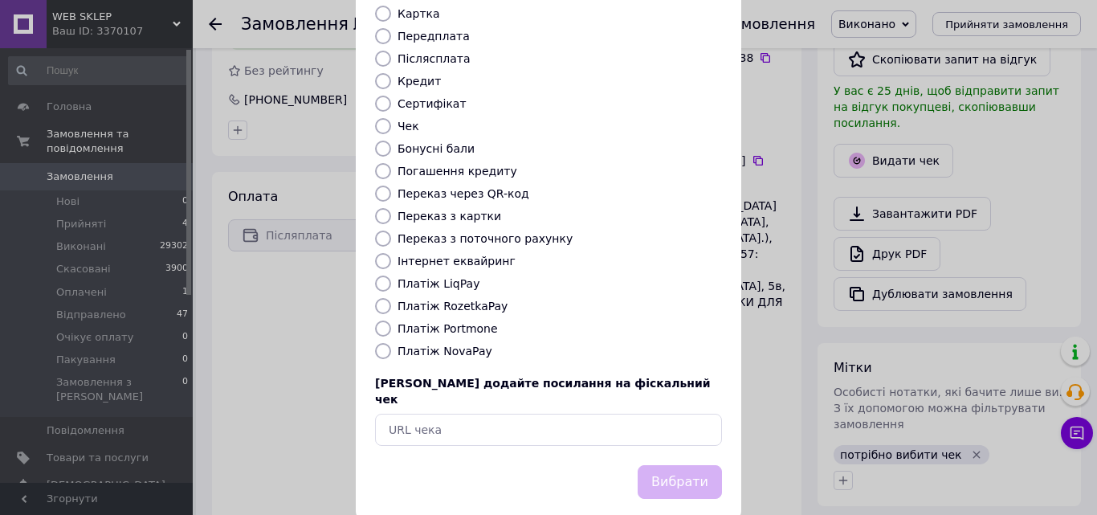
click at [450, 345] on label "Платіж NovaPay" at bounding box center [445, 351] width 95 height 13
click at [391, 343] on input "Платіж NovaPay" at bounding box center [383, 351] width 16 height 16
radio input "true"
click at [678, 465] on button "Вибрати" at bounding box center [680, 482] width 84 height 35
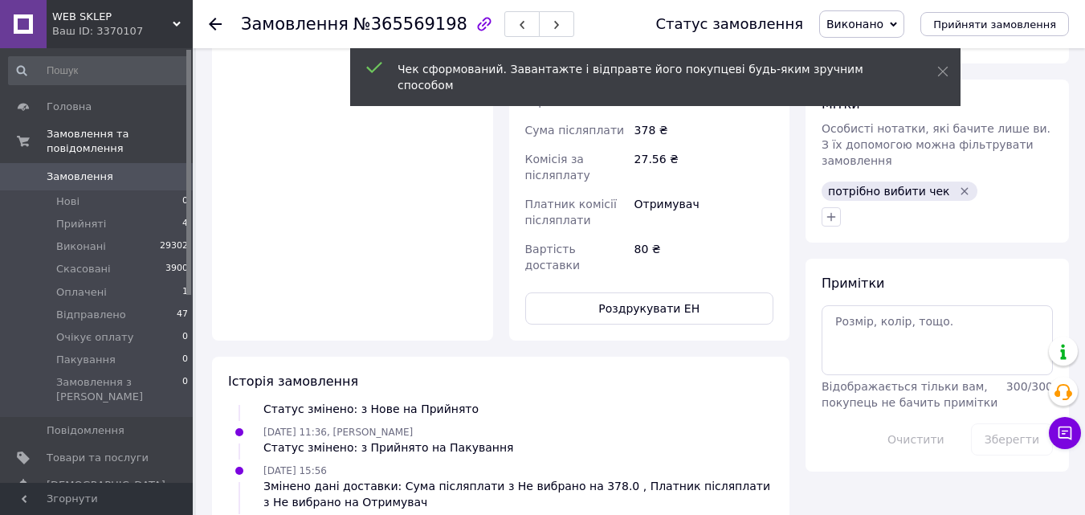
scroll to position [742, 0]
click at [962, 186] on icon "Видалити мітку" at bounding box center [965, 189] width 7 height 7
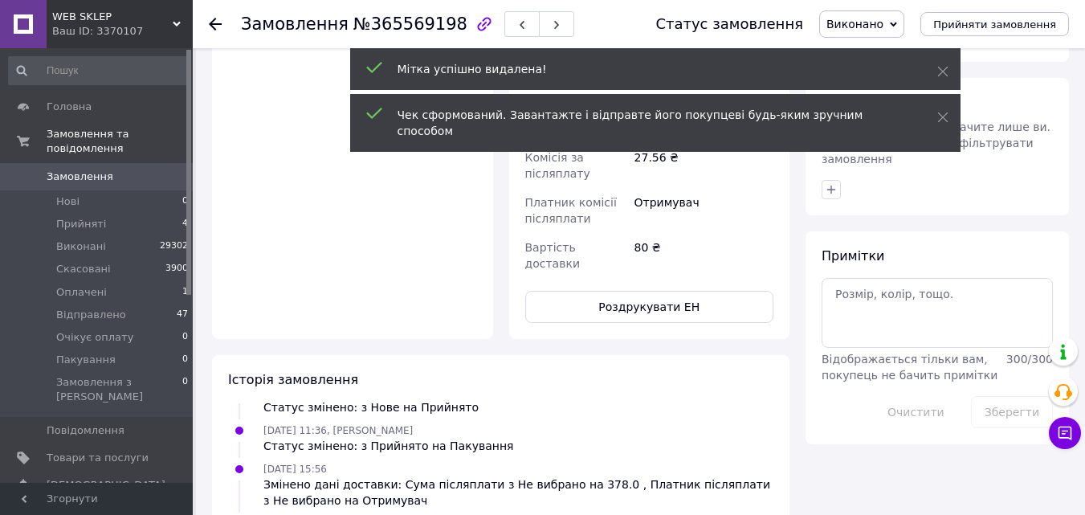
scroll to position [135, 0]
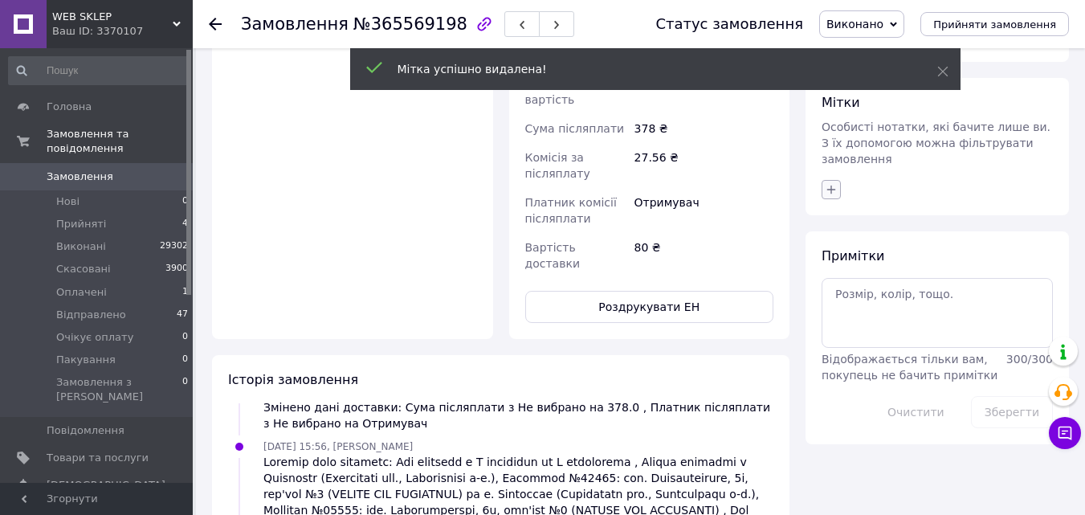
click at [828, 185] on icon "button" at bounding box center [831, 189] width 9 height 9
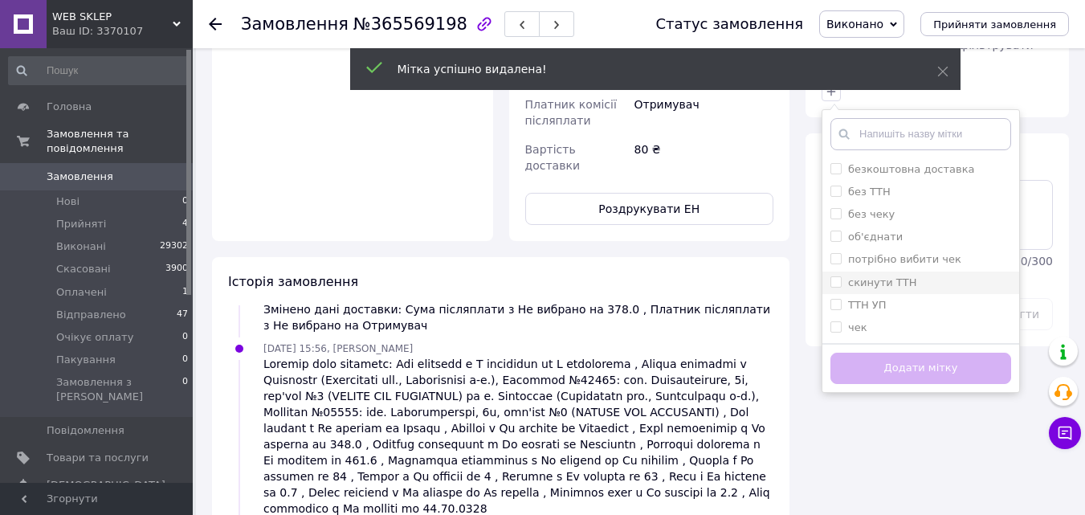
scroll to position [903, 0]
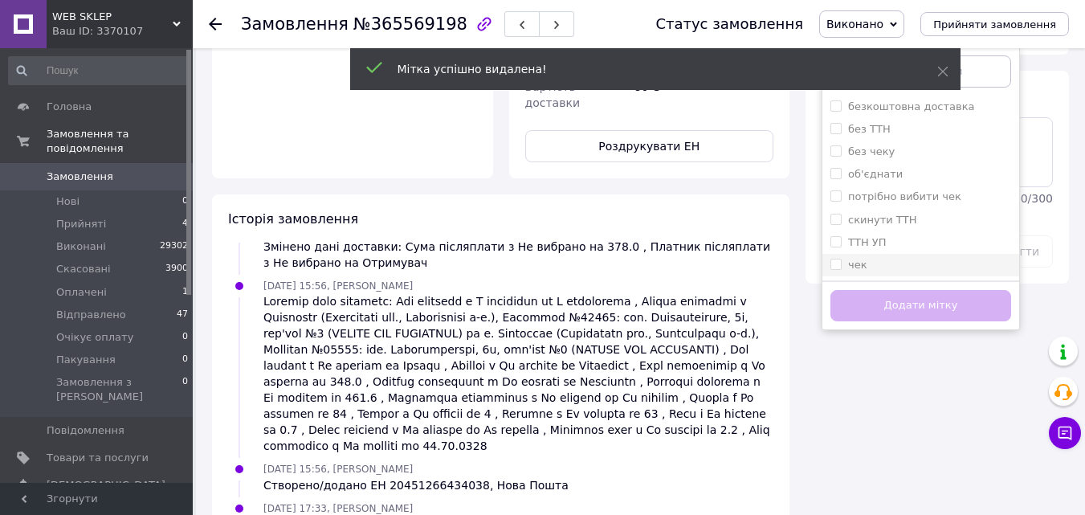
click at [834, 259] on input "чек" at bounding box center [836, 264] width 10 height 10
checkbox input "true"
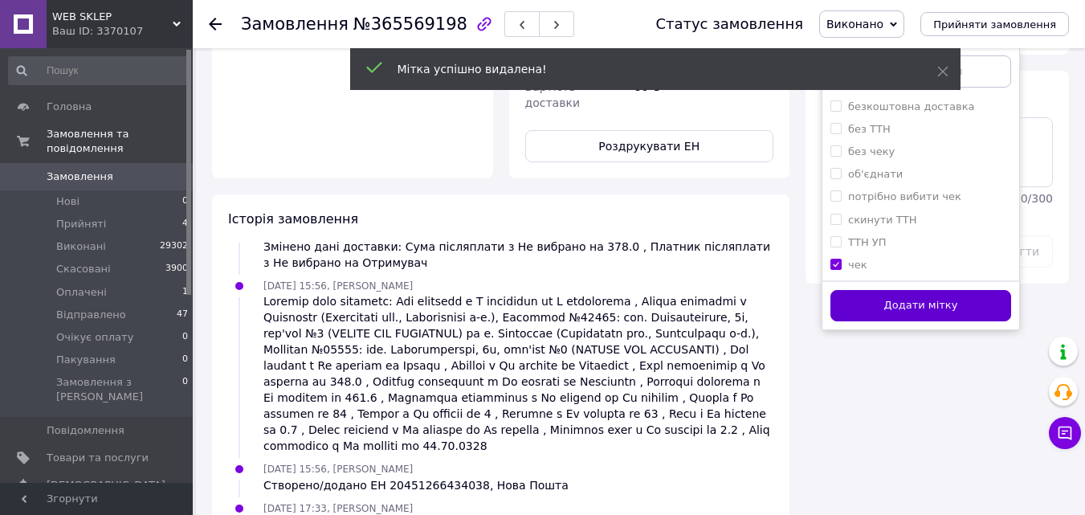
click at [841, 290] on button "Додати мітку" at bounding box center [921, 305] width 181 height 31
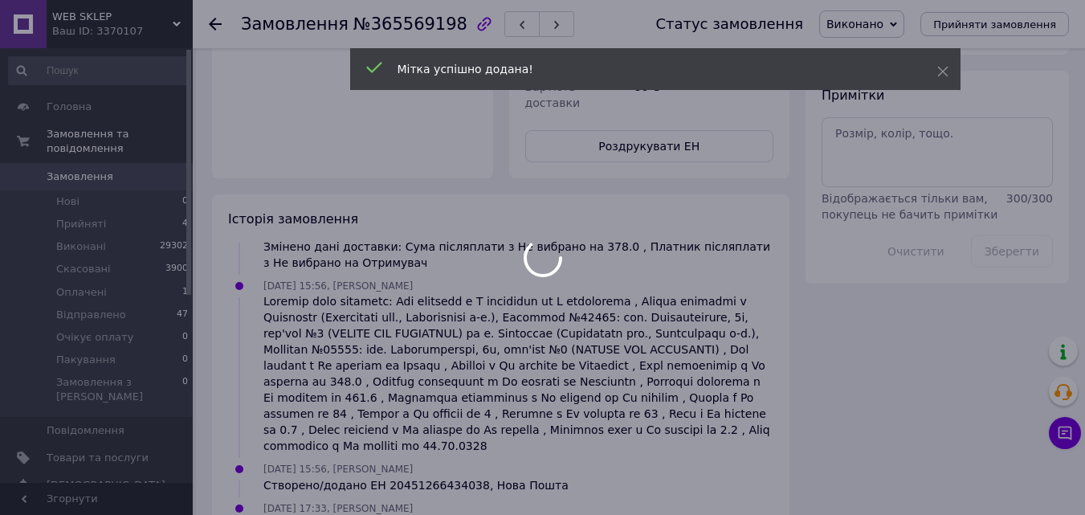
scroll to position [174, 0]
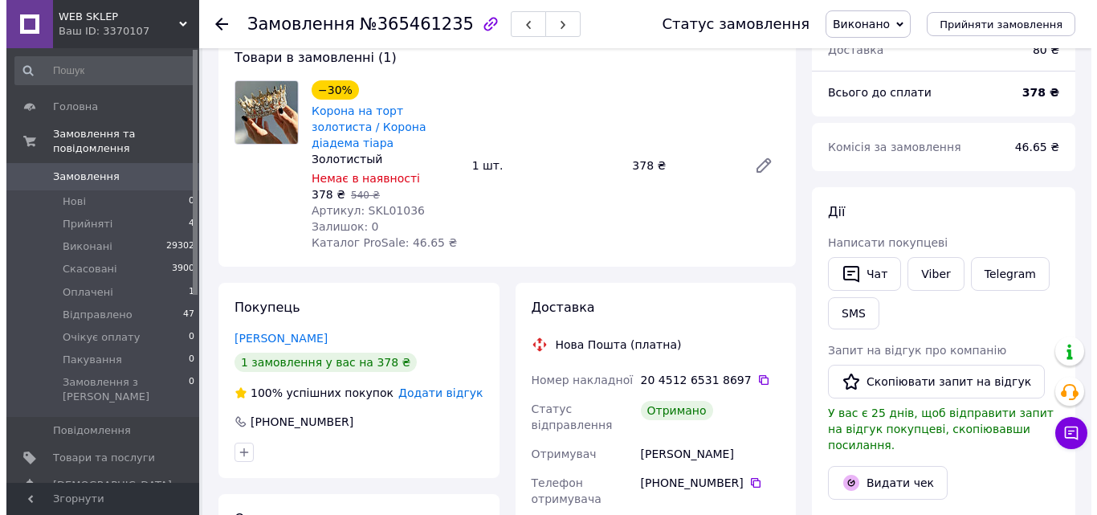
scroll to position [241, 0]
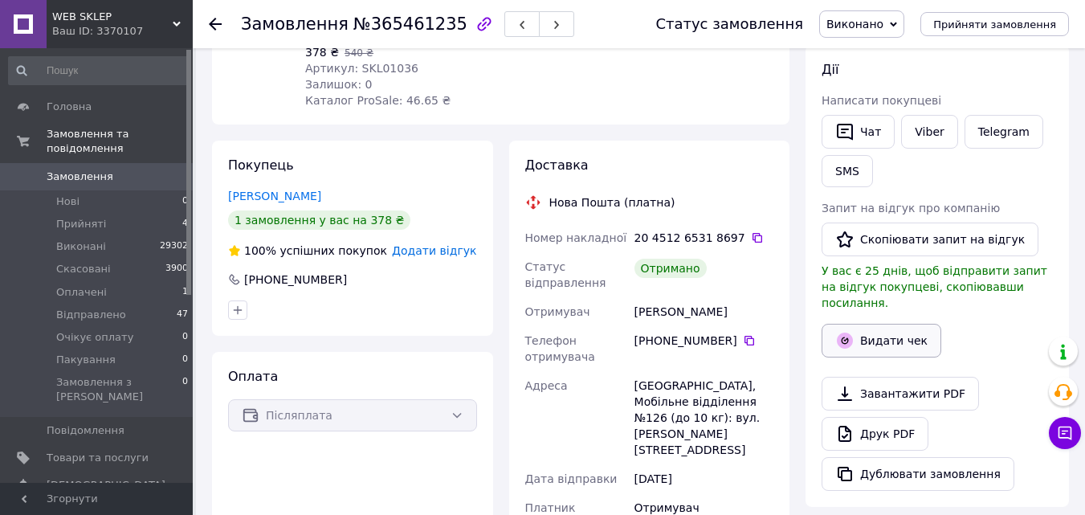
click at [902, 324] on button "Видати чек" at bounding box center [882, 341] width 120 height 34
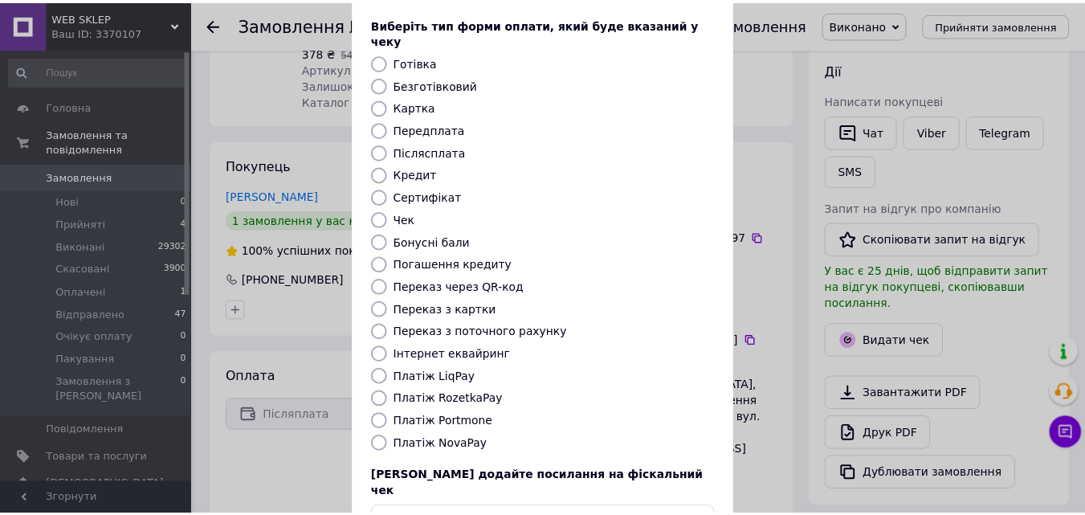
scroll to position [175, 0]
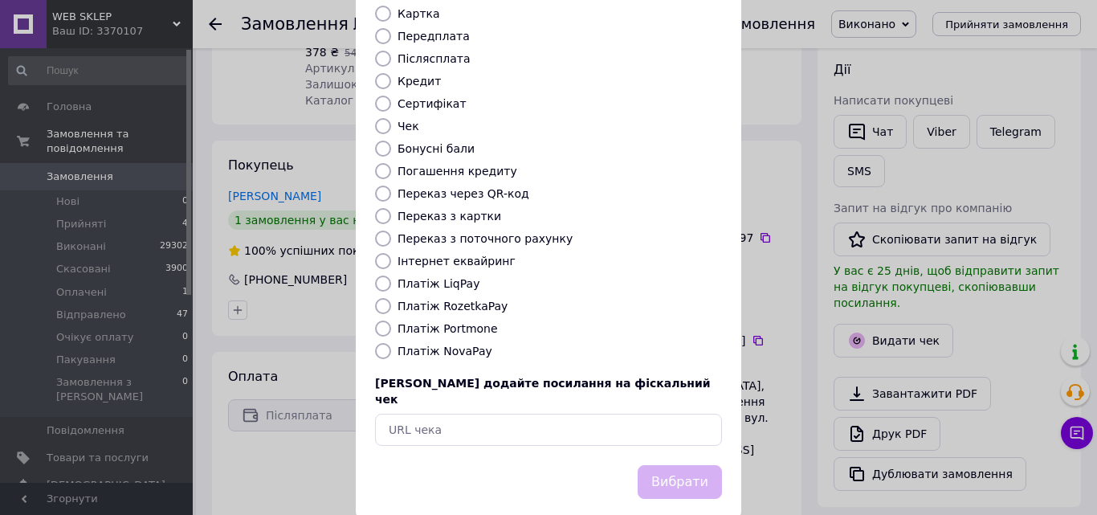
click at [416, 345] on label "Платіж NovaPay" at bounding box center [445, 351] width 95 height 13
click at [391, 343] on input "Платіж NovaPay" at bounding box center [383, 351] width 16 height 16
radio input "true"
click at [702, 465] on button "Вибрати" at bounding box center [680, 482] width 84 height 35
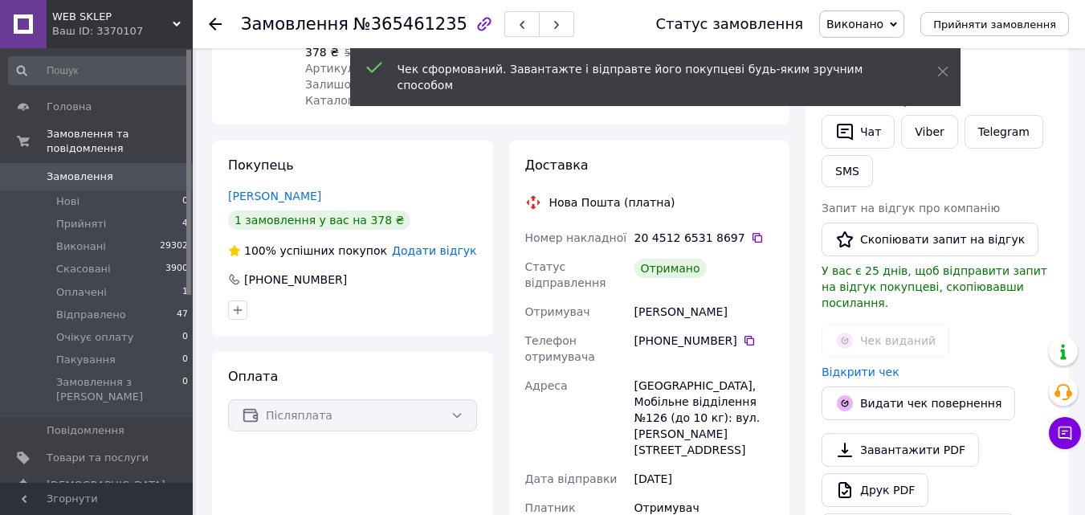
scroll to position [562, 0]
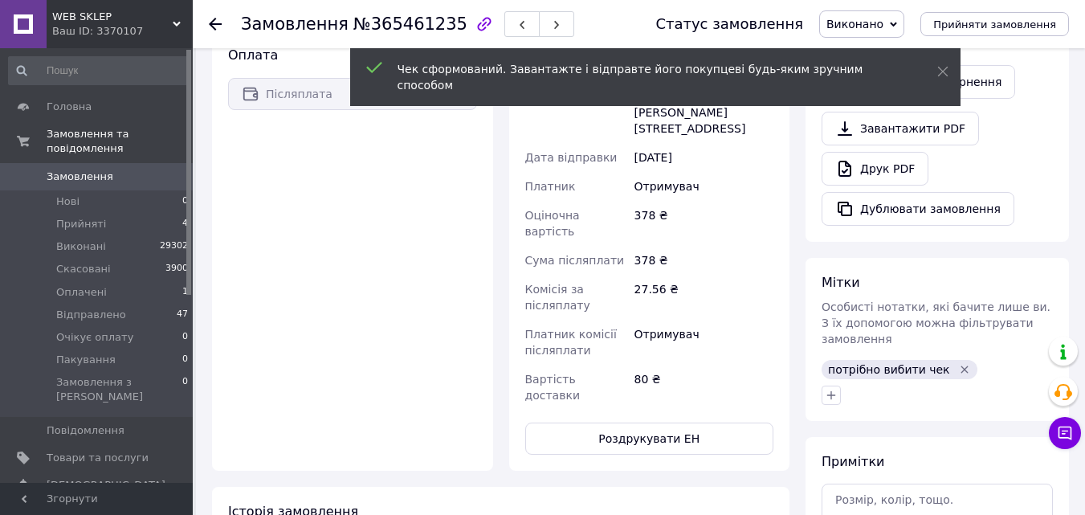
click at [958, 363] on icon "Видалити мітку" at bounding box center [964, 369] width 13 height 13
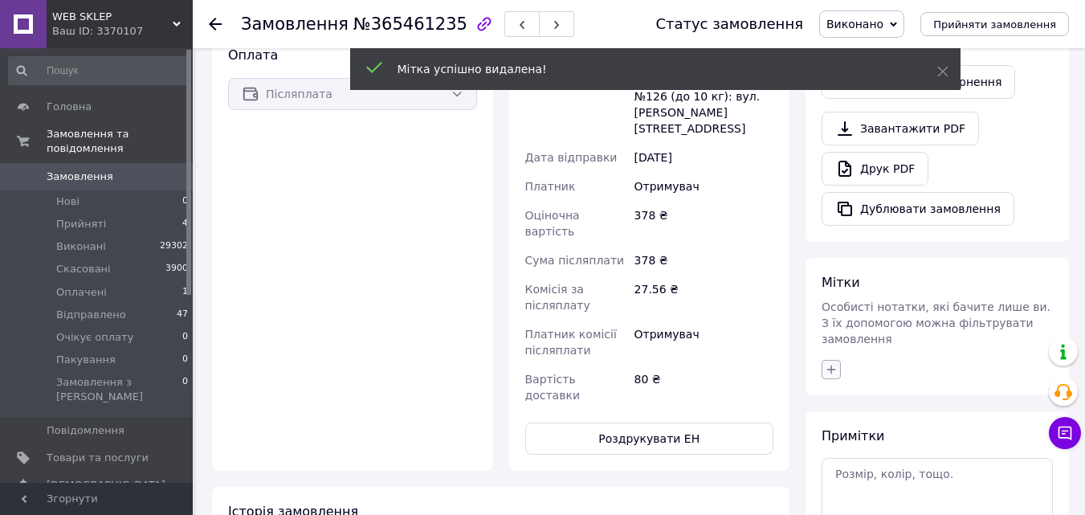
click at [829, 365] on icon "button" at bounding box center [831, 369] width 9 height 9
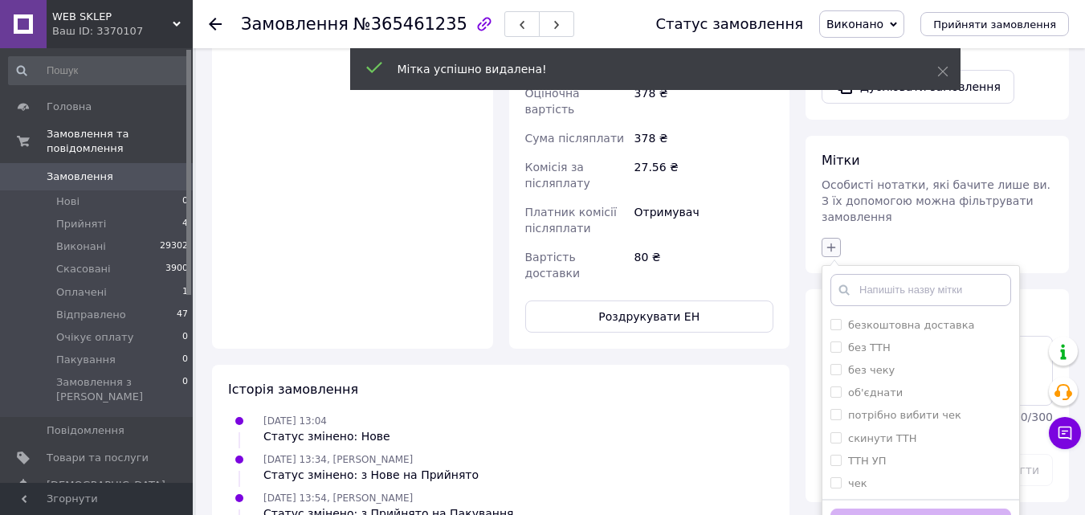
scroll to position [803, 0]
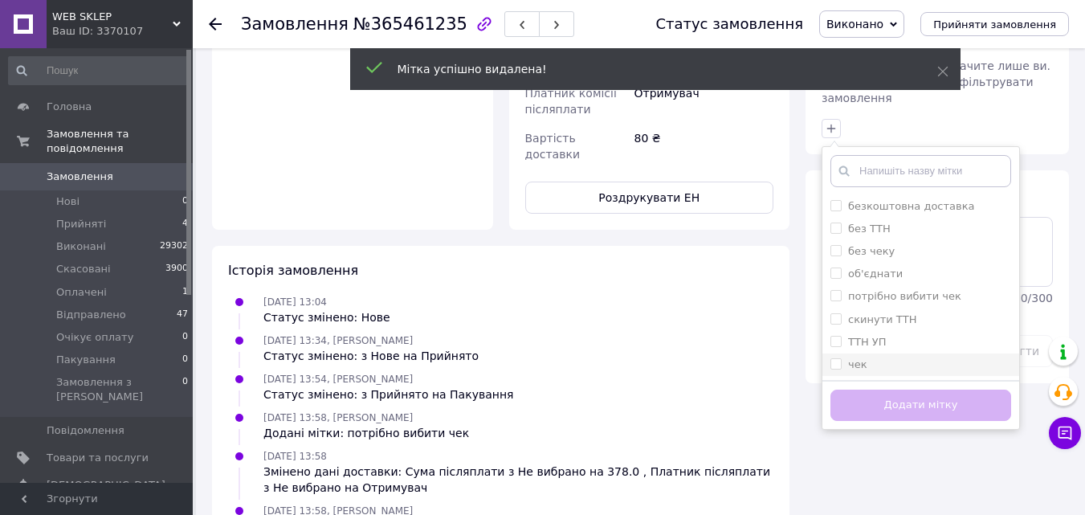
click at [836, 358] on input "чек" at bounding box center [836, 363] width 10 height 10
checkbox input "true"
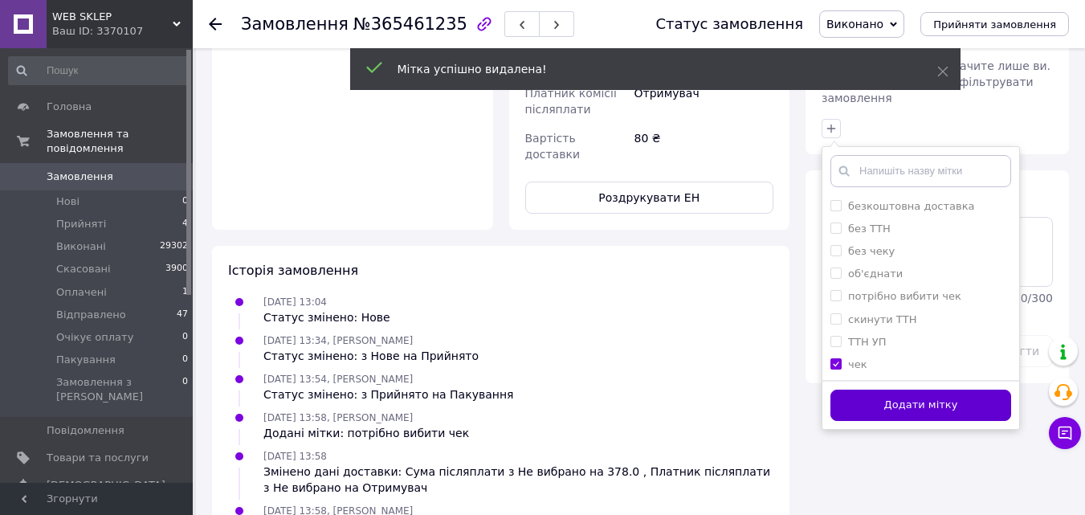
click at [852, 390] on button "Додати мітку" at bounding box center [921, 405] width 181 height 31
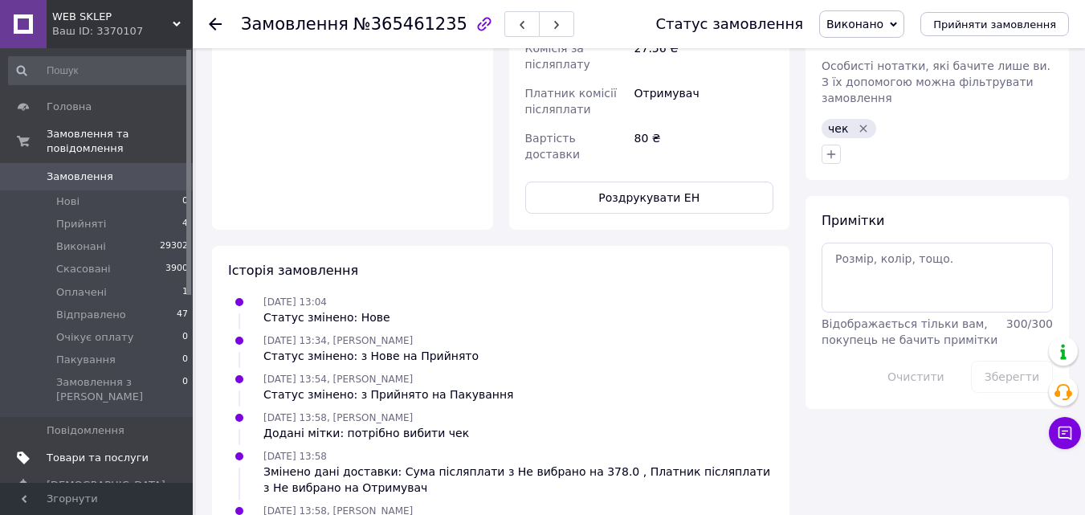
click at [137, 451] on span "Товари та послуги" at bounding box center [98, 458] width 102 height 14
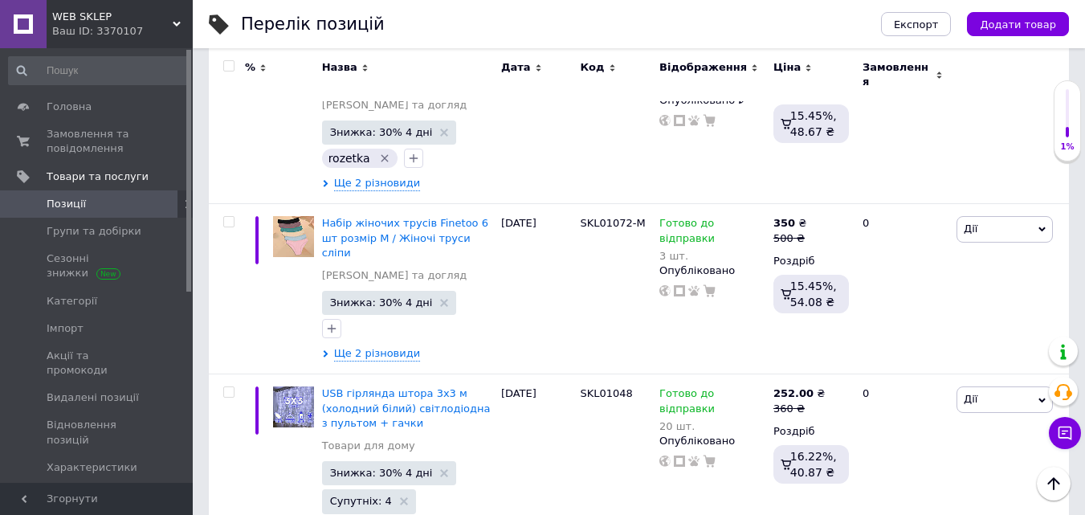
scroll to position [884, 0]
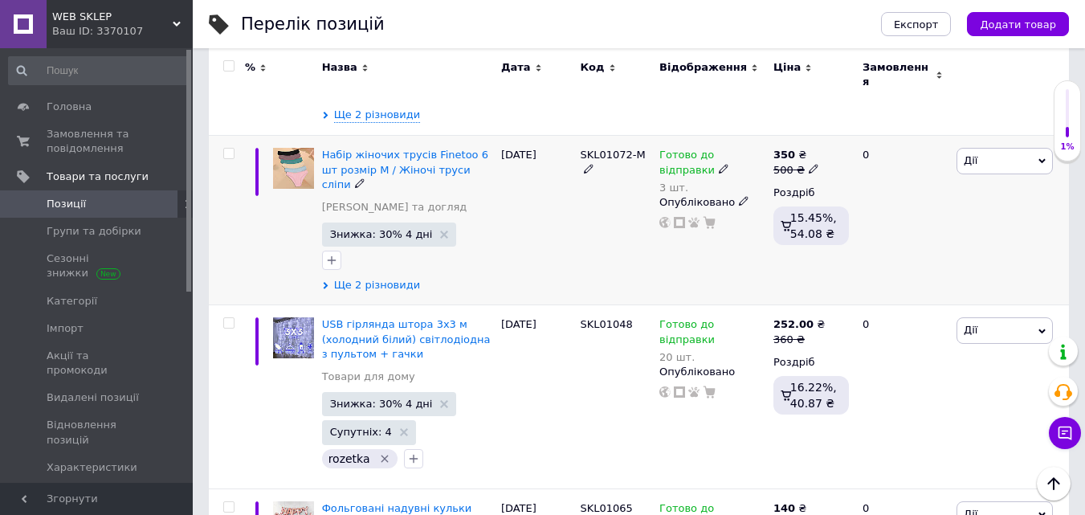
click at [395, 278] on span "Ще 2 різновиди" at bounding box center [377, 285] width 87 height 14
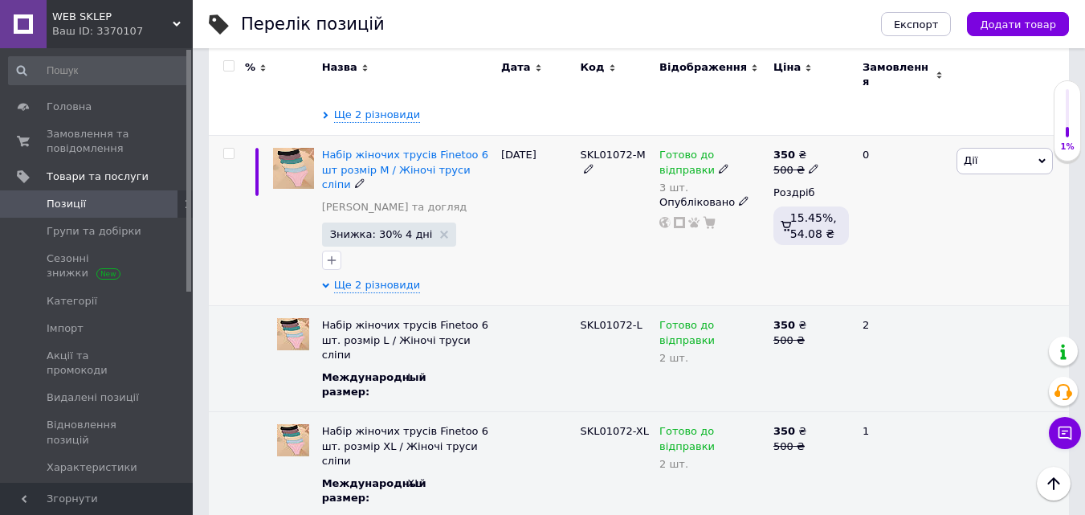
click at [608, 153] on div "SKL01072-M" at bounding box center [616, 162] width 72 height 29
click at [607, 149] on span "SKL01072-M" at bounding box center [612, 155] width 65 height 12
copy span "SKL01072"
click at [598, 149] on span "SKL01072-M" at bounding box center [612, 155] width 65 height 12
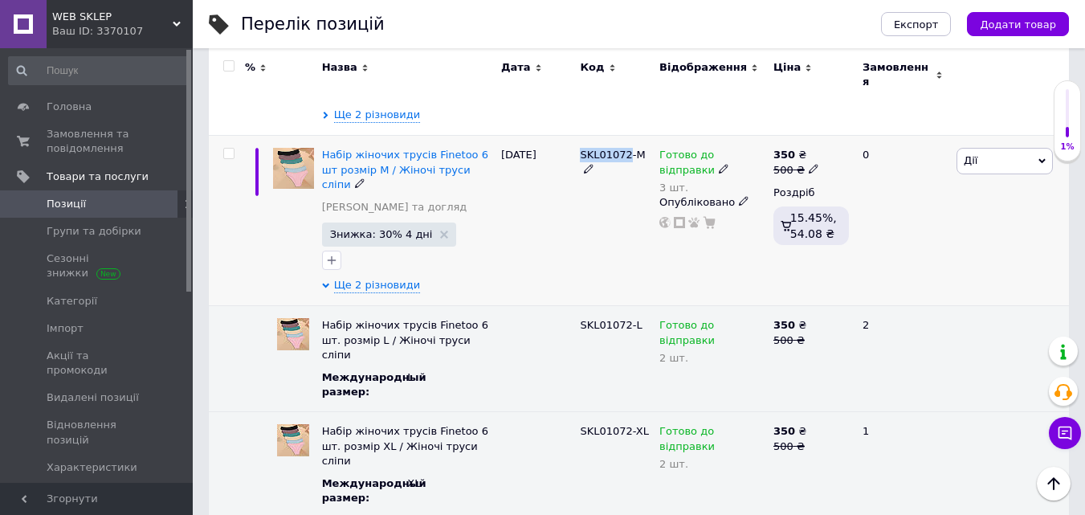
click at [598, 149] on span "SKL01072-M" at bounding box center [612, 155] width 65 height 12
click at [414, 153] on span "Набір жіночих трусів Finetoo 6 шт розмір М / Жіночі труси сліпи" at bounding box center [405, 169] width 166 height 41
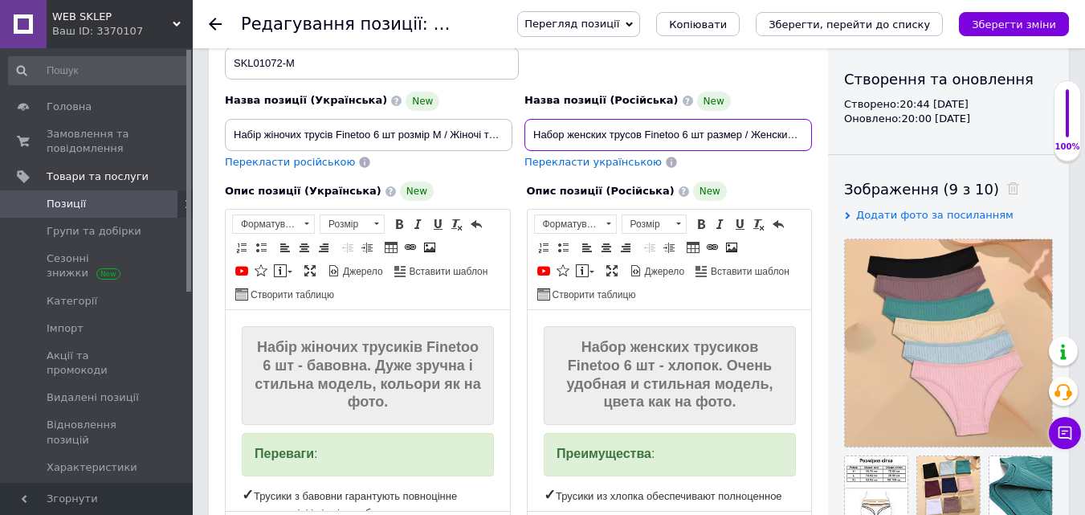
drag, startPoint x: 538, startPoint y: 133, endPoint x: 679, endPoint y: 132, distance: 140.6
click at [676, 132] on input "Набор женских трусов Finetoo 6 шт размер / Женские трусы слепые" at bounding box center [669, 135] width 288 height 32
drag, startPoint x: 706, startPoint y: 133, endPoint x: 532, endPoint y: 130, distance: 174.4
click at [532, 130] on input "Набор женских трусов Finetoo 6 шт размер / Женские трусы слепые" at bounding box center [669, 135] width 288 height 32
